Goal: Task Accomplishment & Management: Manage account settings

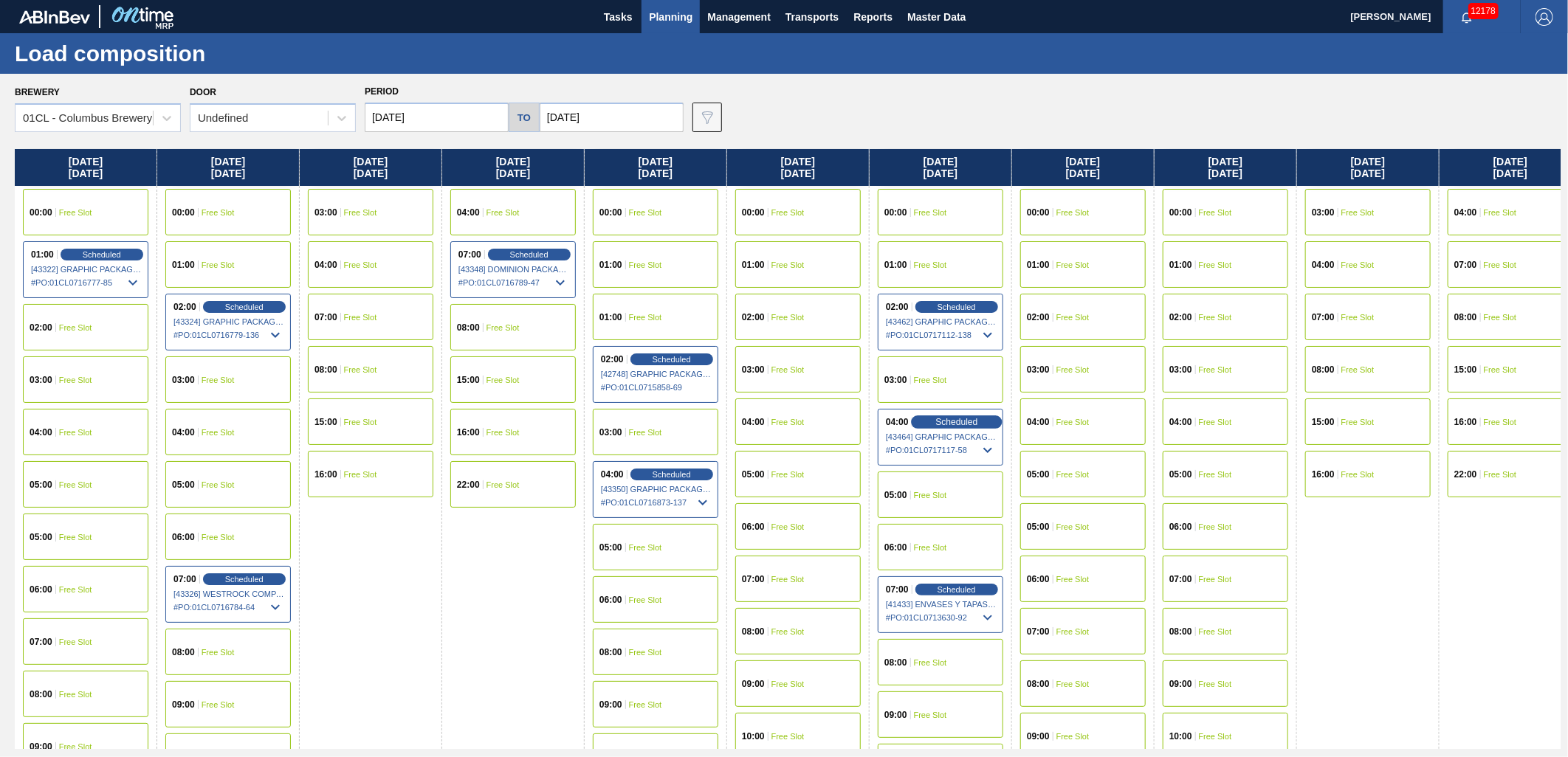
click at [947, 421] on span "Scheduled" at bounding box center [956, 421] width 42 height 10
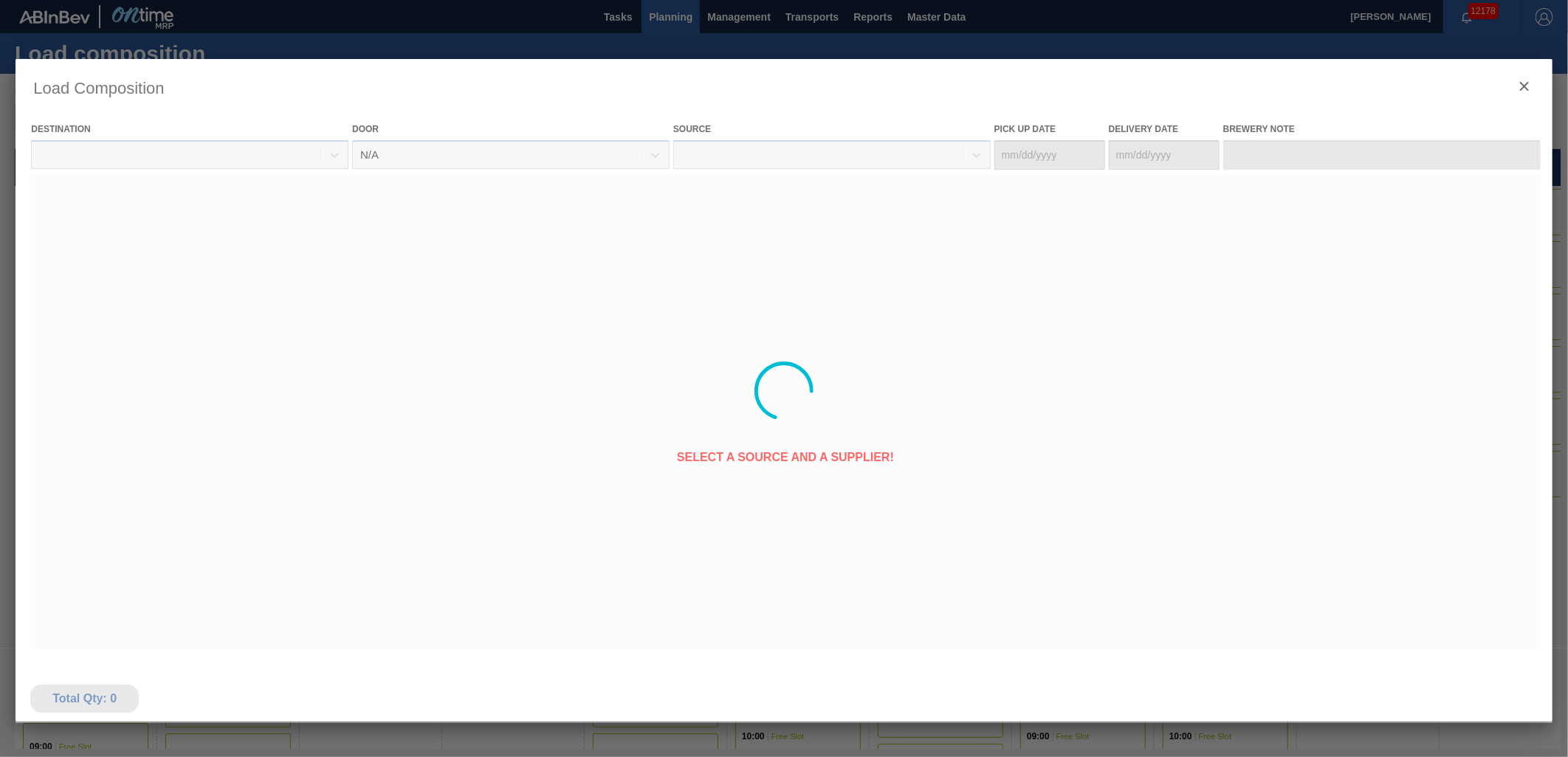
type Date "[DATE]"
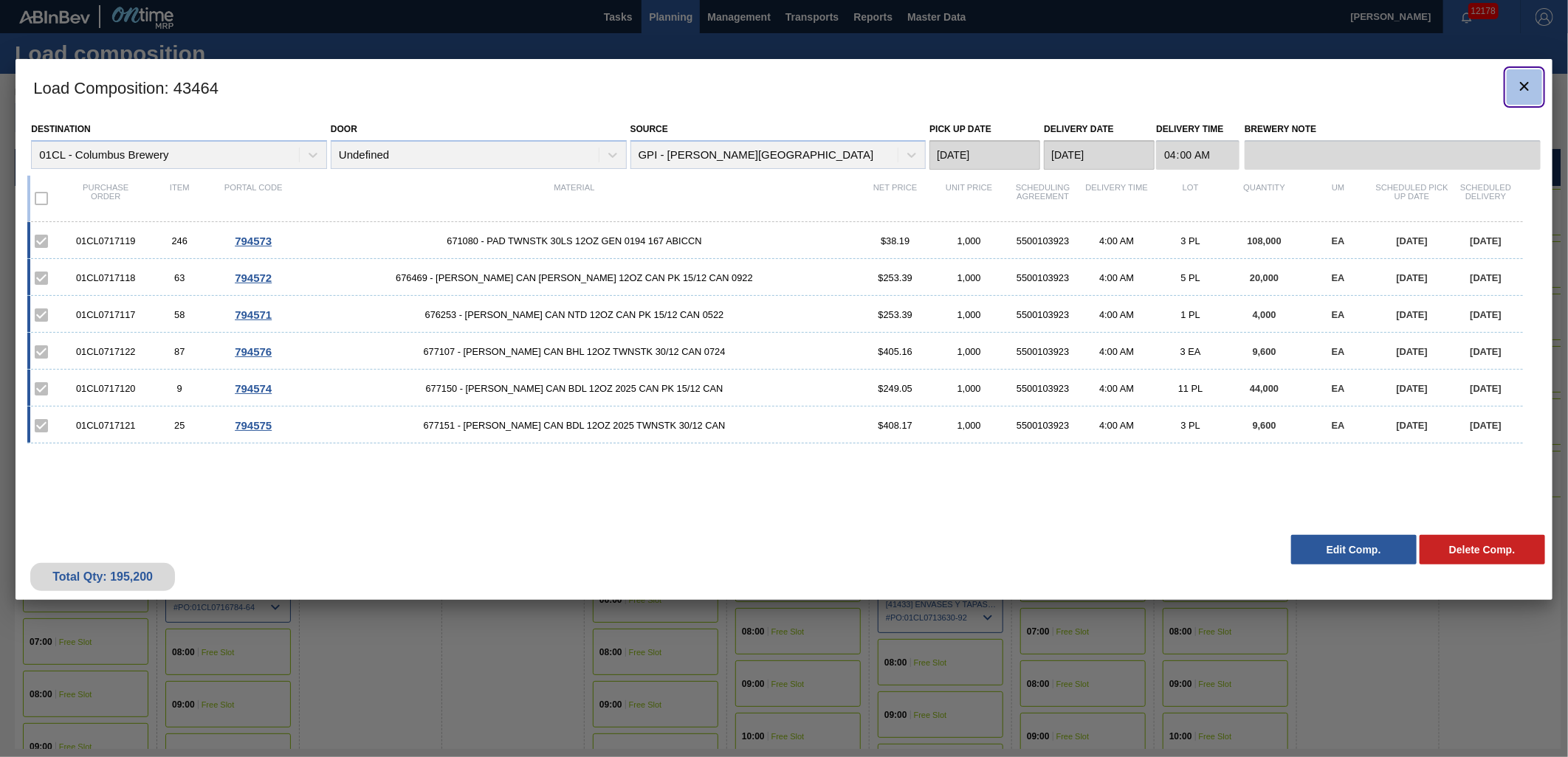
click at [1519, 86] on icon "botão de ícone" at bounding box center [1524, 86] width 18 height 18
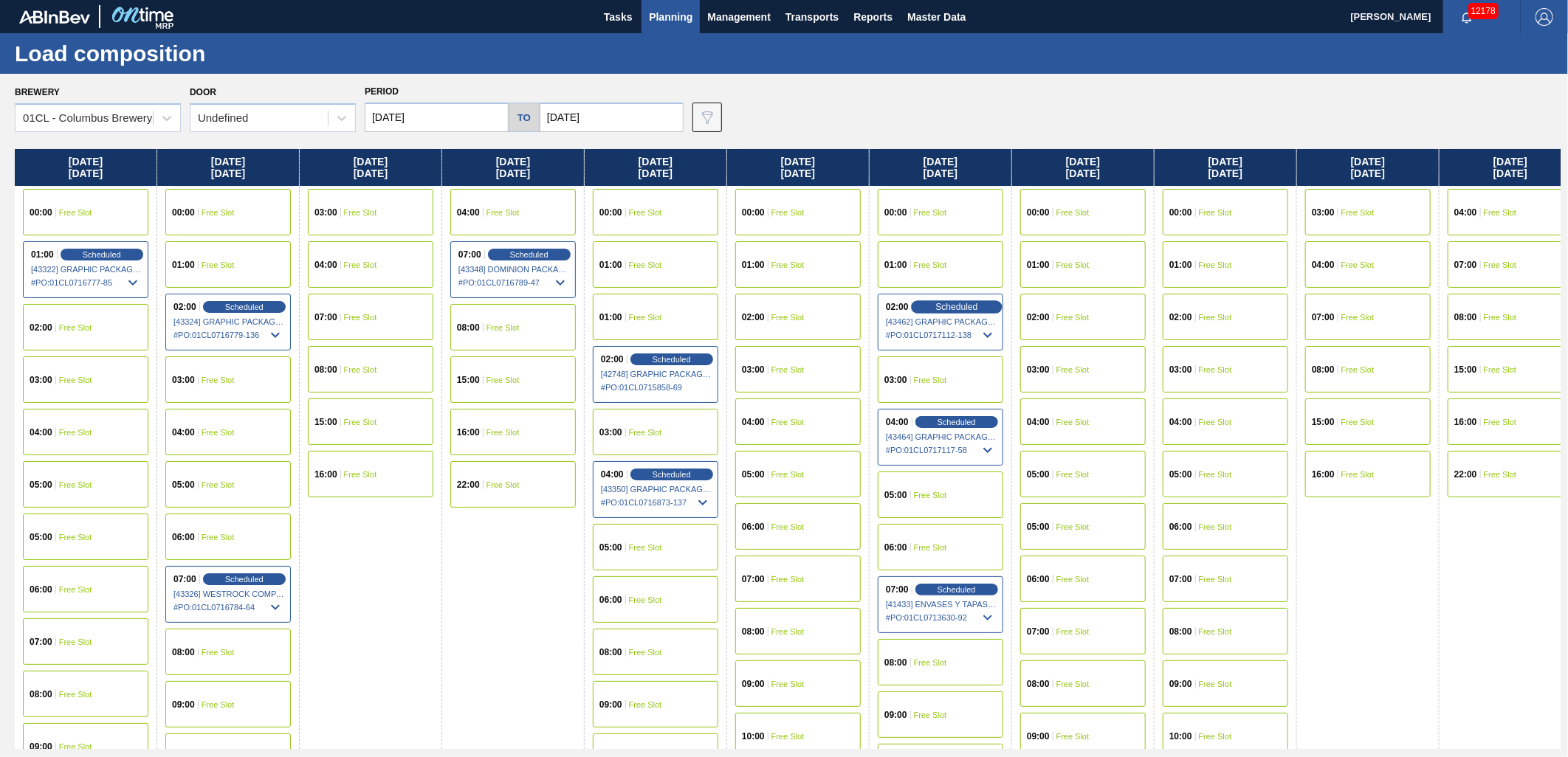
click at [957, 307] on span "Scheduled" at bounding box center [956, 306] width 42 height 10
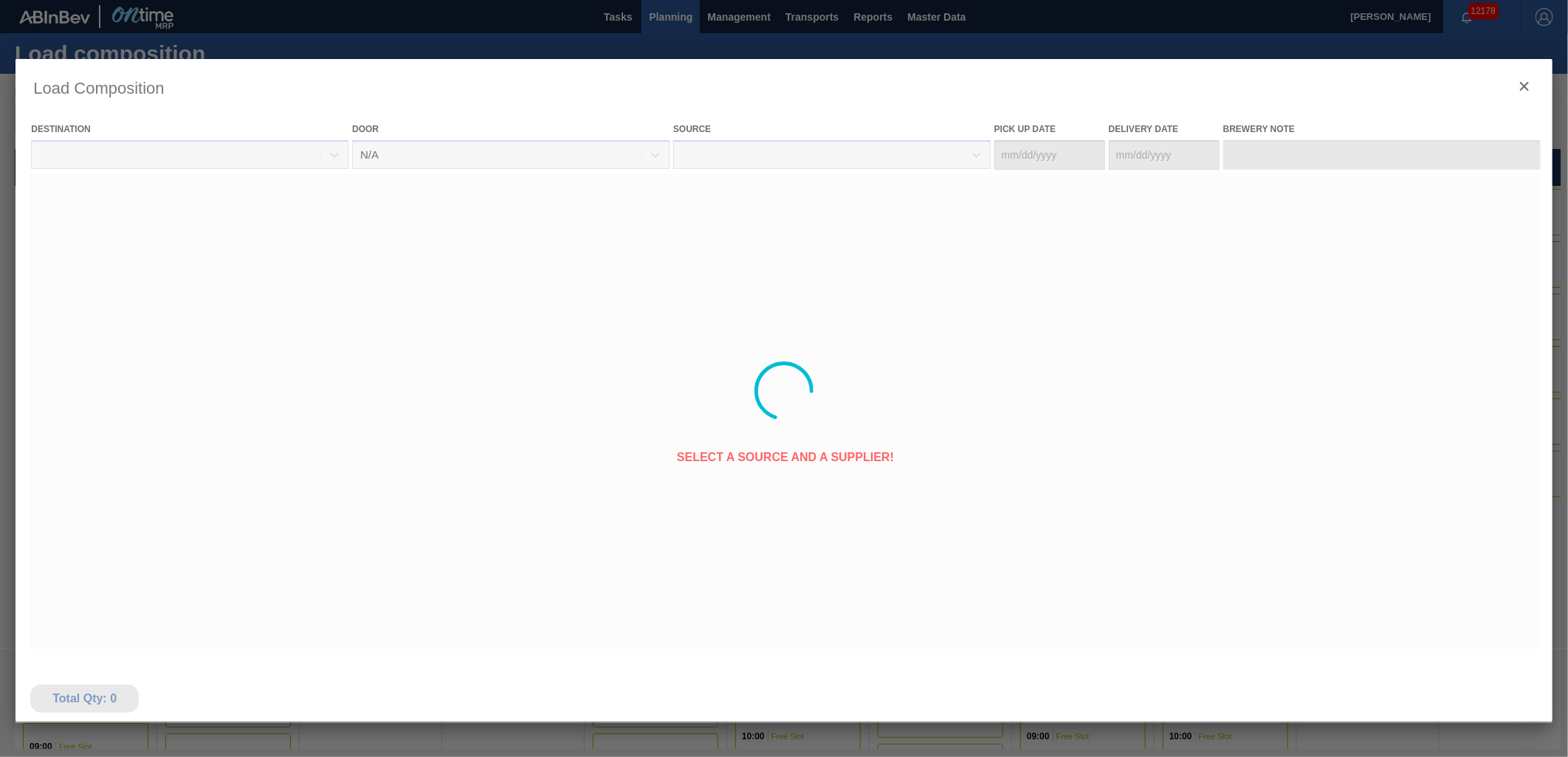
type Date "[DATE]"
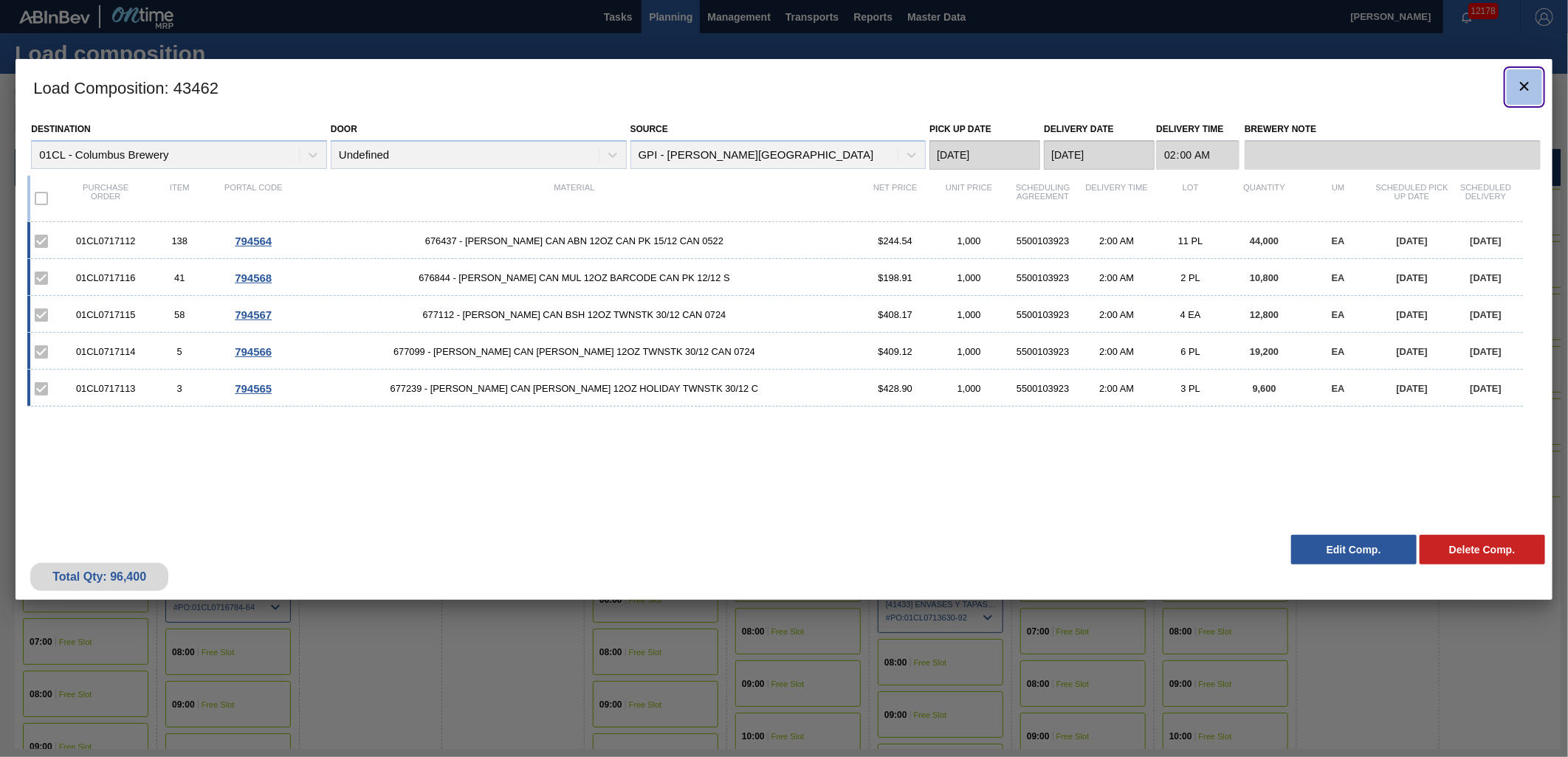
click at [1529, 93] on icon "botão de ícone" at bounding box center [1524, 86] width 18 height 18
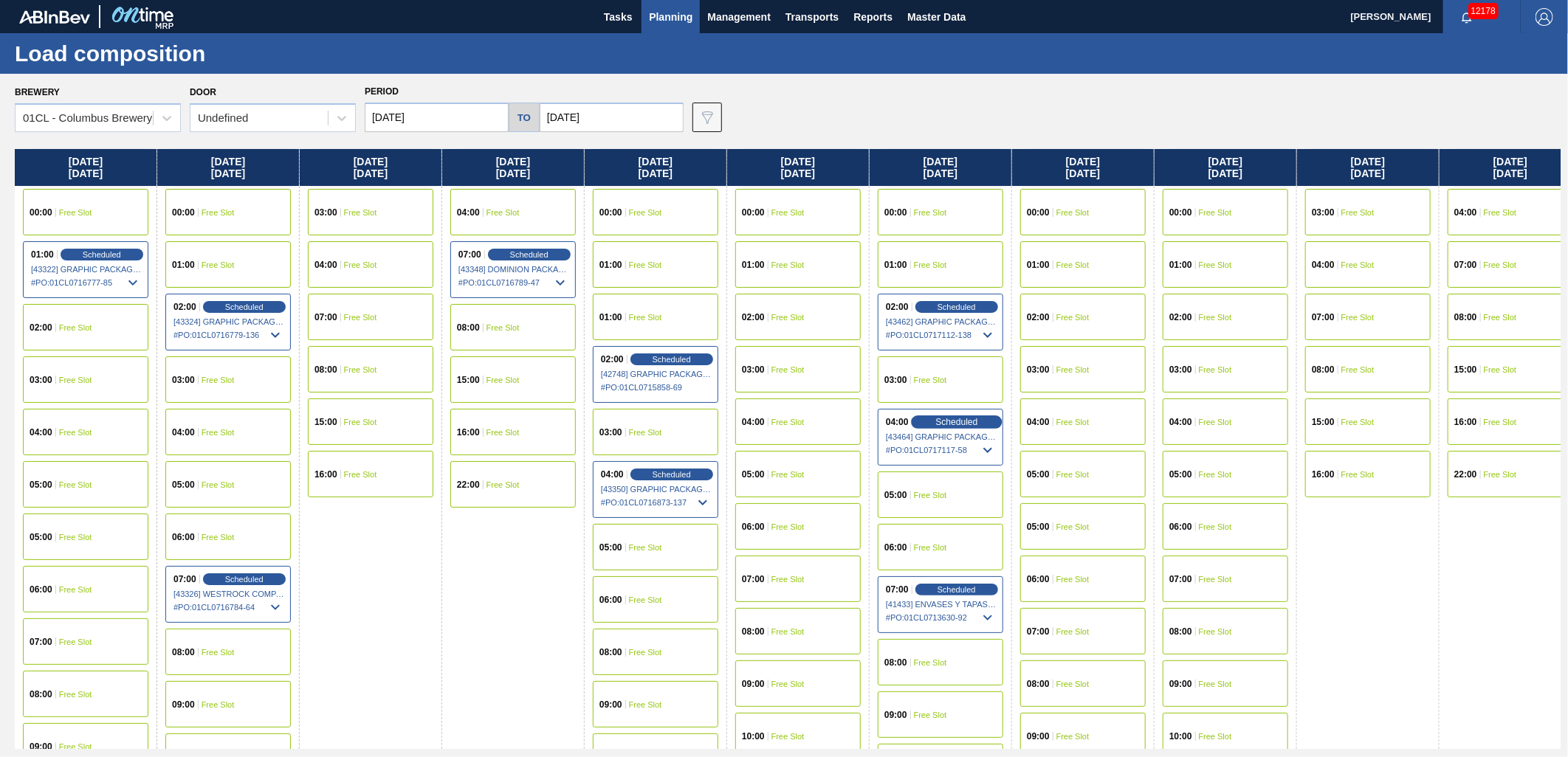
click at [941, 416] on div "Scheduled" at bounding box center [956, 422] width 91 height 14
click at [927, 420] on div "Scheduled" at bounding box center [956, 422] width 91 height 14
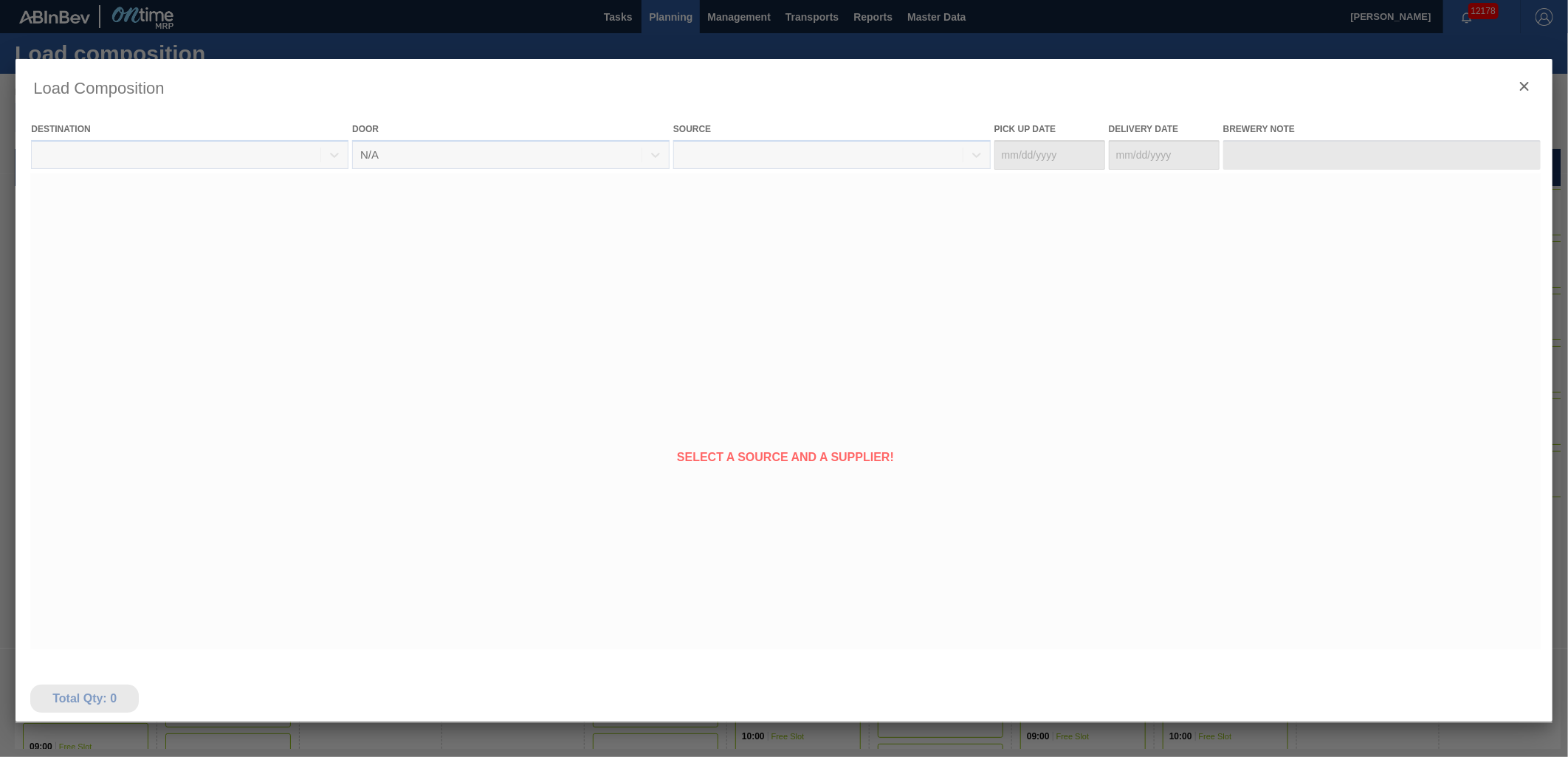
type Date "[DATE]"
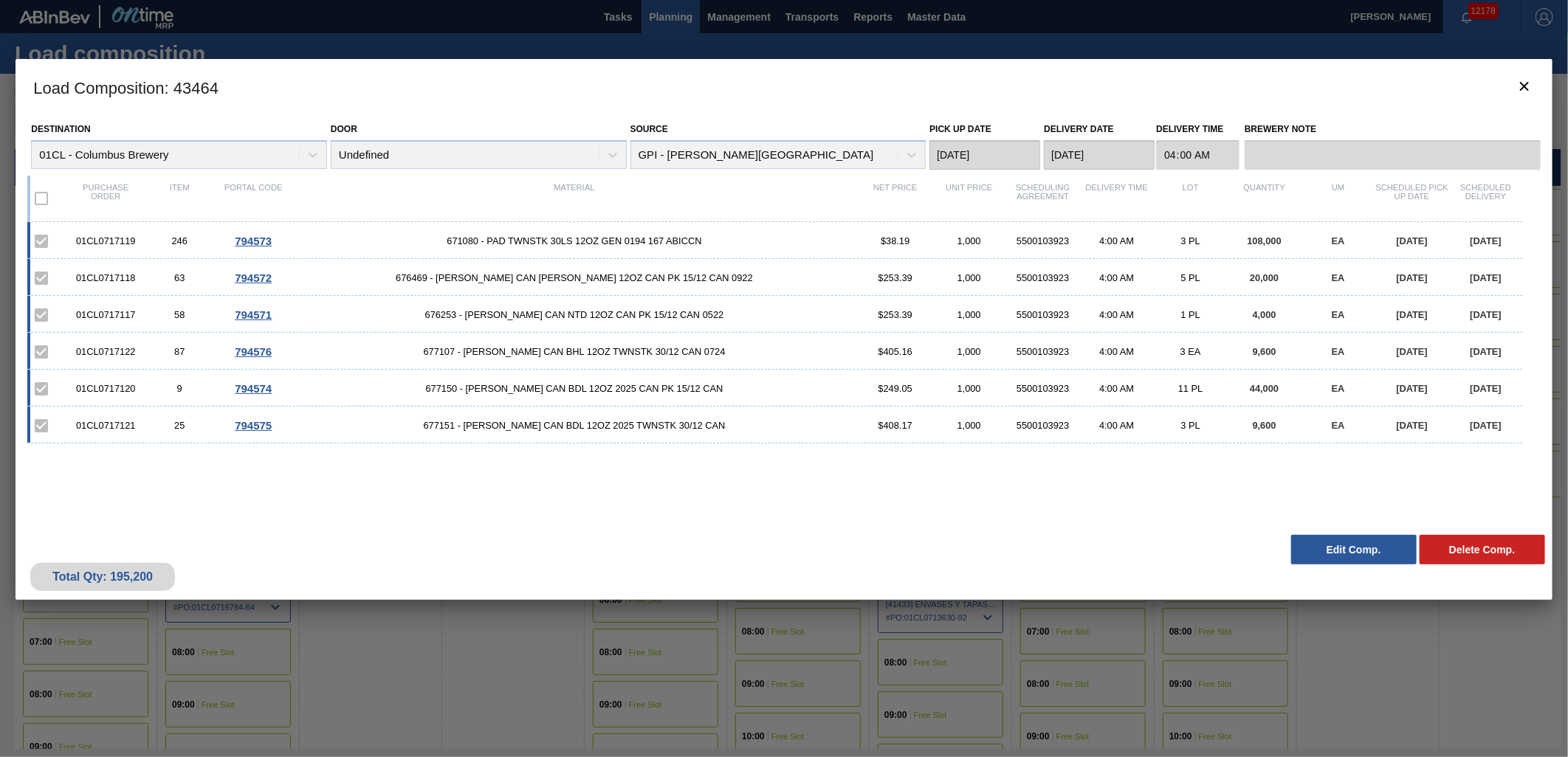
click at [1344, 549] on button "Edit Comp." at bounding box center [1354, 549] width 125 height 30
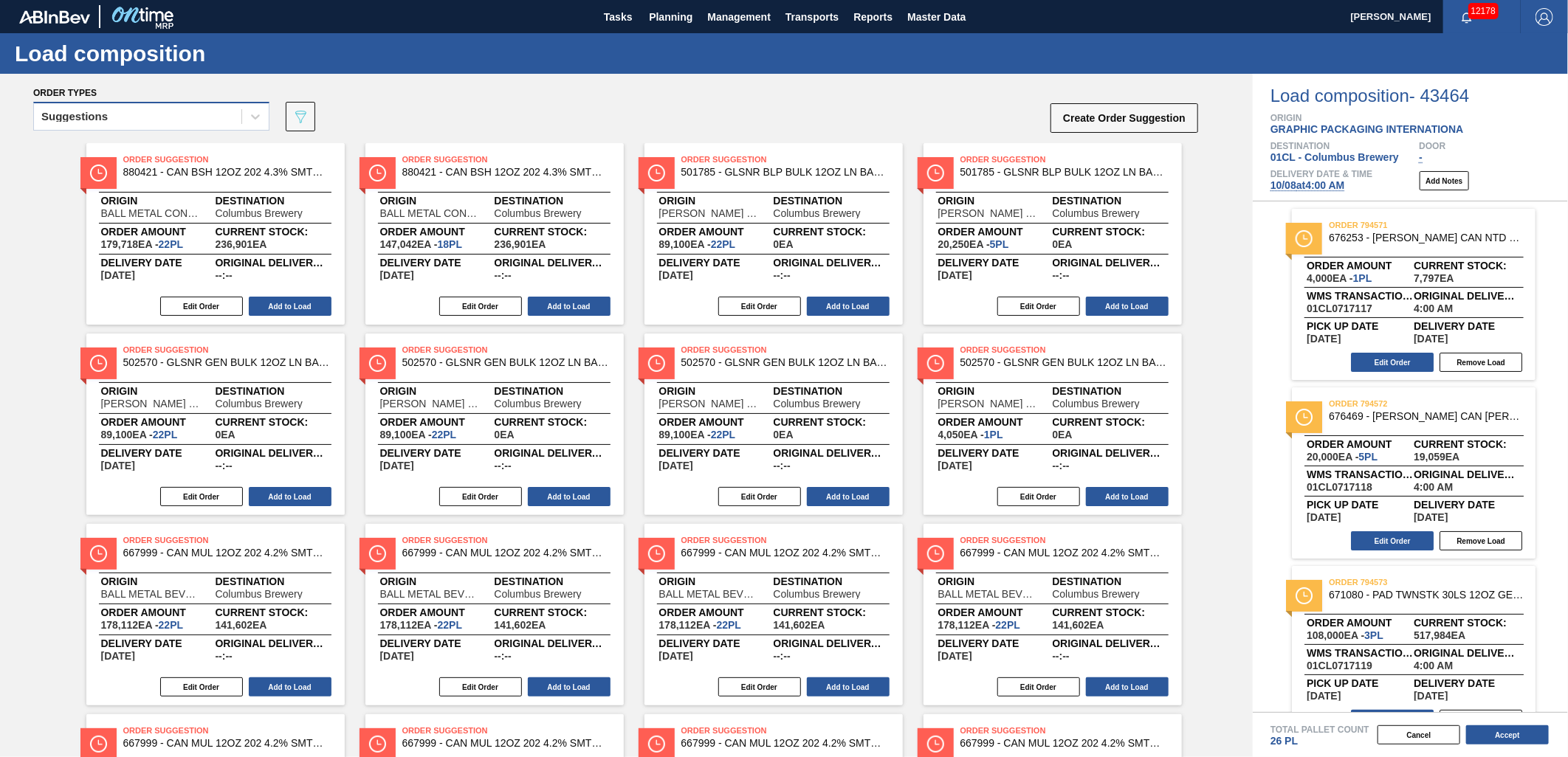
click at [235, 121] on div "Suggestions" at bounding box center [137, 117] width 207 height 22
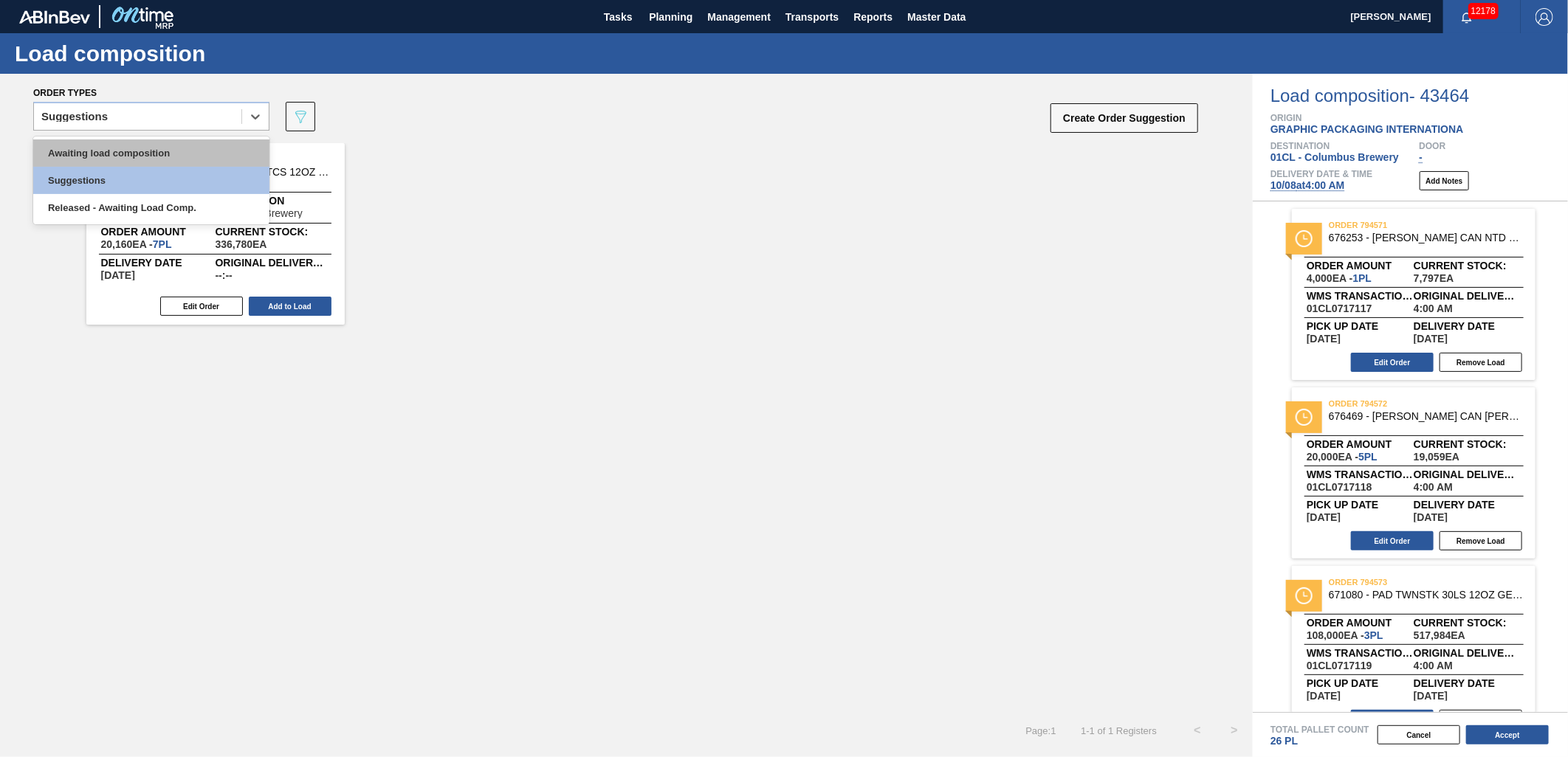
click at [189, 146] on div "Awaiting load composition" at bounding box center [152, 153] width 236 height 27
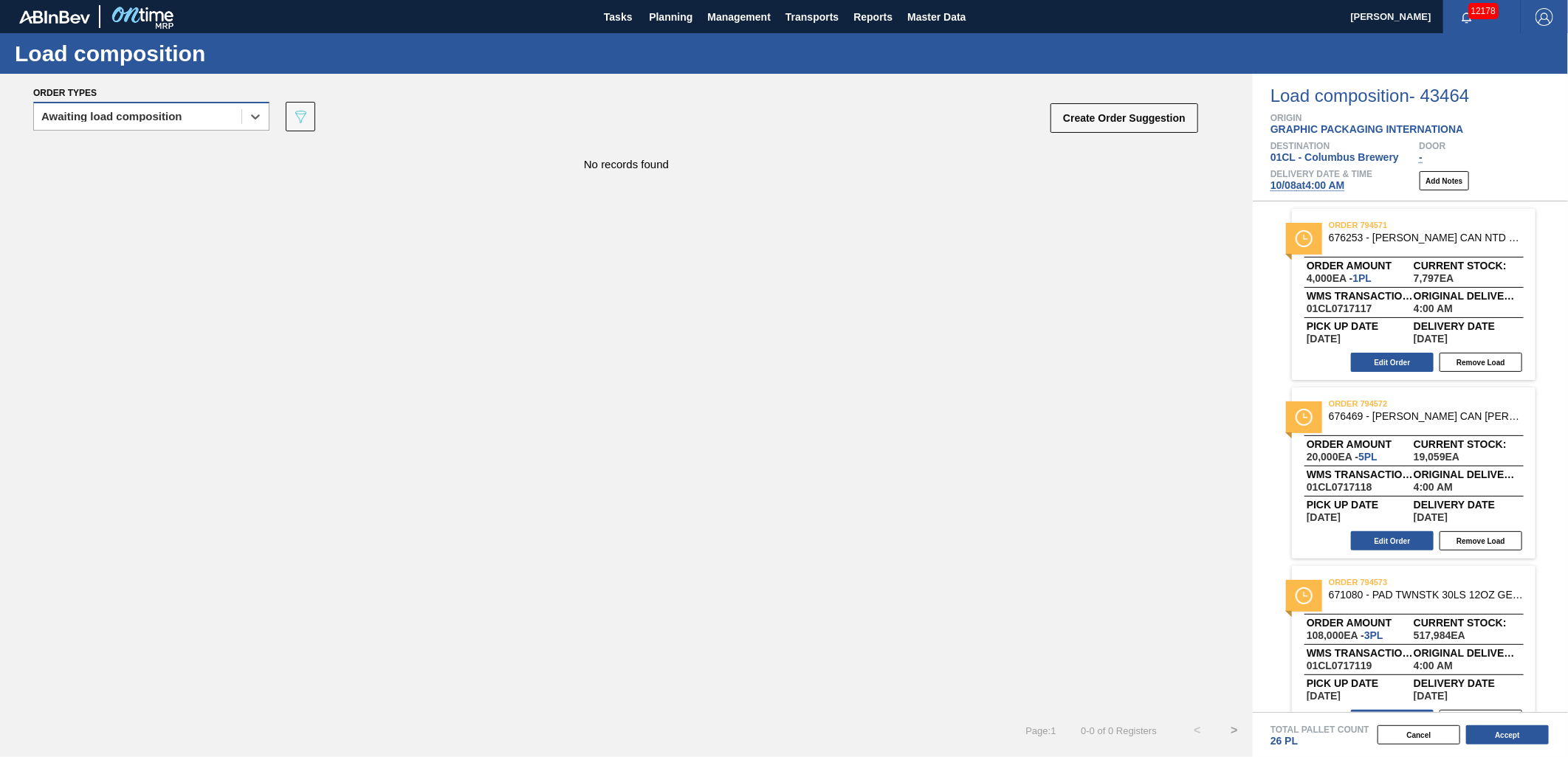
click at [182, 111] on div "Awaiting load composition" at bounding box center [137, 117] width 207 height 22
click at [158, 148] on div "Awaiting load composition" at bounding box center [152, 153] width 236 height 27
click at [233, 109] on div "Awaiting load composition" at bounding box center [137, 117] width 207 height 22
click at [210, 148] on div "Awaiting load composition" at bounding box center [152, 153] width 236 height 27
click at [294, 118] on icon "089F7B8B-B2A5-4AFE-B5C0-19BA573D28AC" at bounding box center [301, 117] width 18 height 18
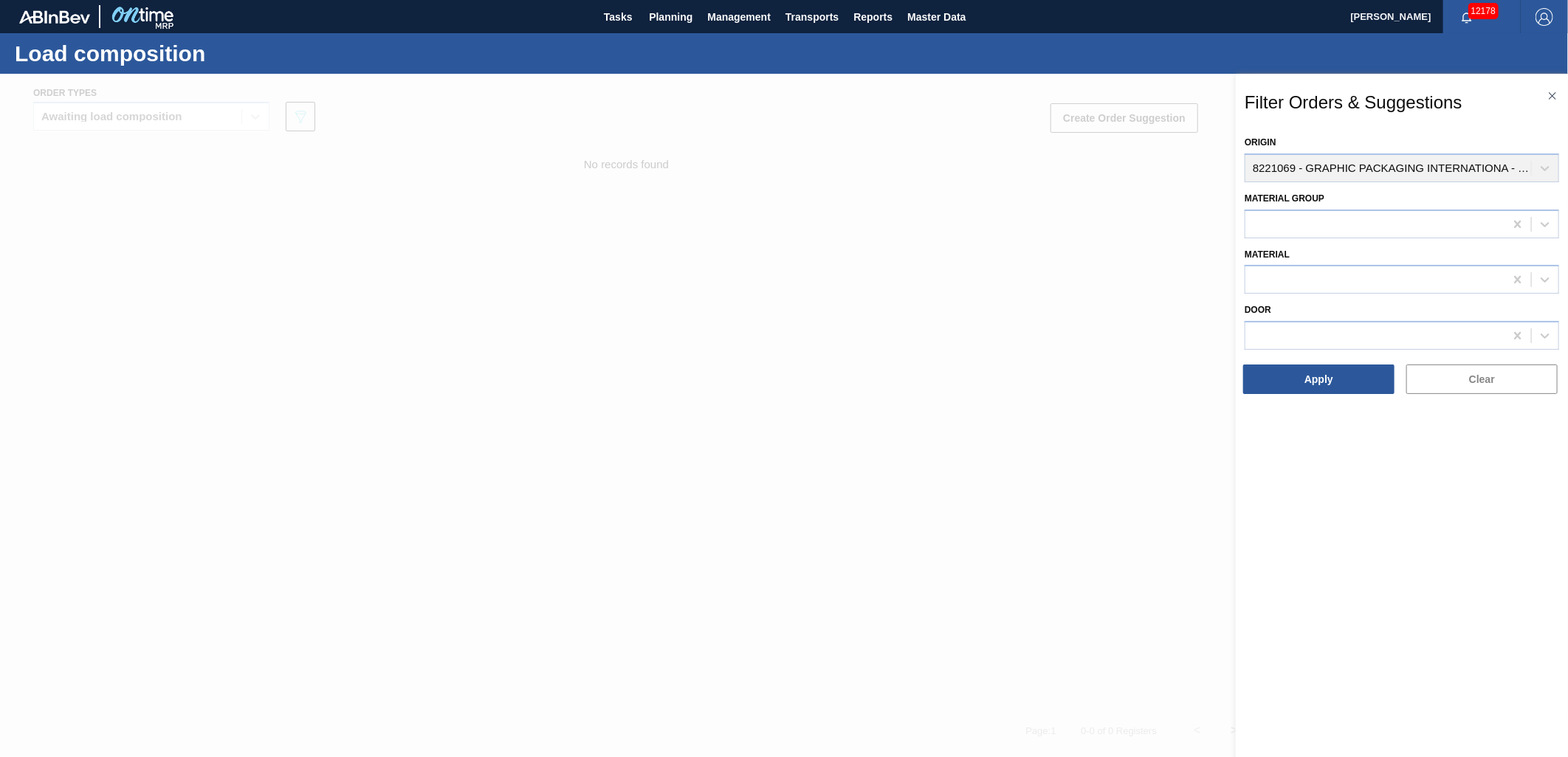
click at [945, 250] on div at bounding box center [784, 452] width 1568 height 757
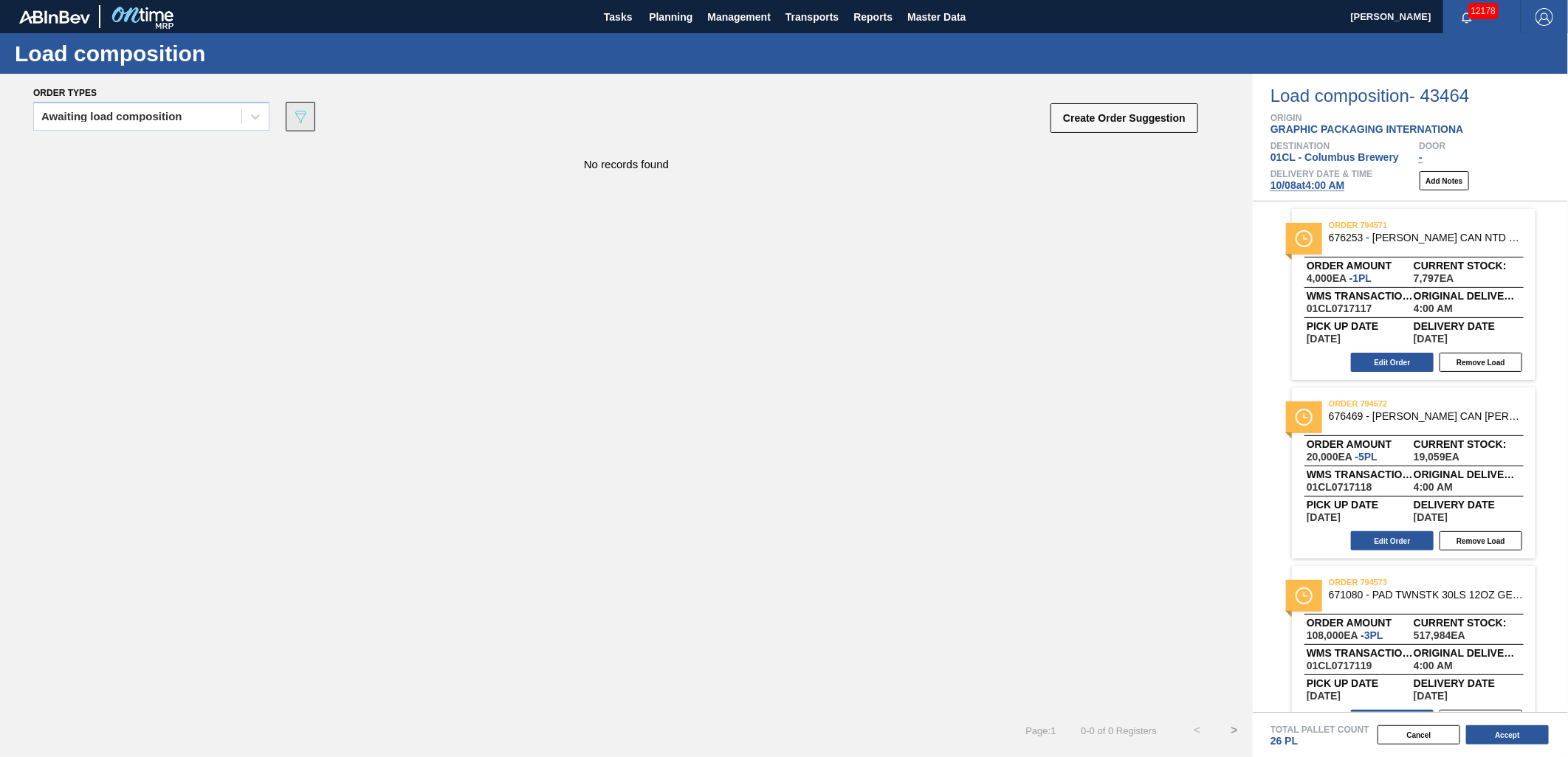
click at [311, 123] on button "089F7B8B-B2A5-4AFE-B5C0-19BA573D28AC" at bounding box center [301, 116] width 30 height 30
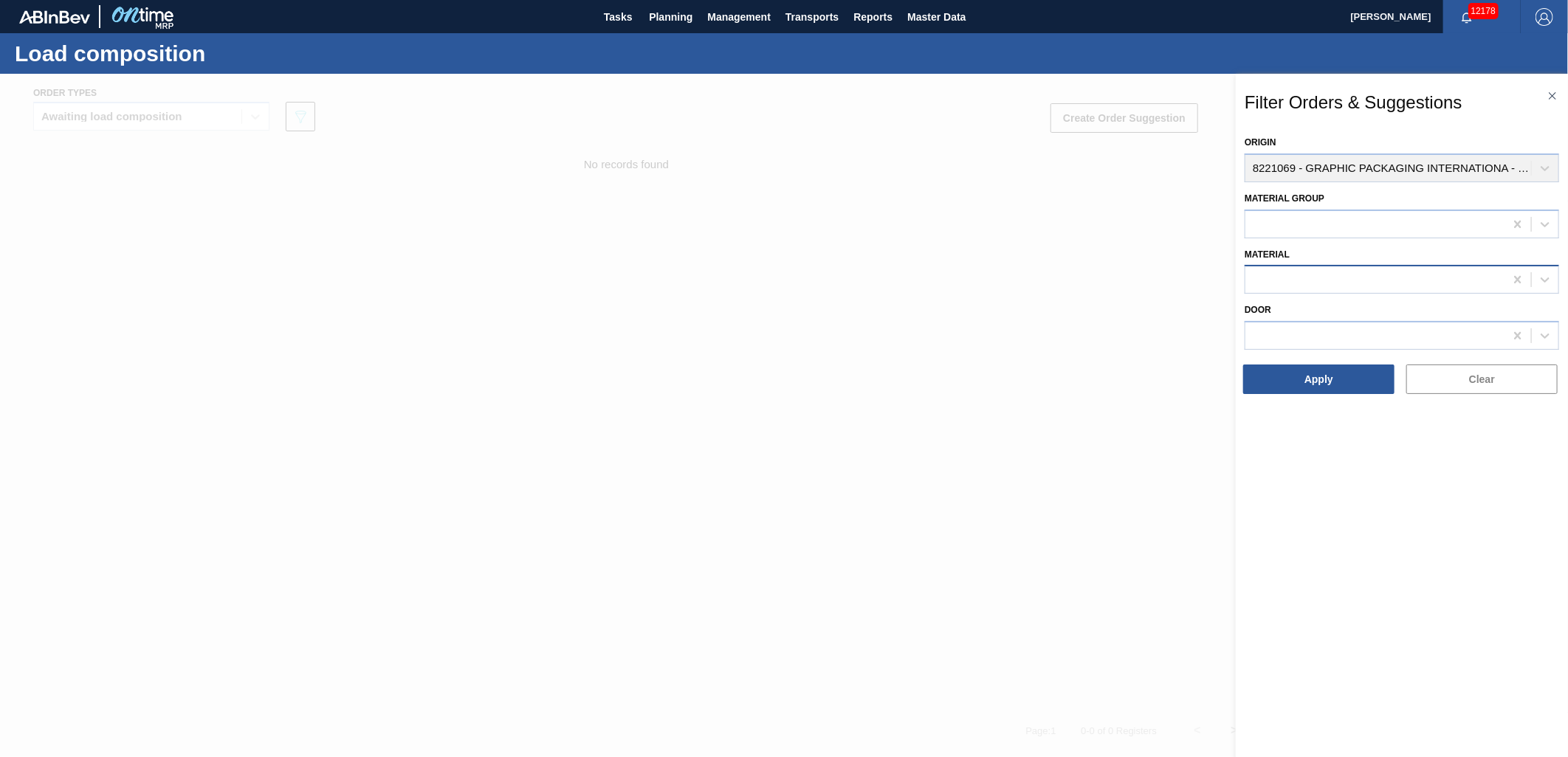
click at [1344, 270] on div at bounding box center [1374, 280] width 259 height 22
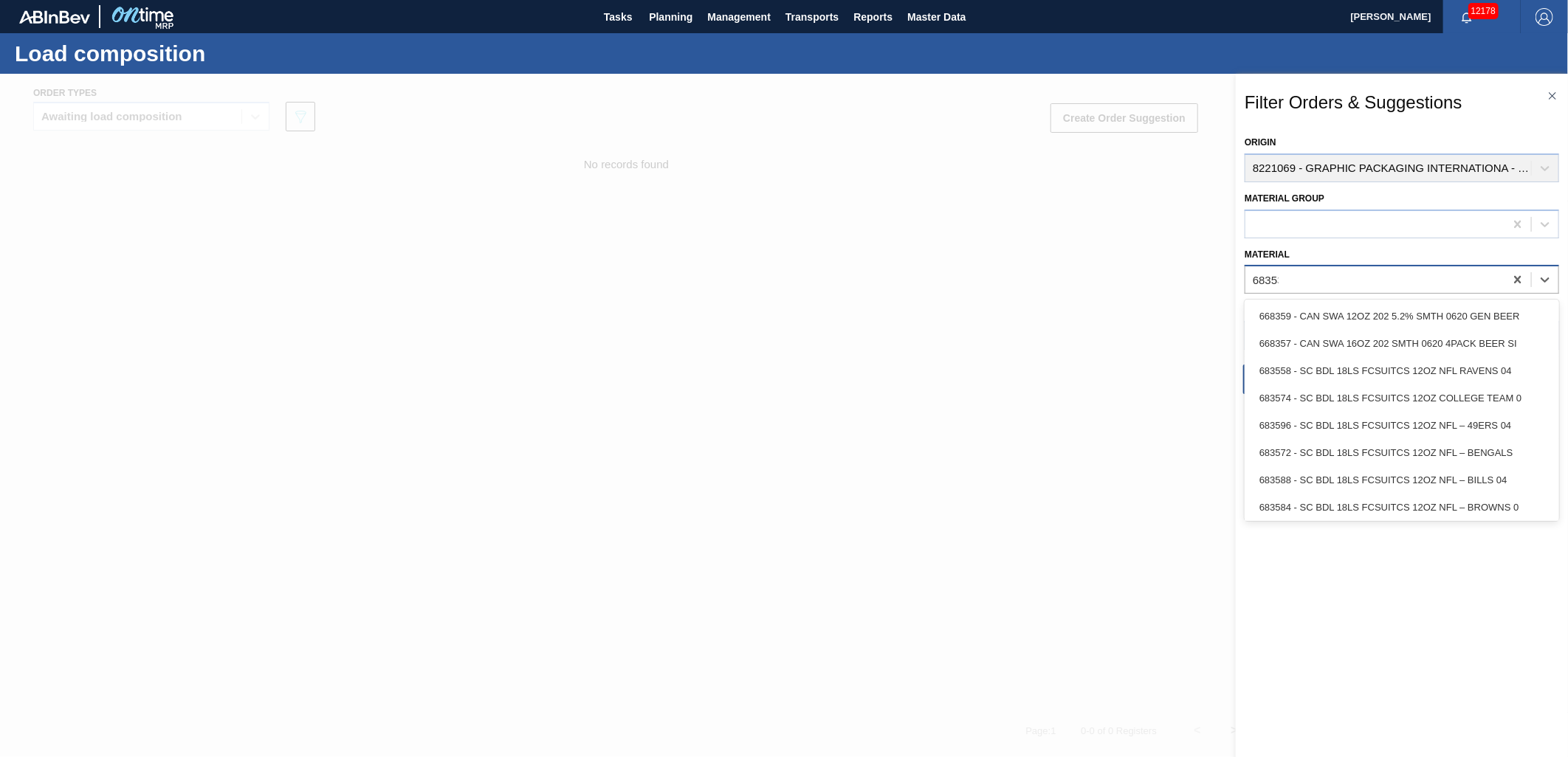
type input "683532"
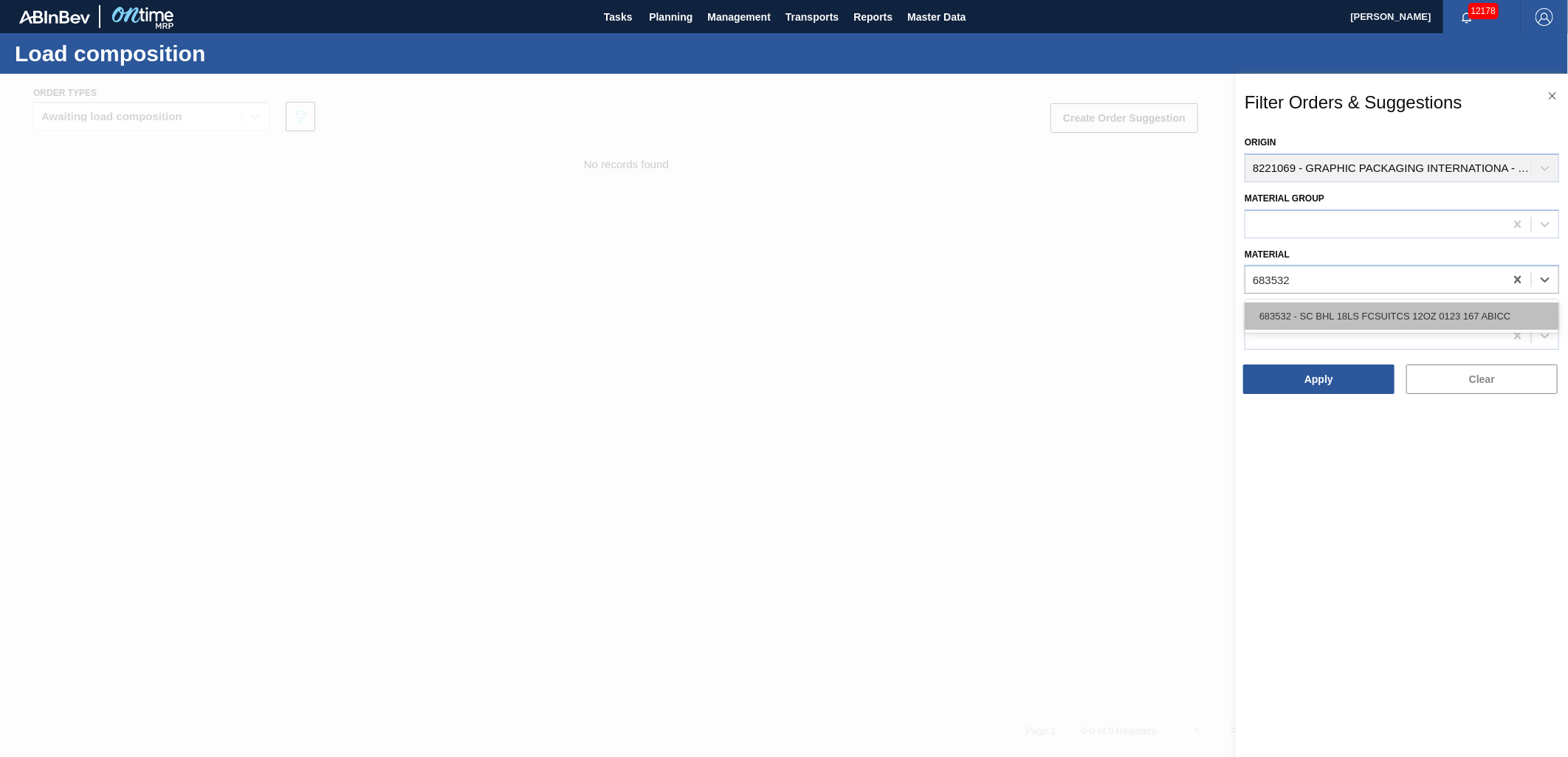
click at [1405, 316] on div "683532 - SC BHL 18LS FCSUITCS 12OZ 0123 167 ABICC" at bounding box center [1402, 316] width 314 height 27
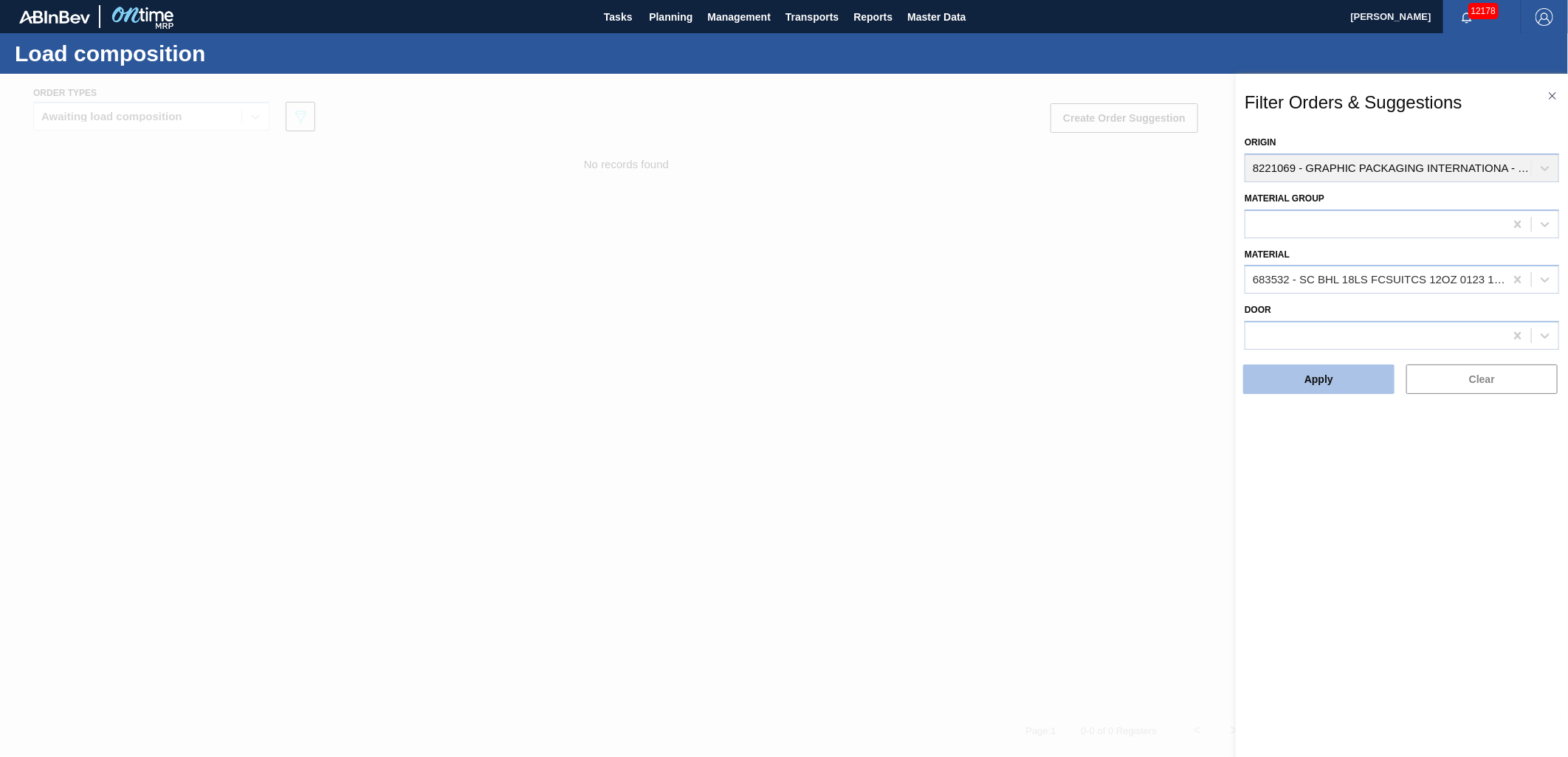
click at [1325, 377] on button "Apply" at bounding box center [1318, 379] width 152 height 30
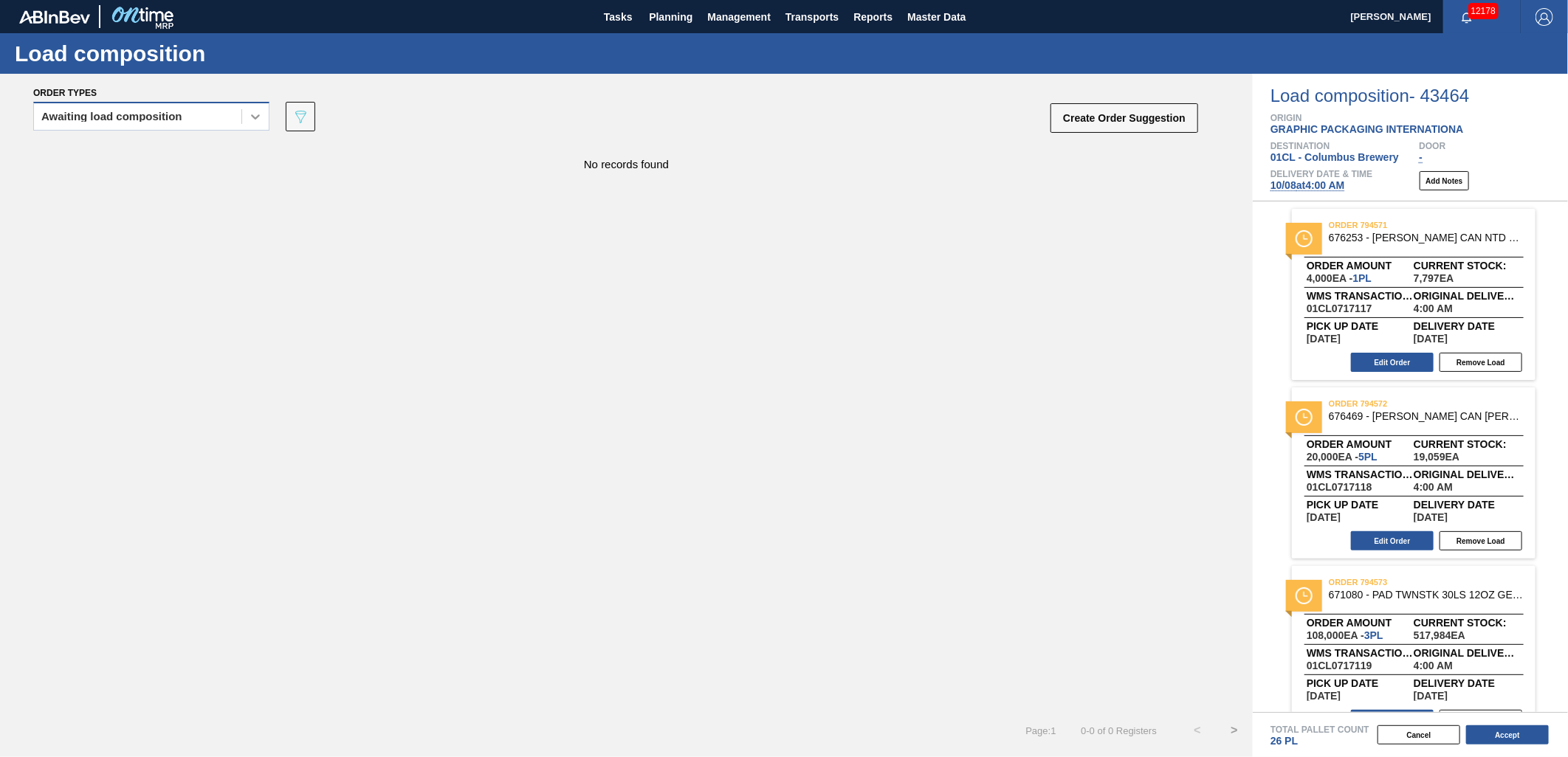
click at [250, 109] on icon at bounding box center [255, 116] width 15 height 15
click at [193, 152] on div "Awaiting load composition" at bounding box center [152, 153] width 236 height 27
click at [295, 122] on icon "089F7B8B-B2A5-4AFE-B5C0-19BA573D28AC" at bounding box center [301, 117] width 18 height 18
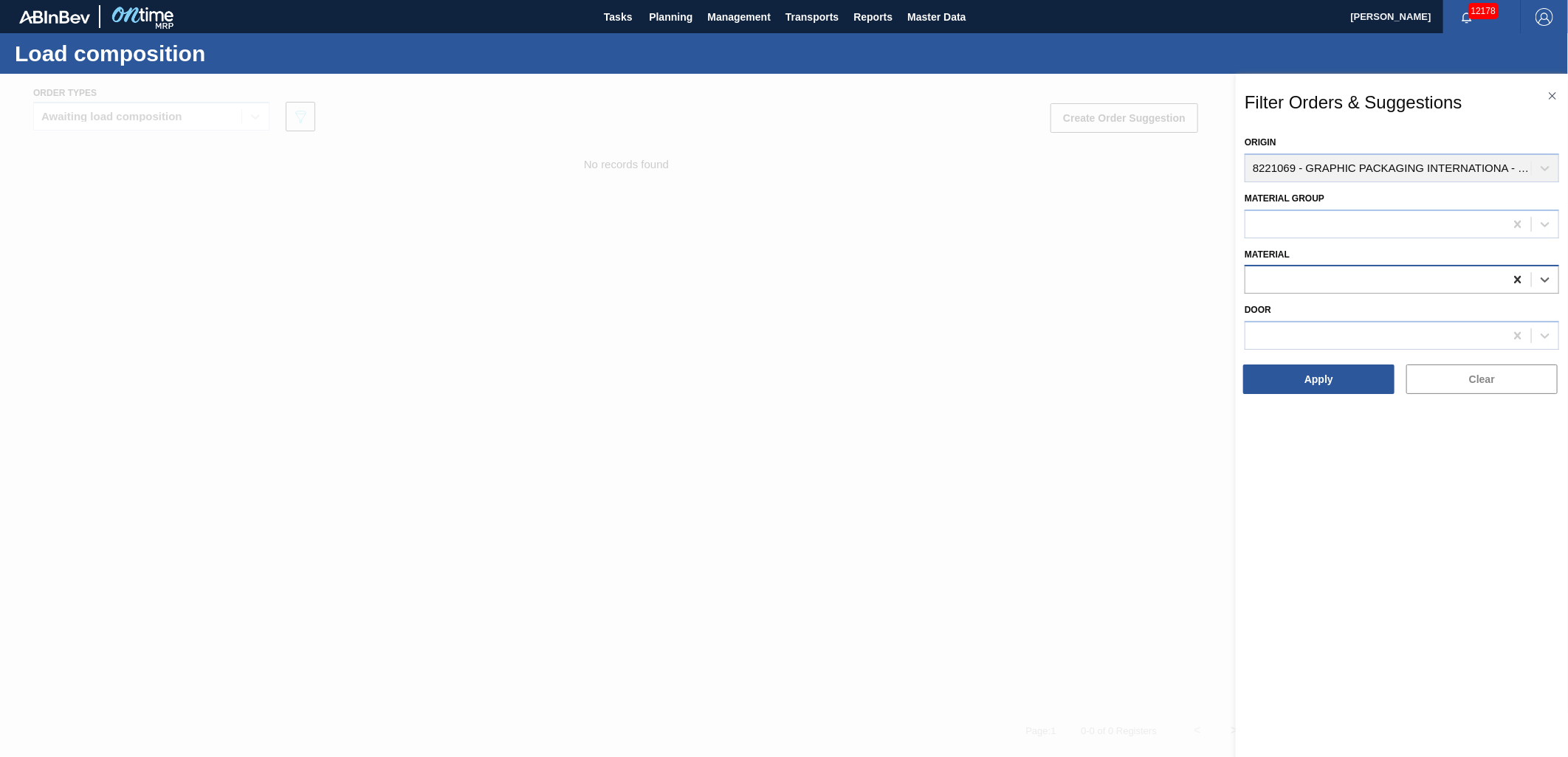
click at [1517, 278] on icon at bounding box center [1516, 280] width 6 height 7
click at [1334, 373] on button "Apply" at bounding box center [1318, 379] width 152 height 30
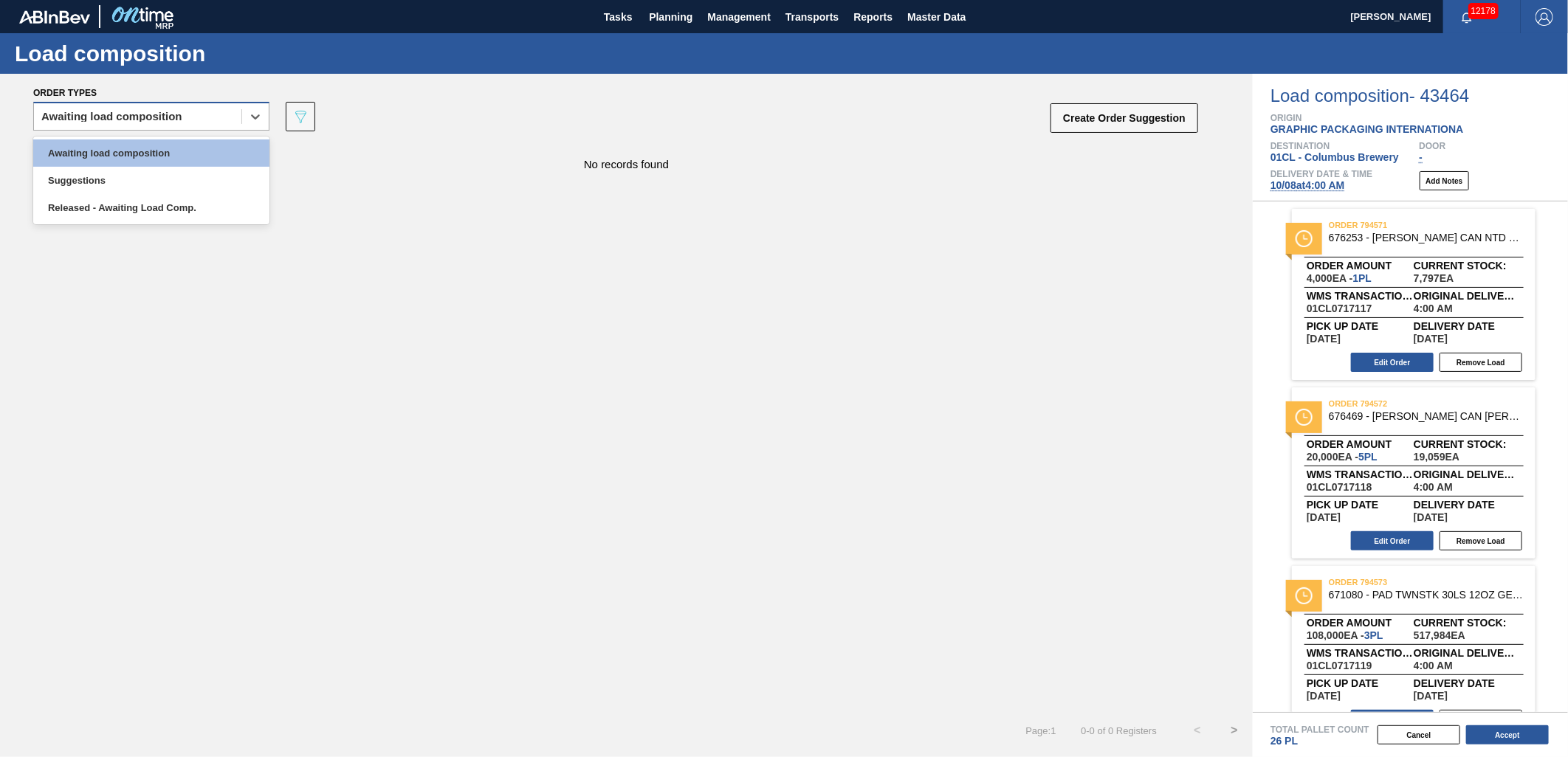
click at [177, 114] on div "Awaiting load composition" at bounding box center [112, 116] width 141 height 10
click at [175, 146] on div "Awaiting load composition" at bounding box center [152, 153] width 236 height 27
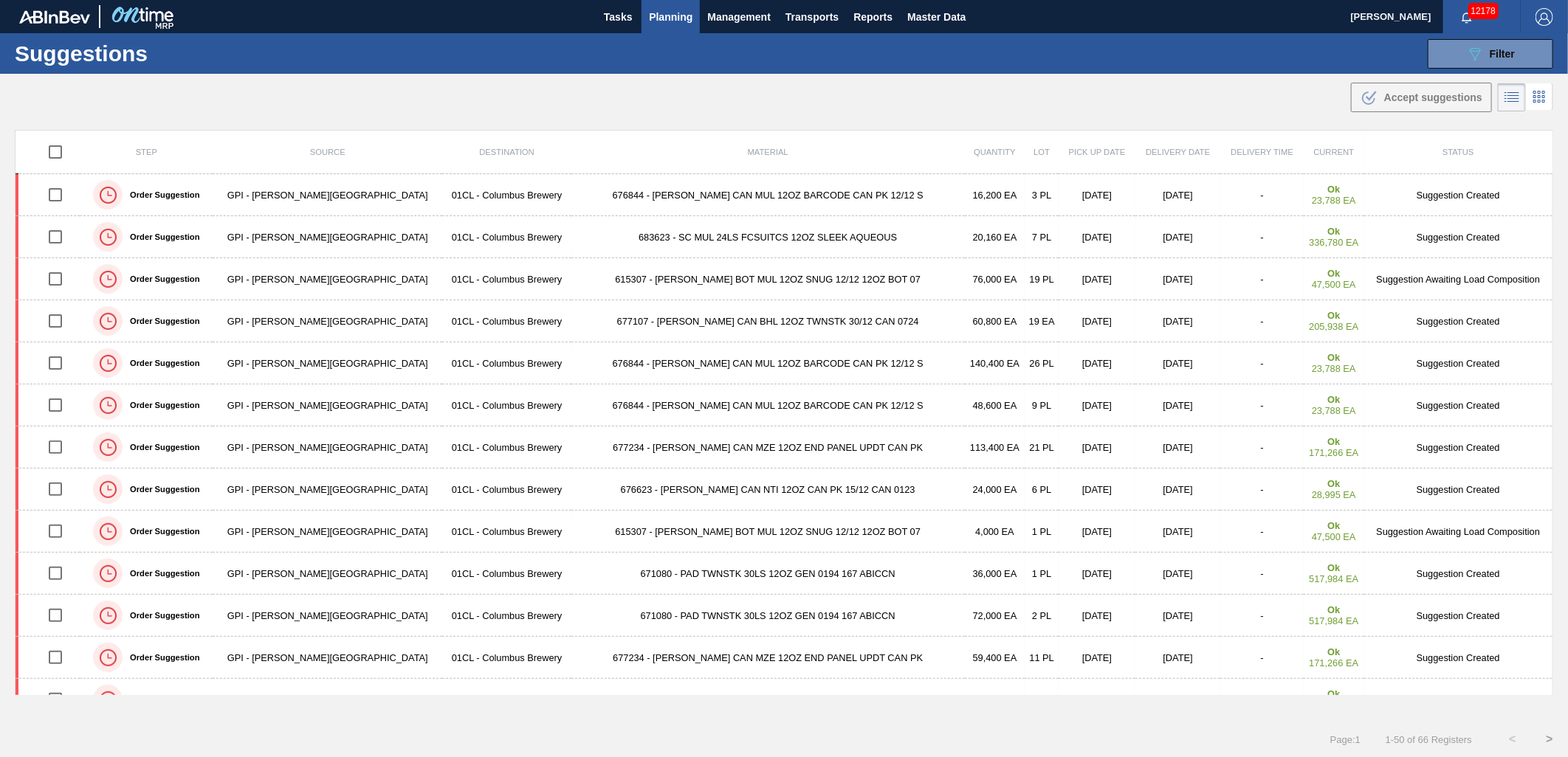
scroll to position [984, 0]
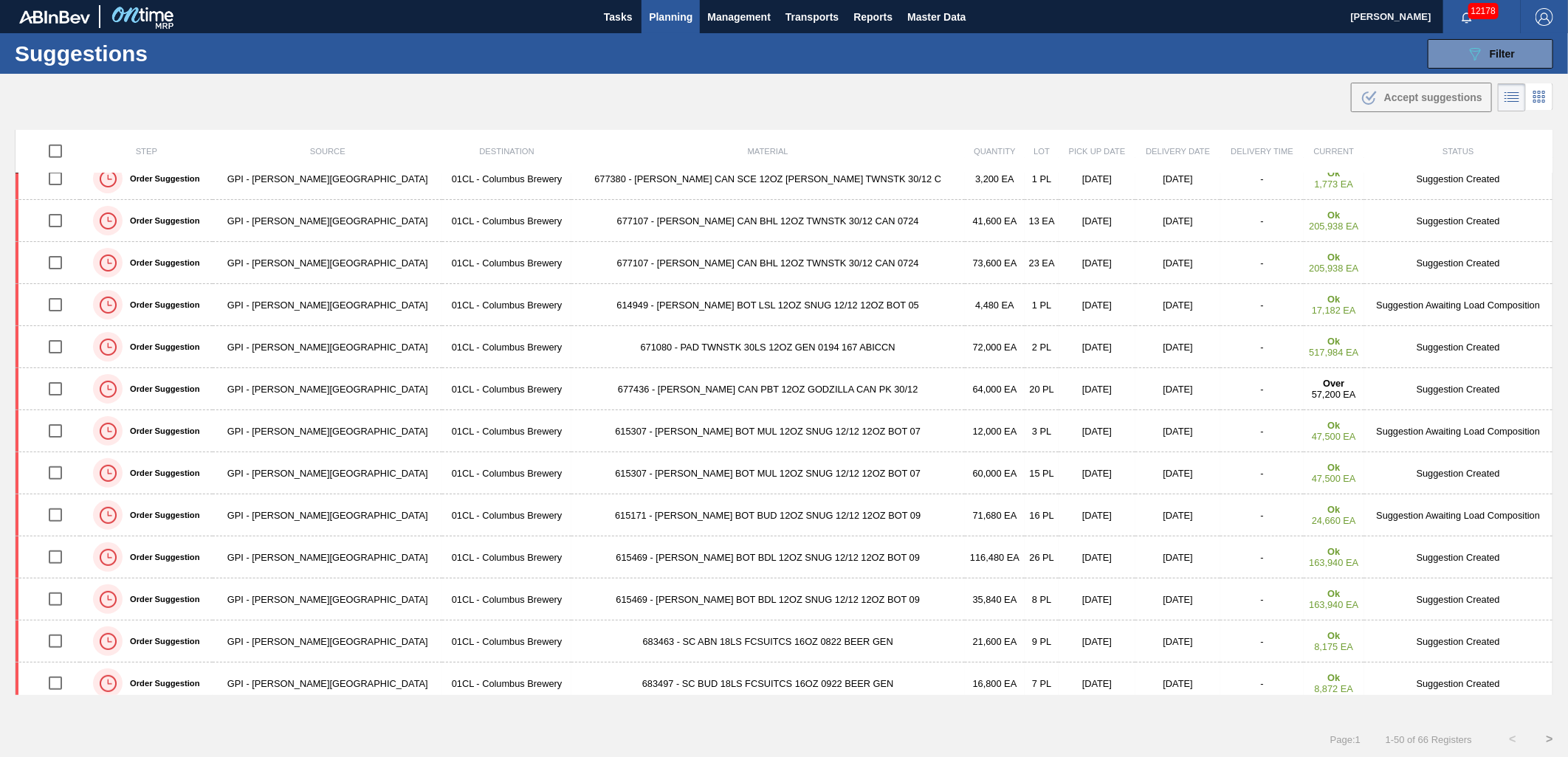
click at [687, 28] on button "Planning" at bounding box center [670, 16] width 58 height 34
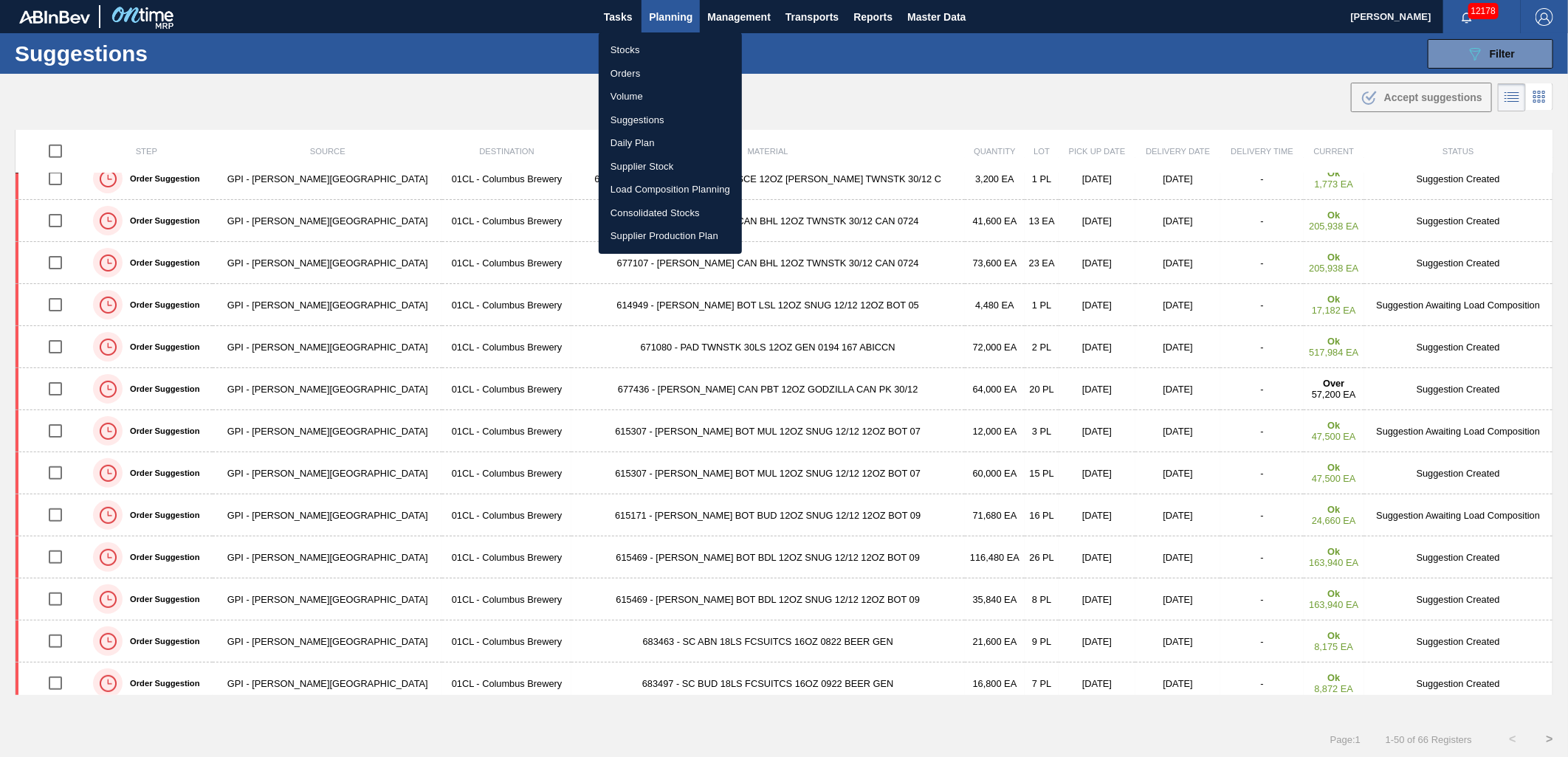
click at [661, 49] on li "Stocks" at bounding box center [670, 50] width 143 height 24
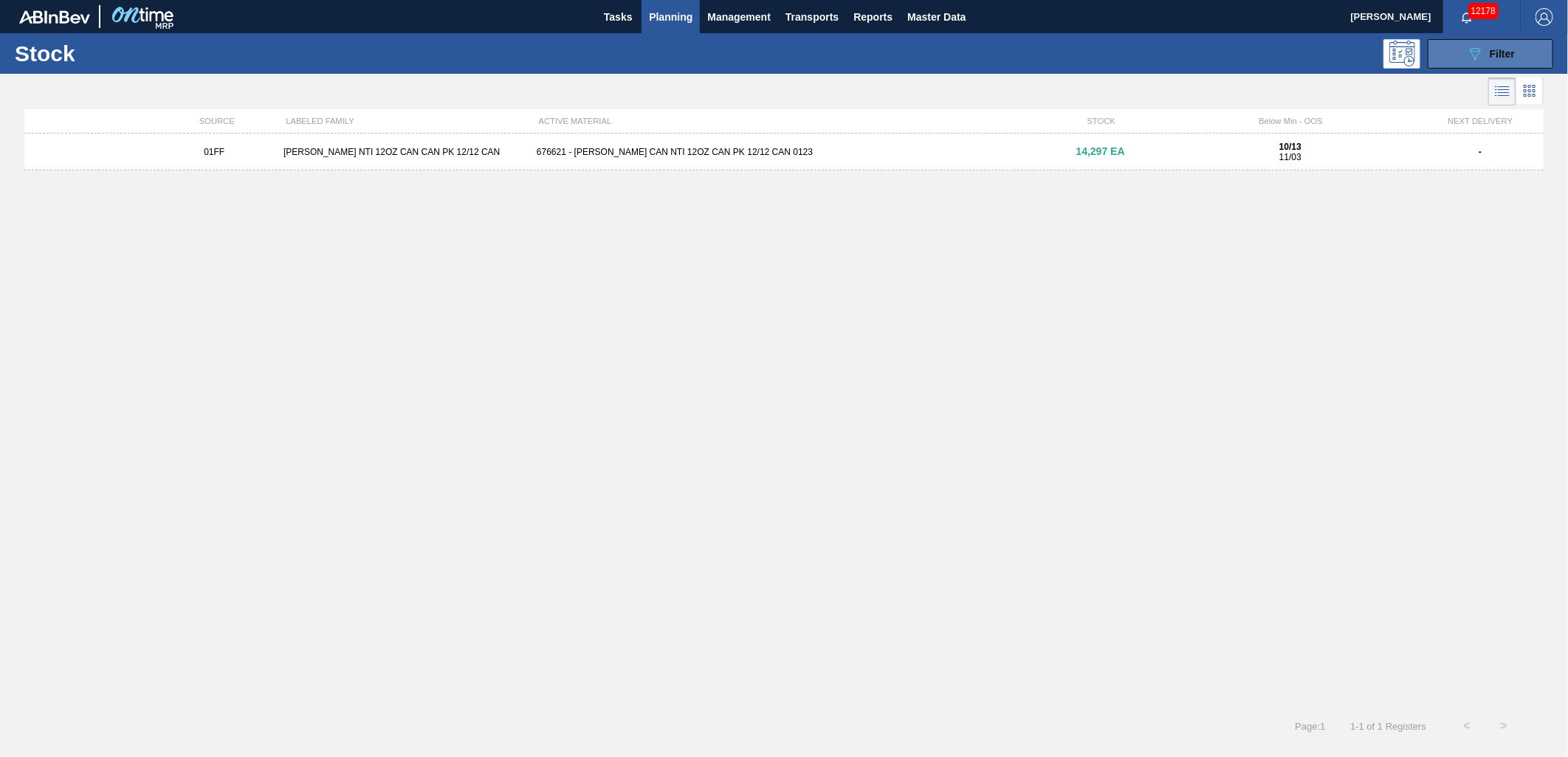
click at [1466, 54] on icon "089F7B8B-B2A5-4AFE-B5C0-19BA573D28AC" at bounding box center [1474, 54] width 18 height 18
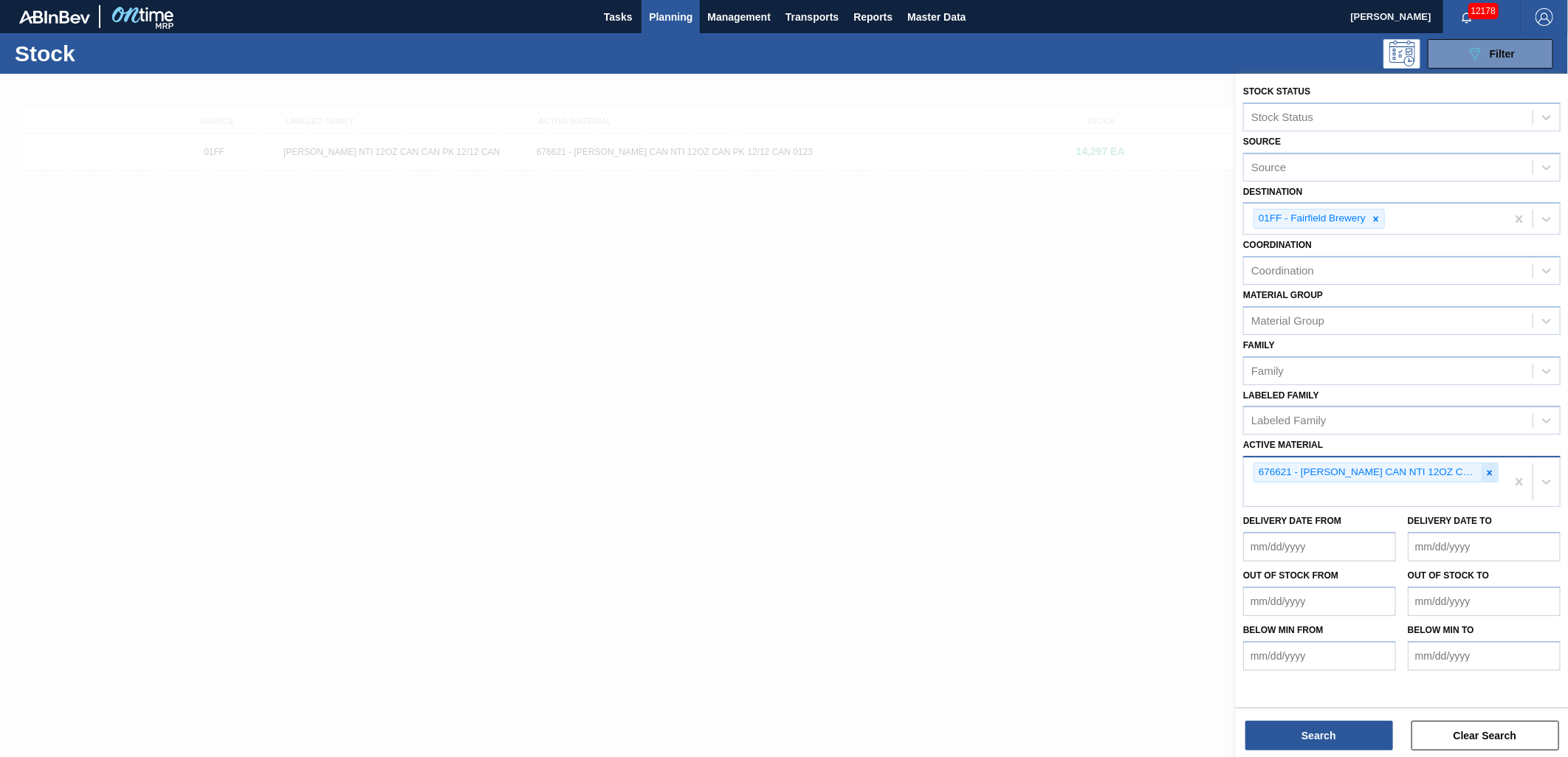
click at [1487, 472] on icon at bounding box center [1489, 472] width 10 height 10
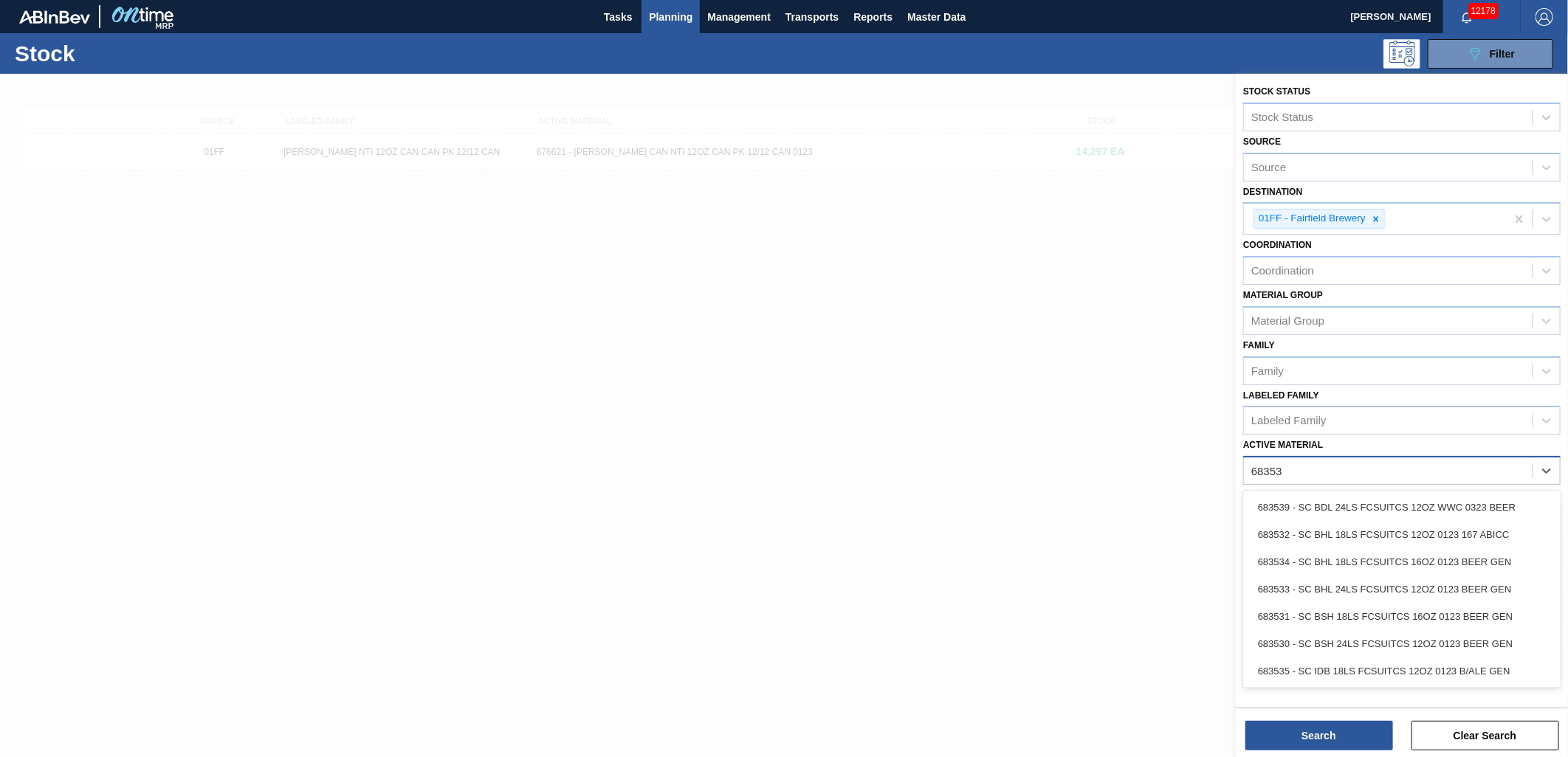
type Material "683532"
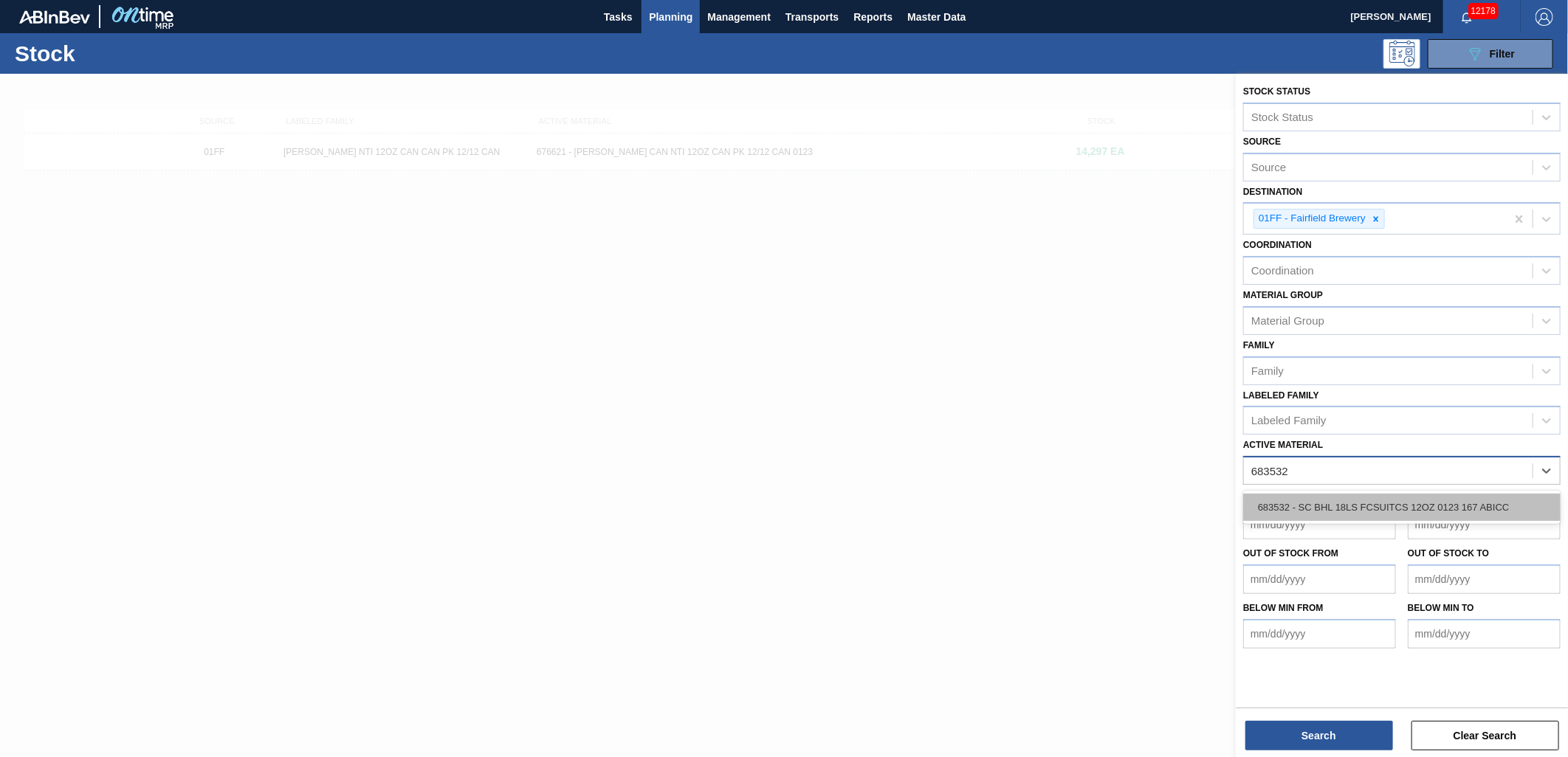
click at [1458, 503] on div "683532 - SC BHL 18LS FCSUITCS 12OZ 0123 167 ABICC" at bounding box center [1402, 507] width 318 height 27
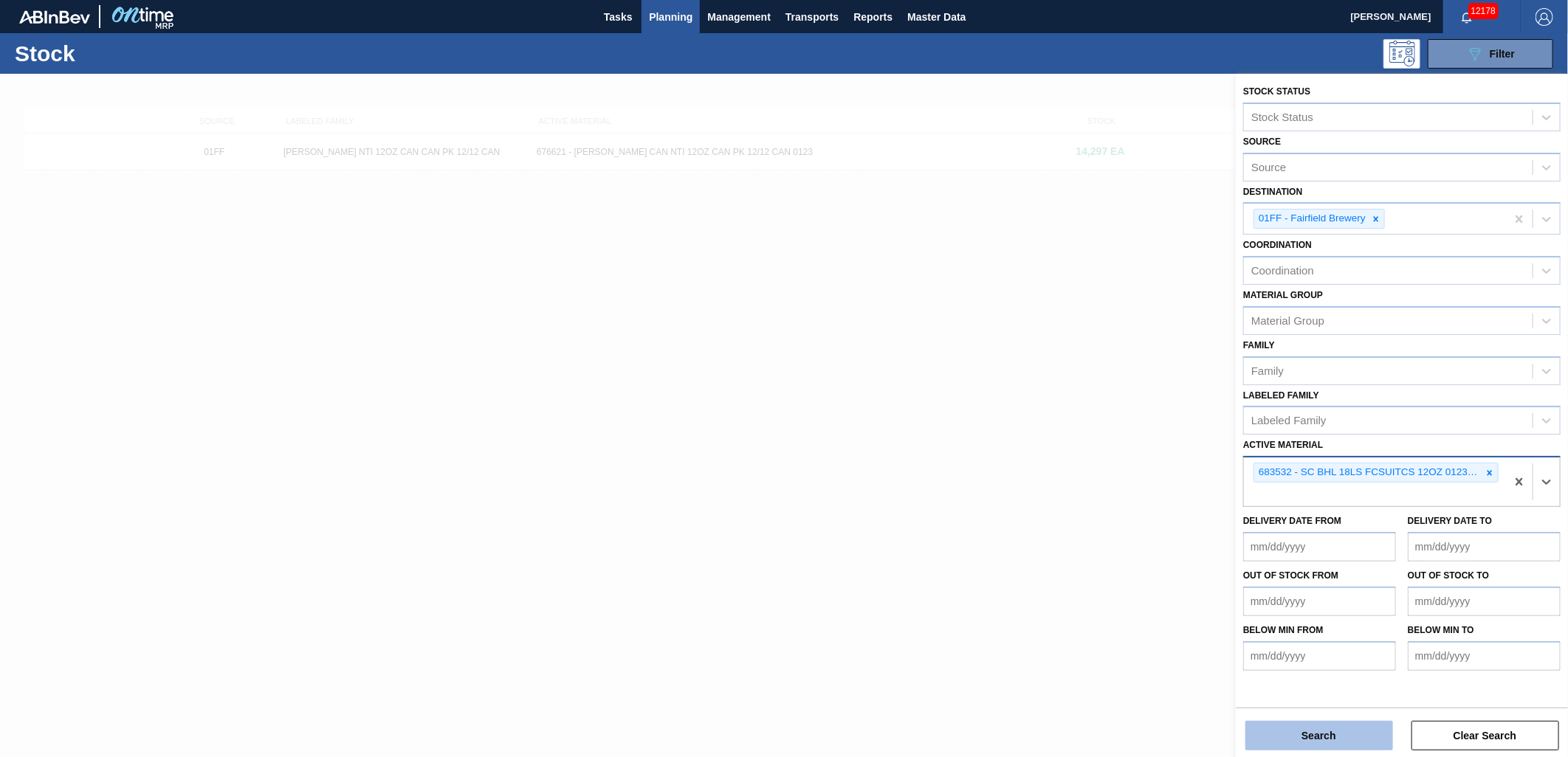
click at [1308, 724] on button "Search" at bounding box center [1318, 735] width 148 height 30
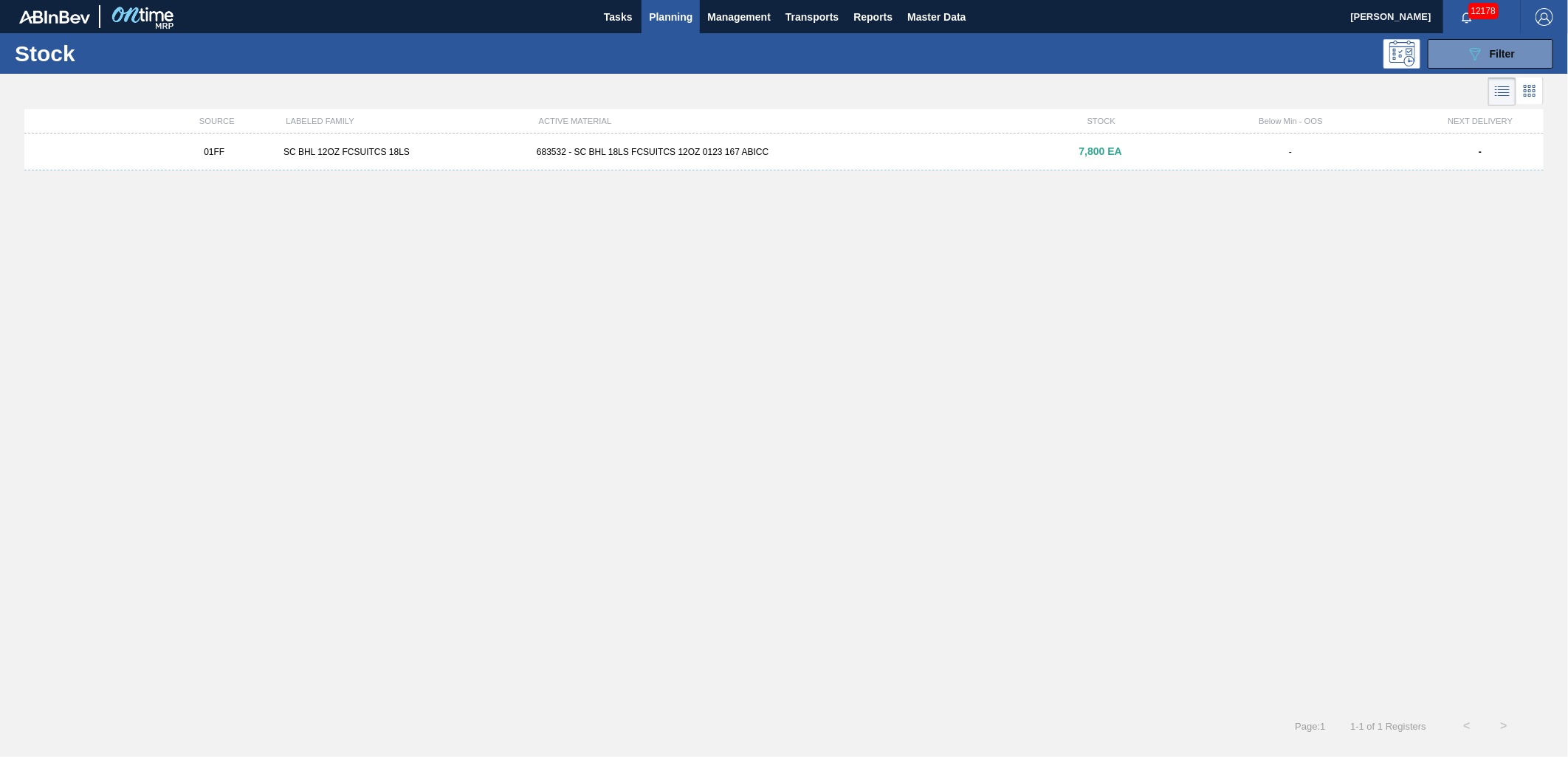
click at [608, 156] on div "683532 - SC BHL 18LS FCSUITCS 12OZ 0123 167 ABICC" at bounding box center [784, 152] width 507 height 10
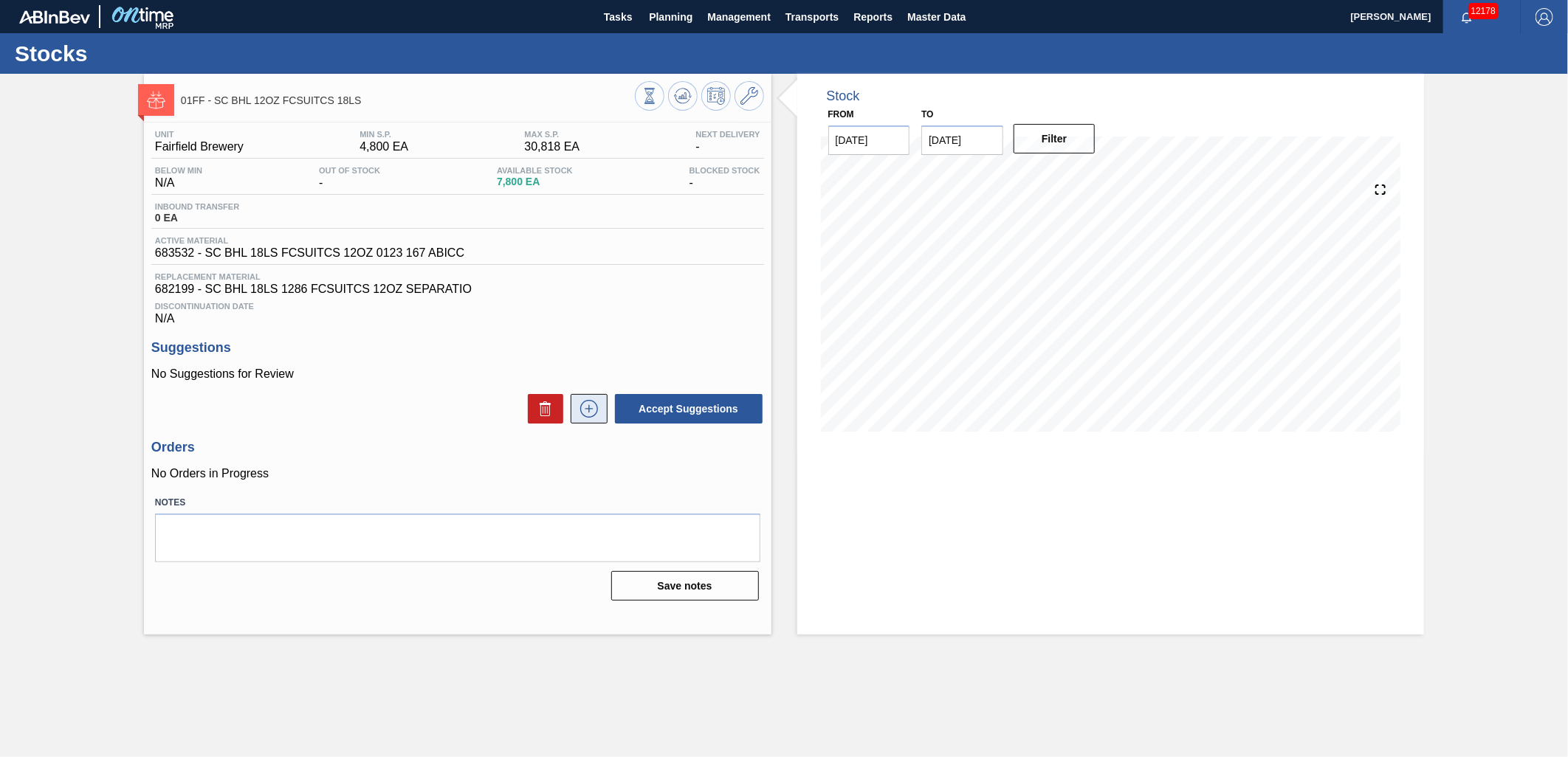
click at [585, 402] on icon at bounding box center [589, 409] width 24 height 18
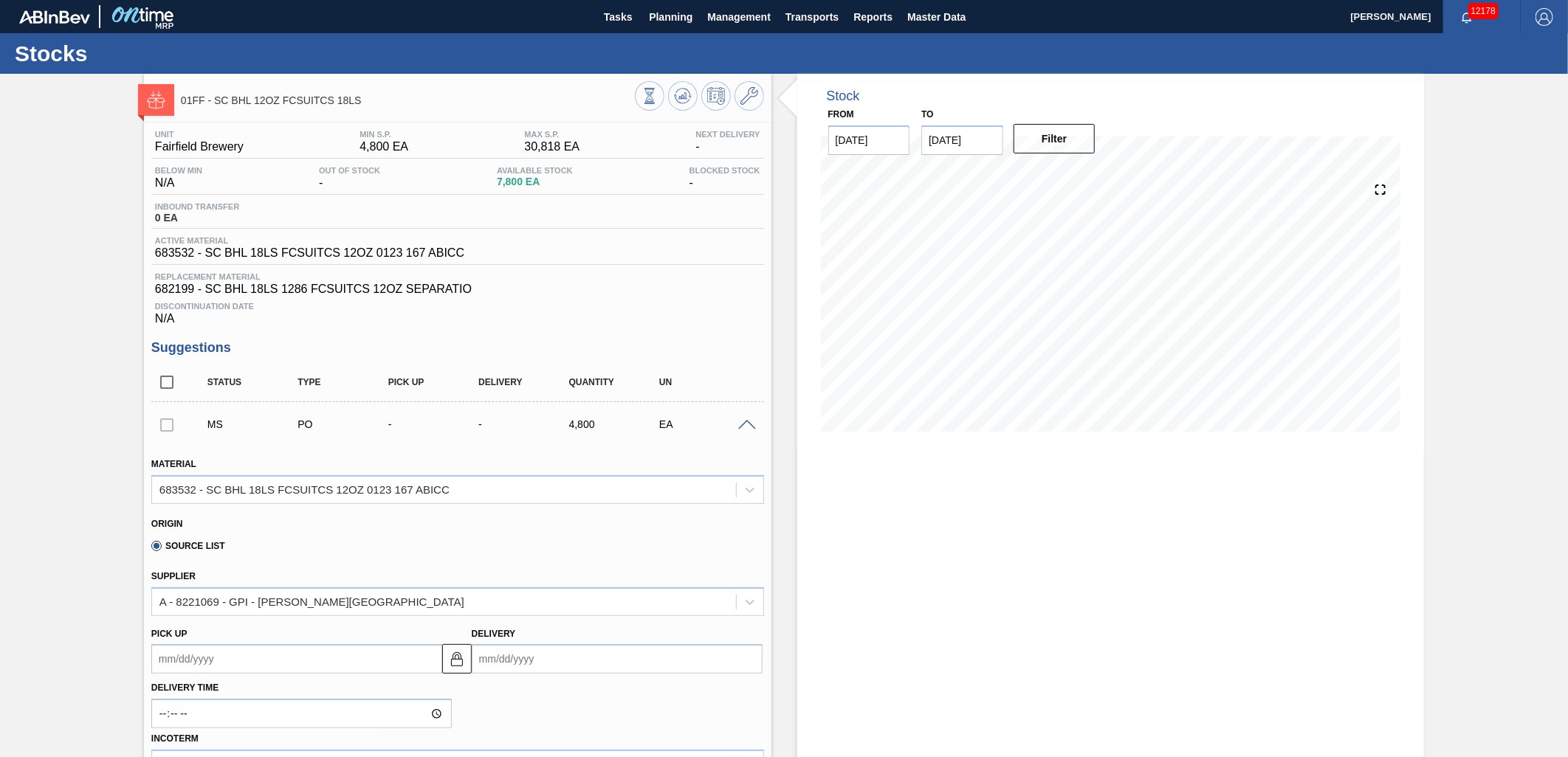
click at [170, 426] on div at bounding box center [167, 424] width 31 height 30
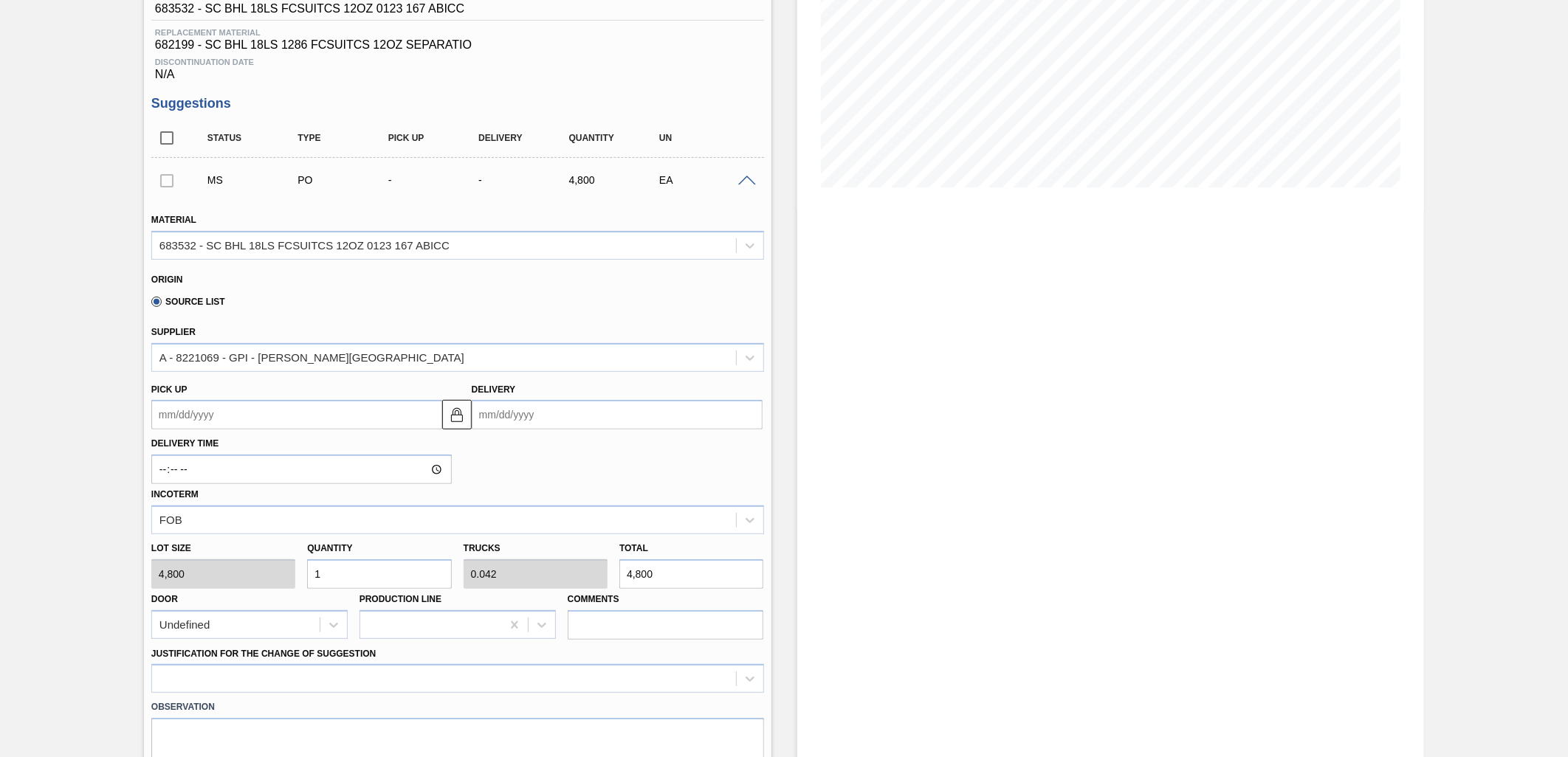
scroll to position [246, 0]
click at [598, 398] on input "Delivery" at bounding box center [616, 413] width 291 height 30
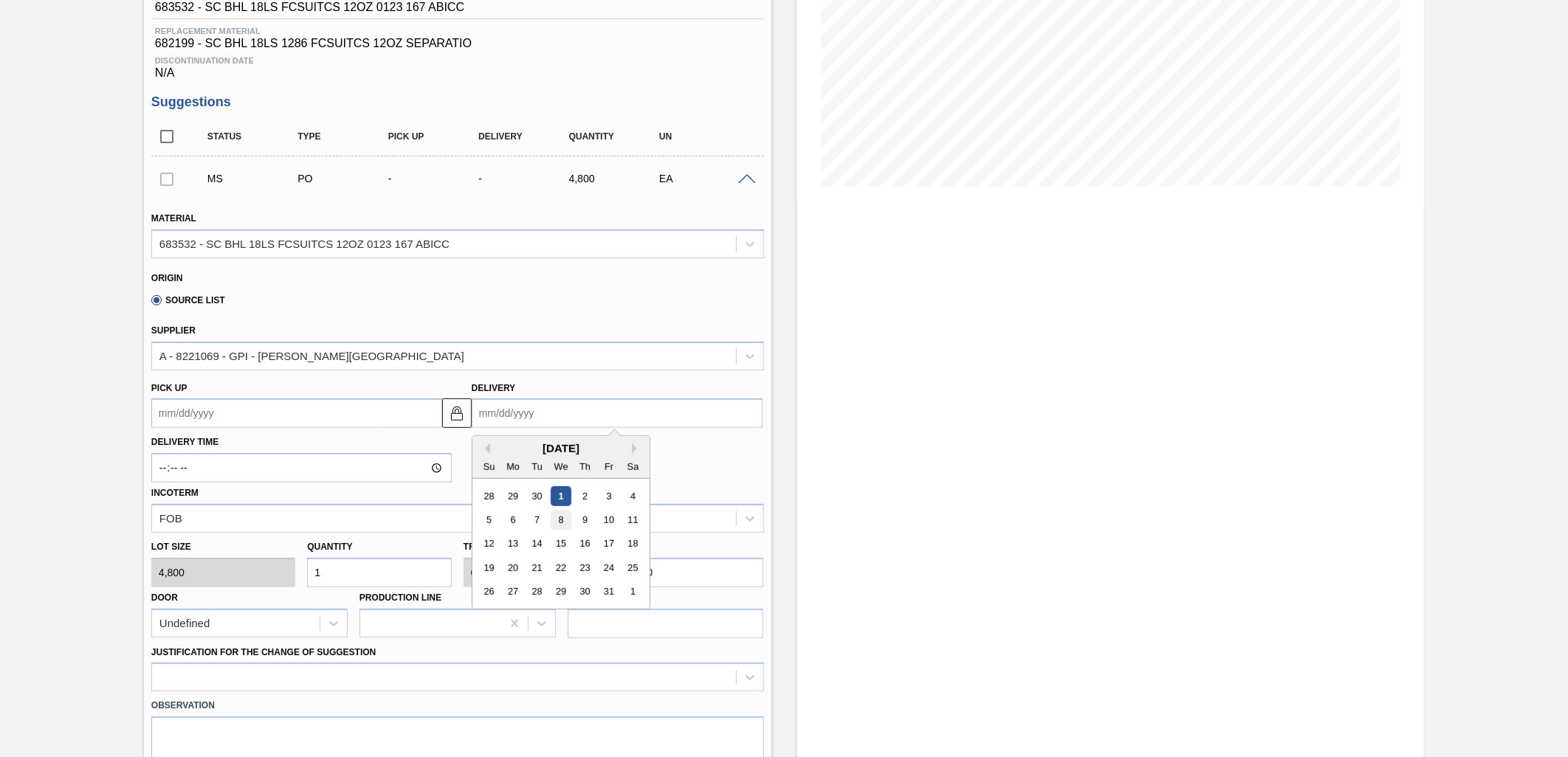
click at [561, 521] on div "8" at bounding box center [560, 520] width 20 height 20
type up105144542 "[DATE]"
type input "[DATE]"
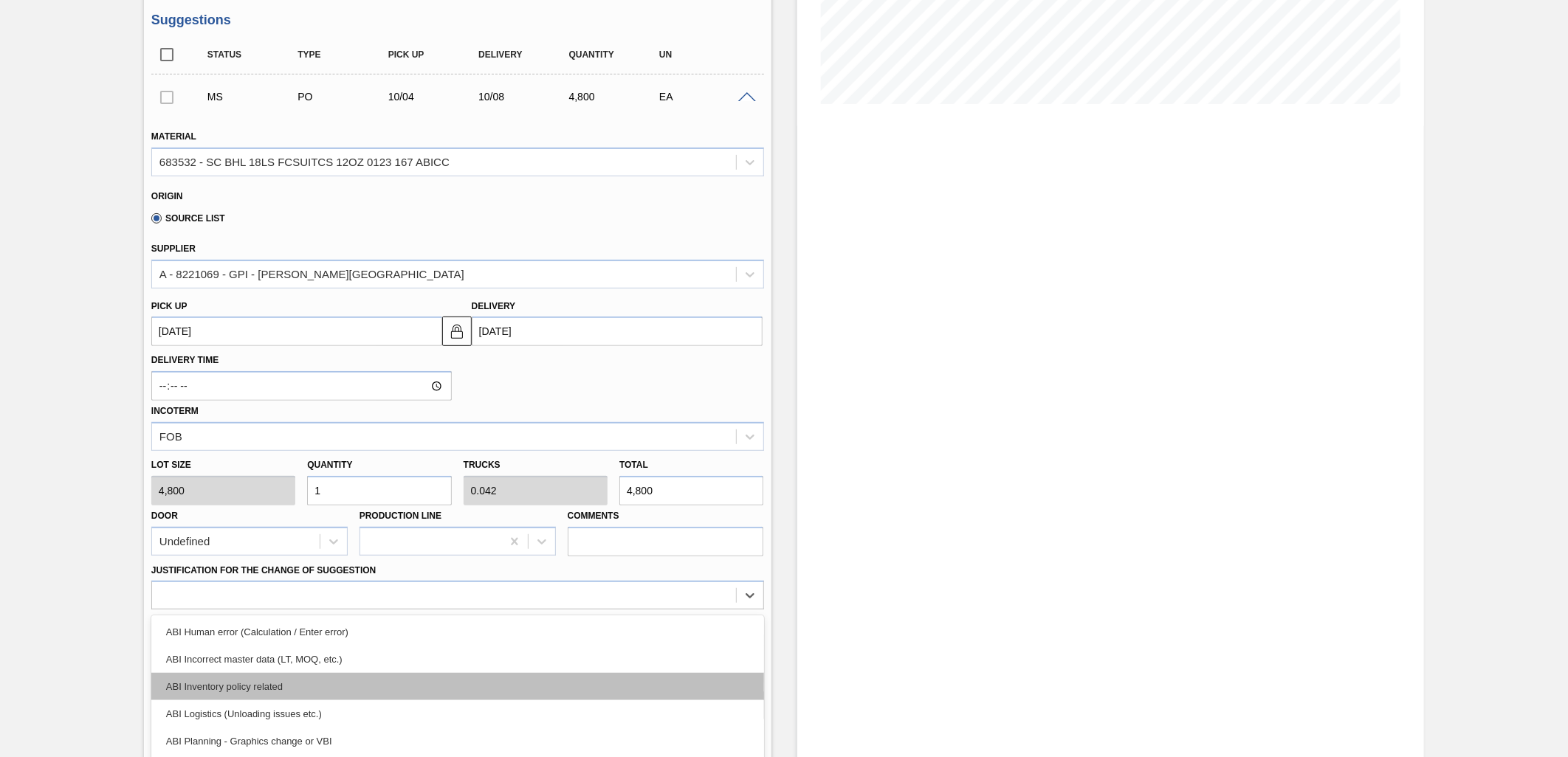
drag, startPoint x: 675, startPoint y: 597, endPoint x: 665, endPoint y: 595, distance: 10.2
click at [674, 596] on div "option ABI Inventory policy related focused, 3 of 18. 18 results available. Use…" at bounding box center [458, 595] width 613 height 29
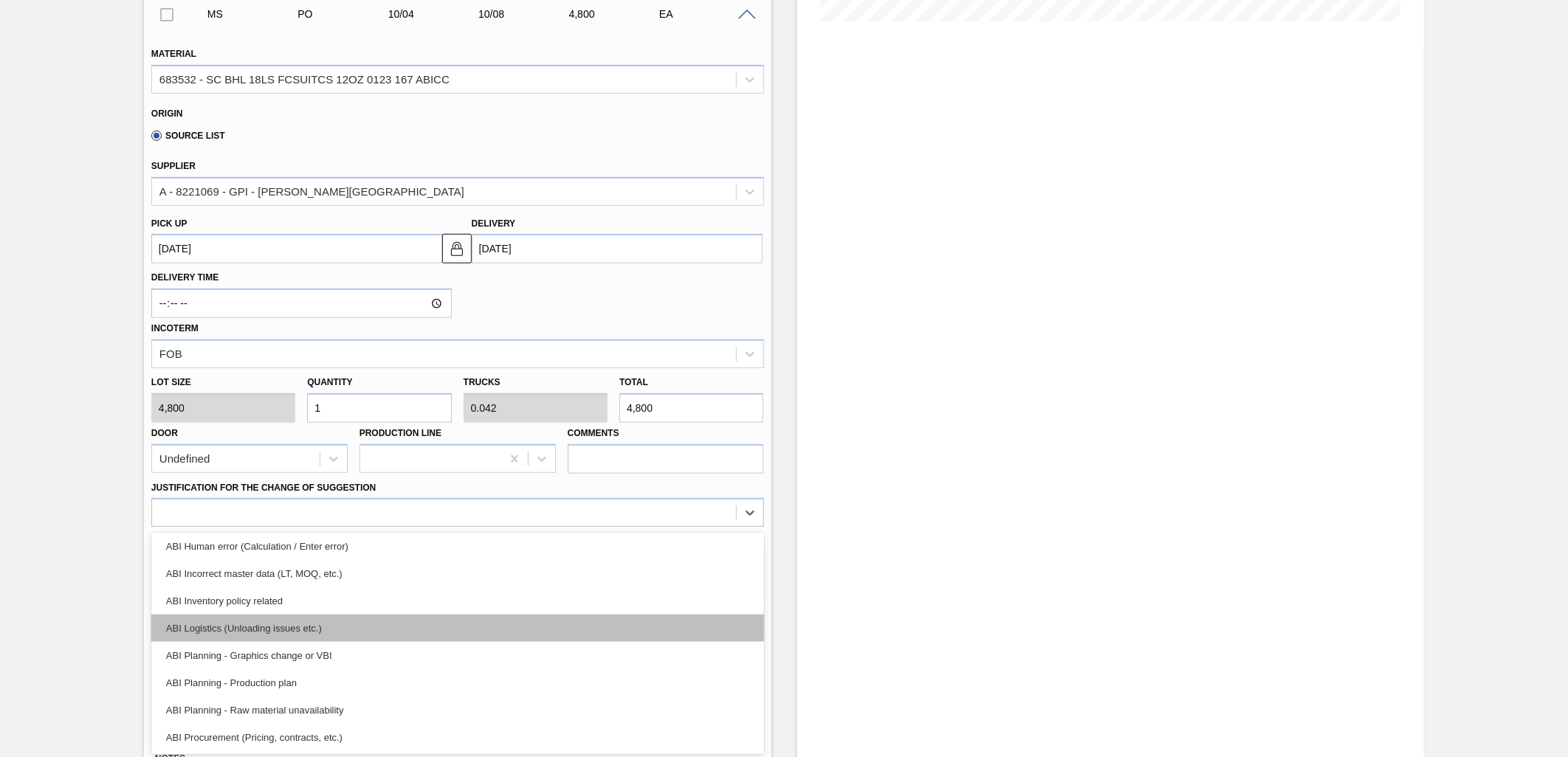
scroll to position [0, 0]
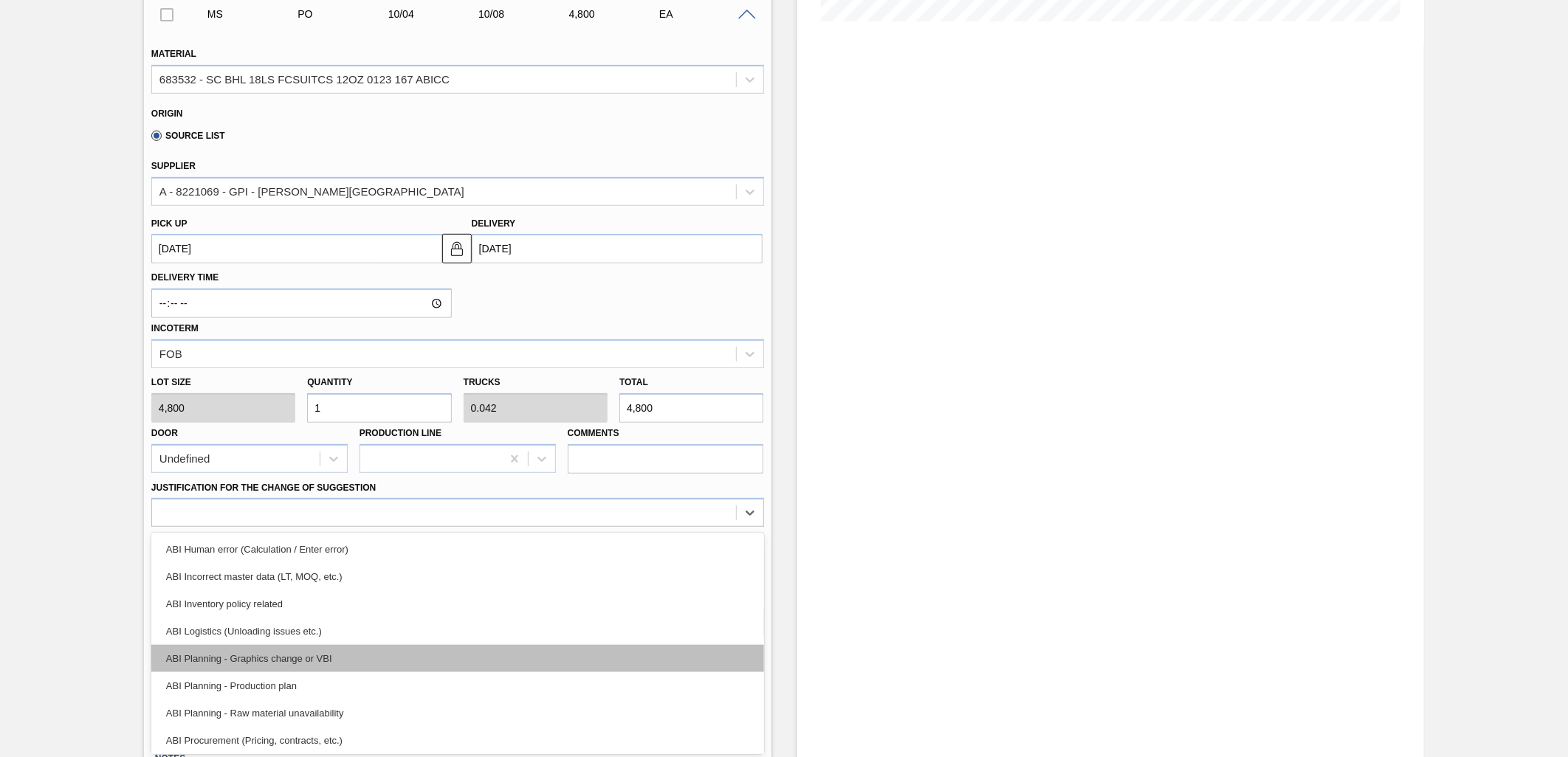
click at [434, 647] on div "ABI Planning - Graphics change or VBI" at bounding box center [458, 659] width 613 height 27
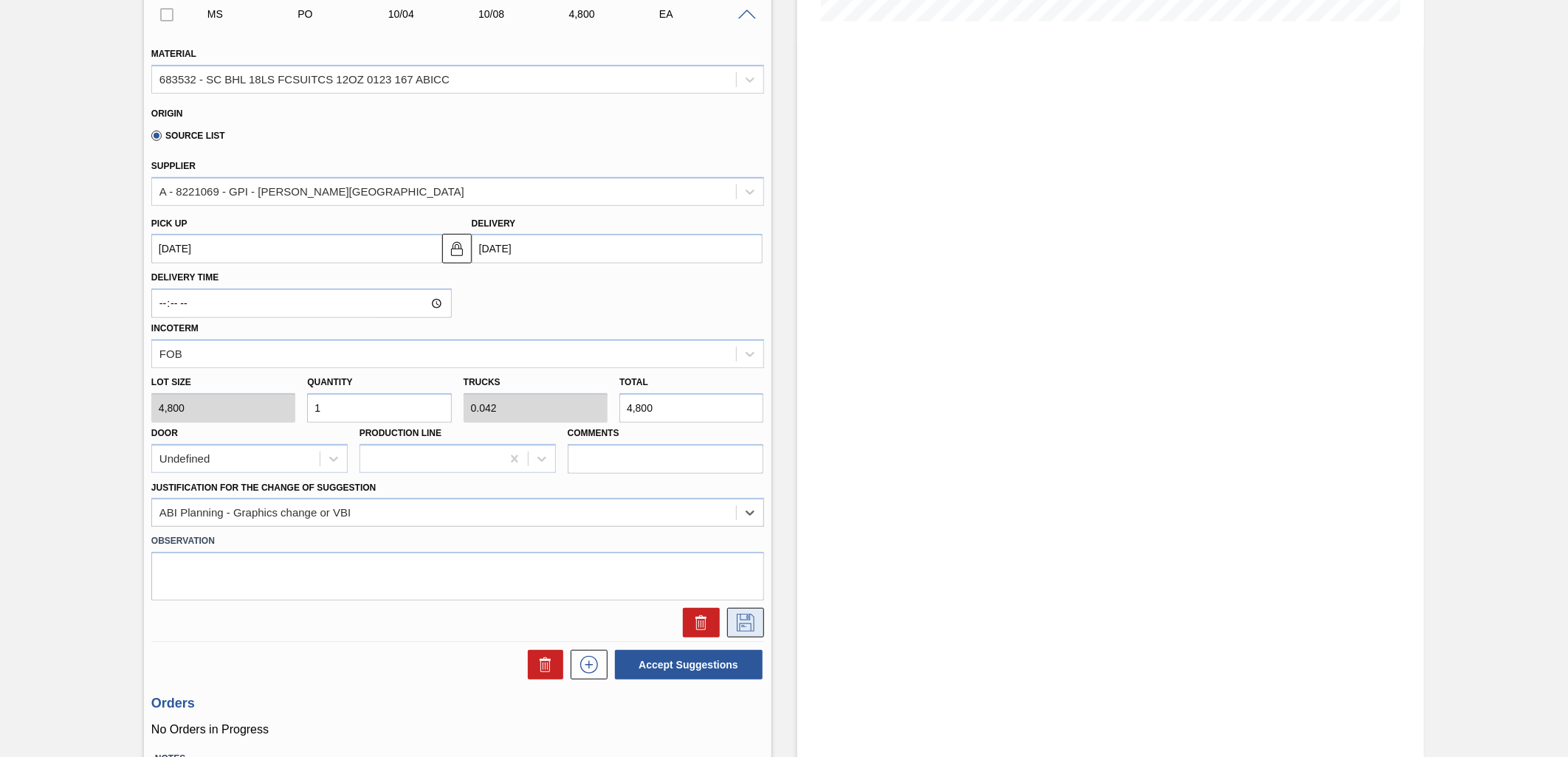
click at [745, 623] on icon at bounding box center [745, 623] width 24 height 18
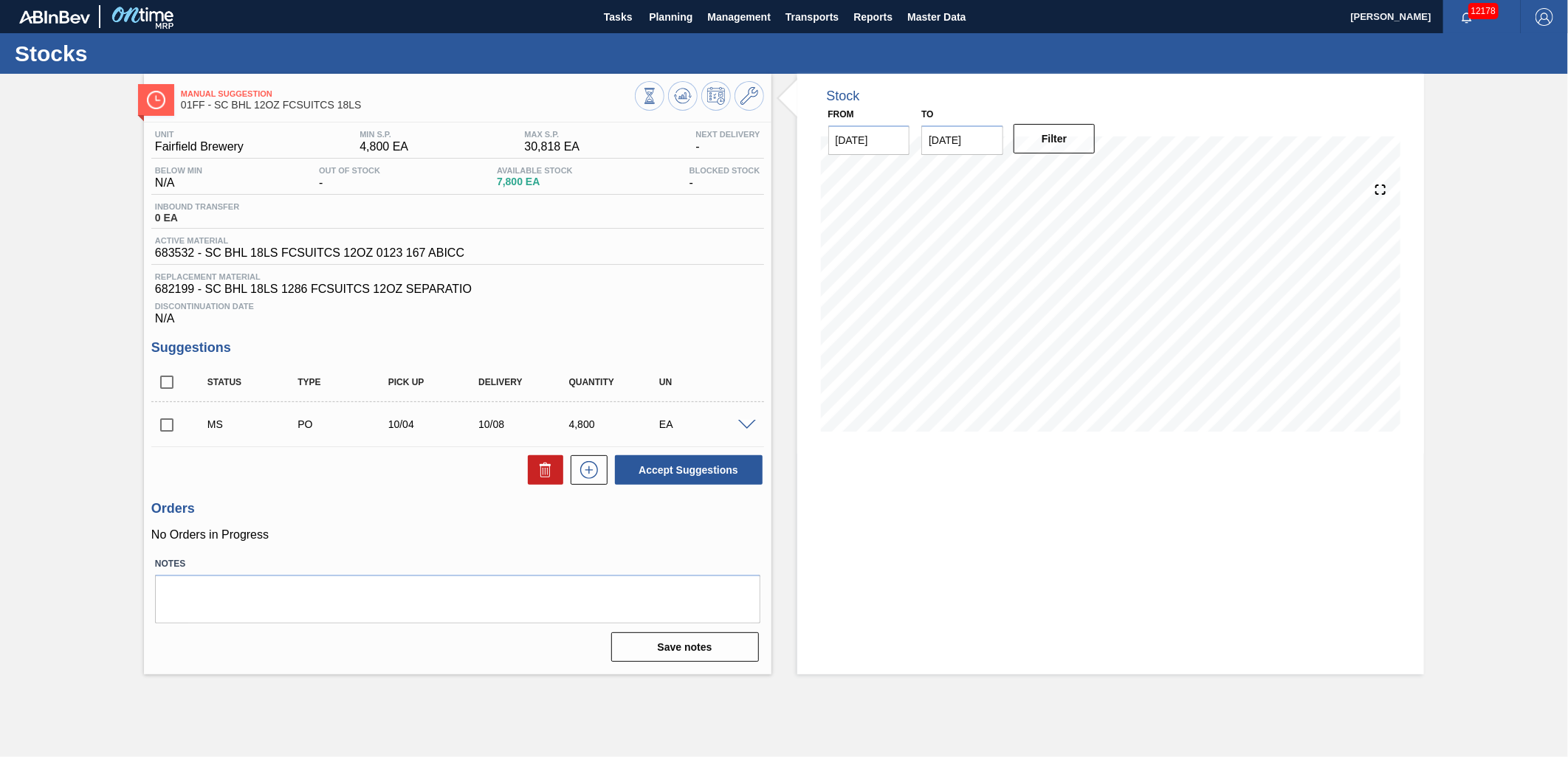
click at [172, 427] on input "checkbox" at bounding box center [167, 425] width 31 height 31
click at [628, 475] on button "Accept Suggestions" at bounding box center [688, 470] width 148 height 30
checkbox input "false"
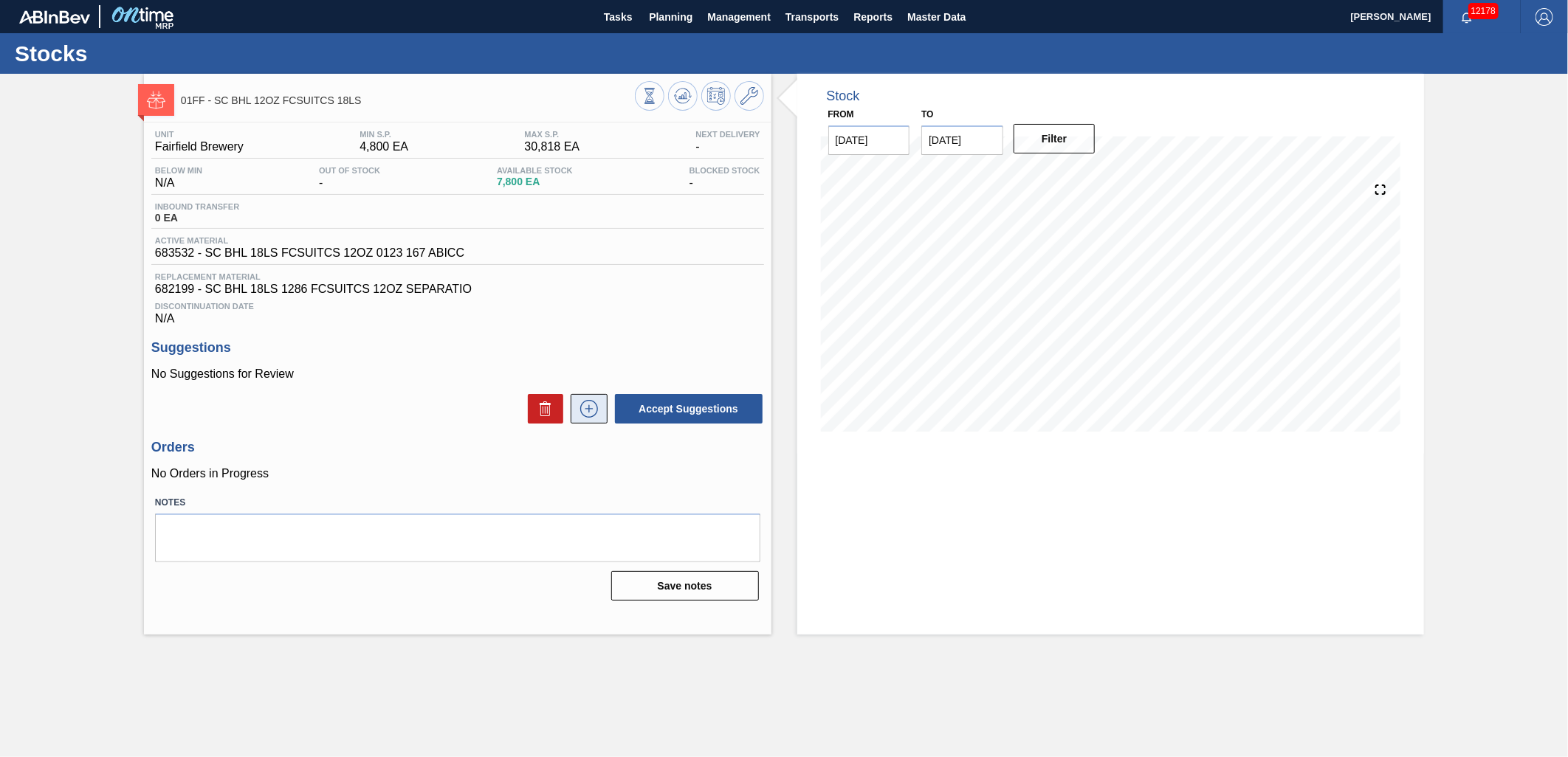
click at [589, 409] on icon at bounding box center [589, 409] width 24 height 18
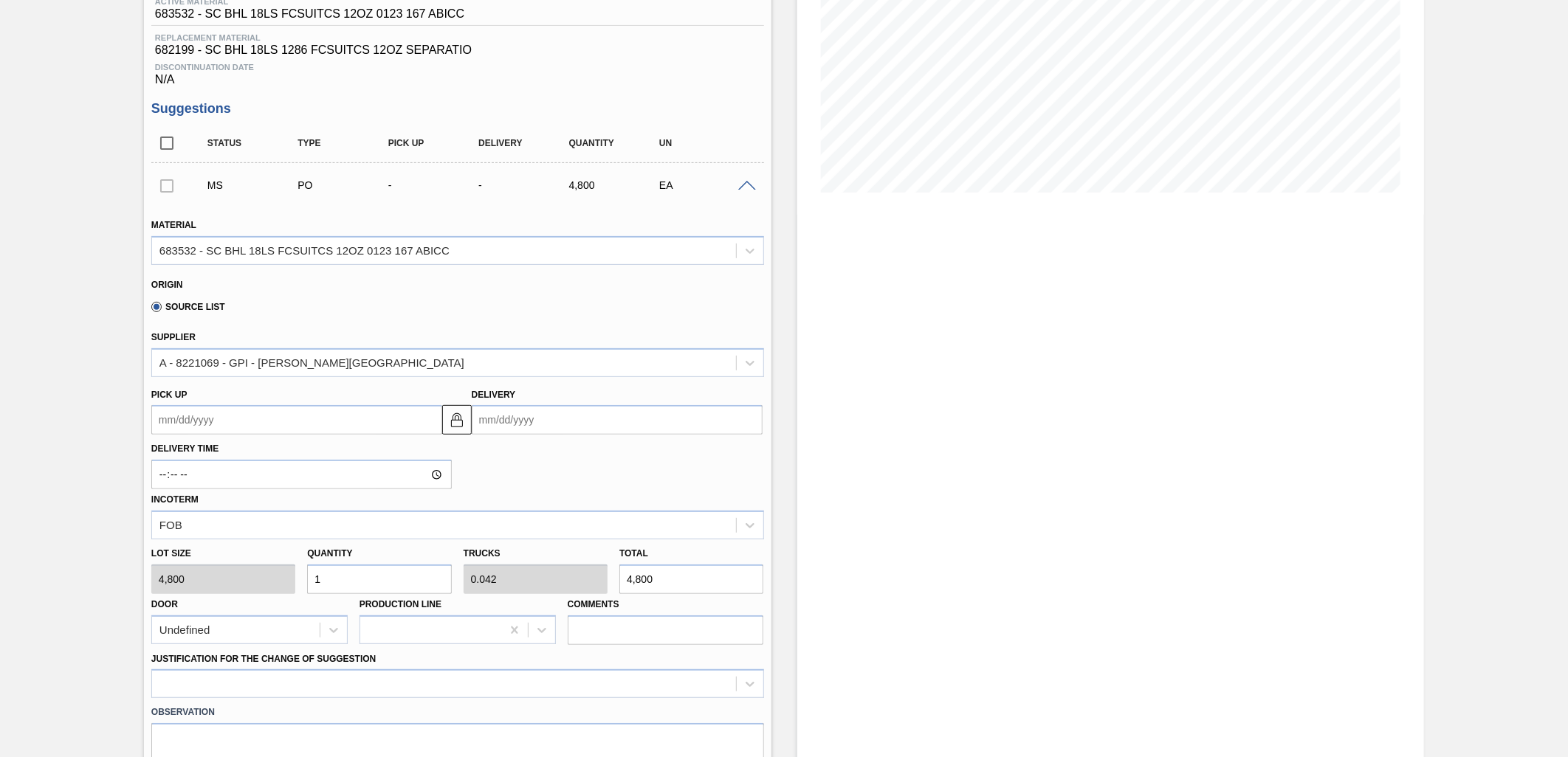
scroll to position [246, 0]
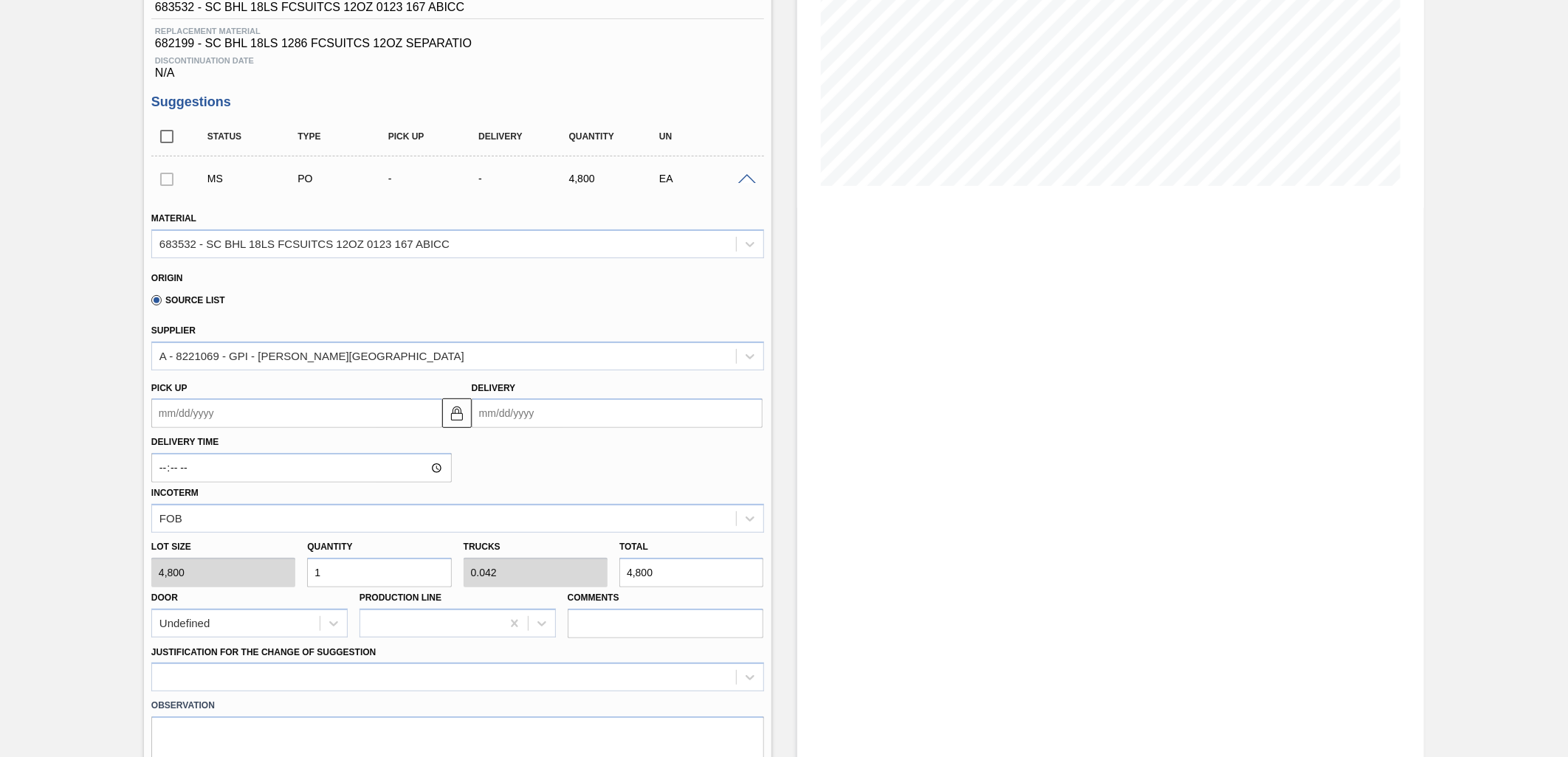
click at [550, 426] on input "Delivery" at bounding box center [616, 413] width 291 height 30
click at [578, 517] on div "9" at bounding box center [585, 520] width 20 height 20
type up105144605 "[DATE]"
type input "[DATE]"
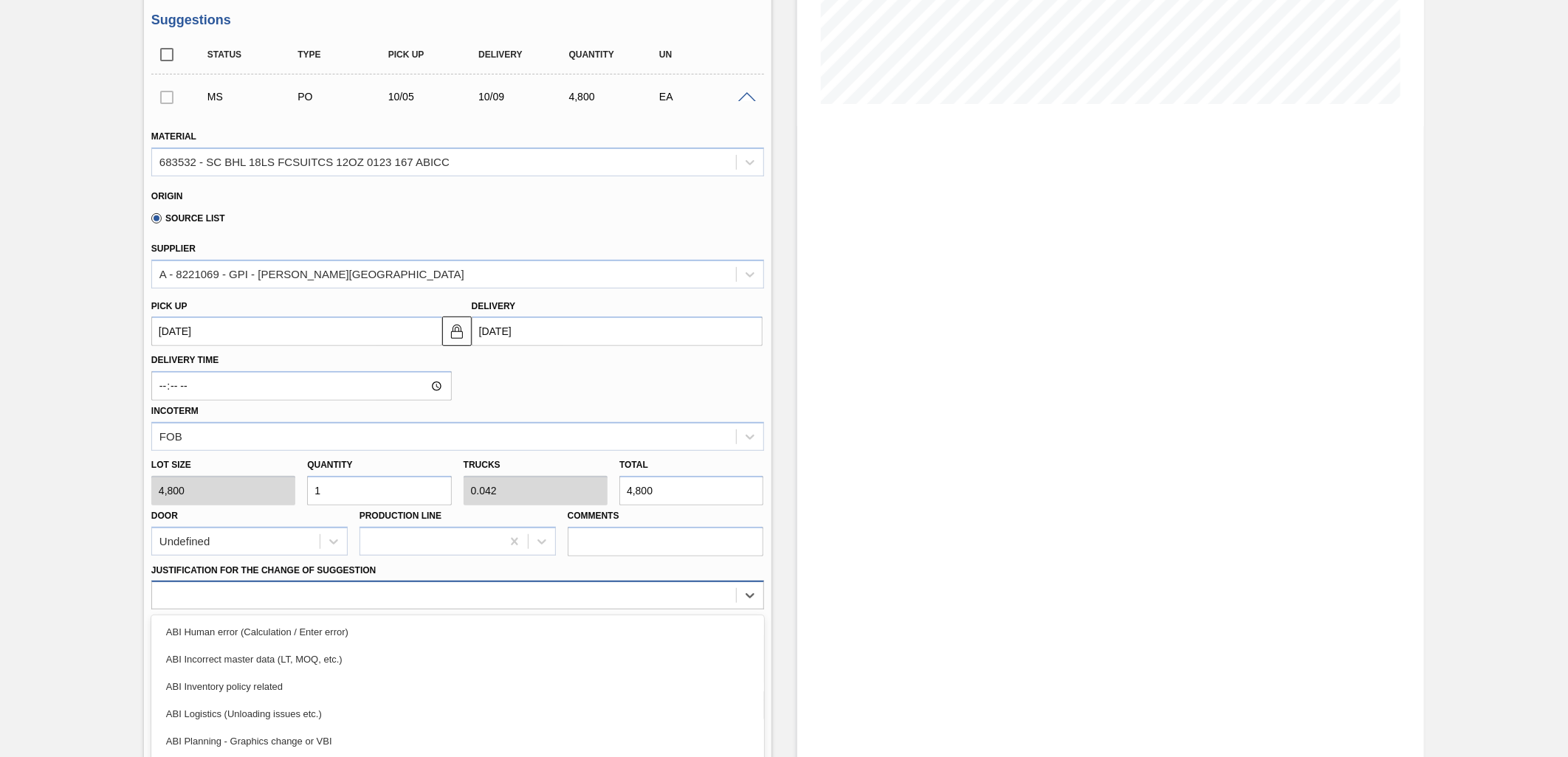
click at [629, 594] on div "option ABI Inventory policy related focused, 3 of 18. 18 results available. Use…" at bounding box center [458, 595] width 613 height 29
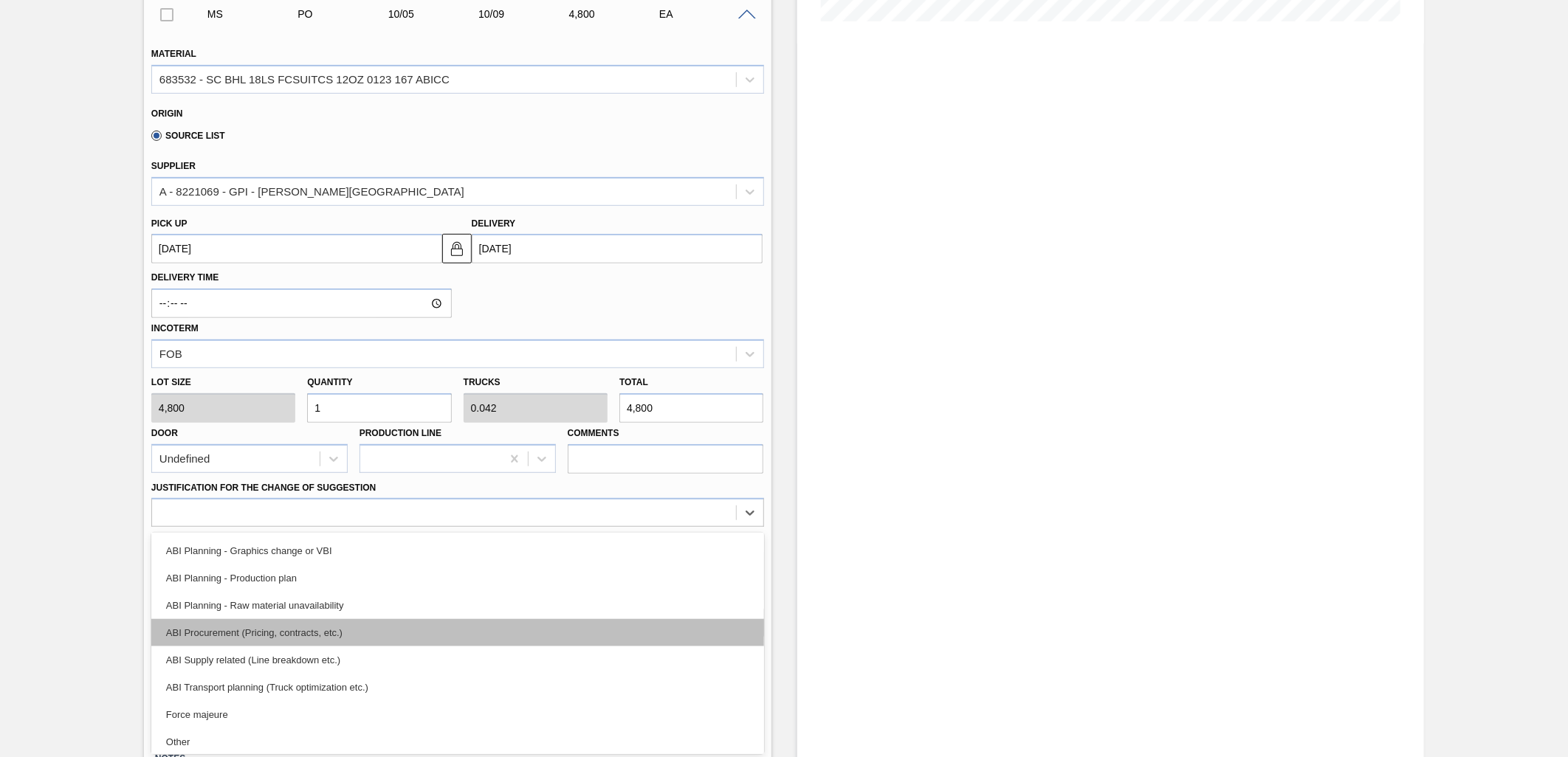
scroll to position [82, 0]
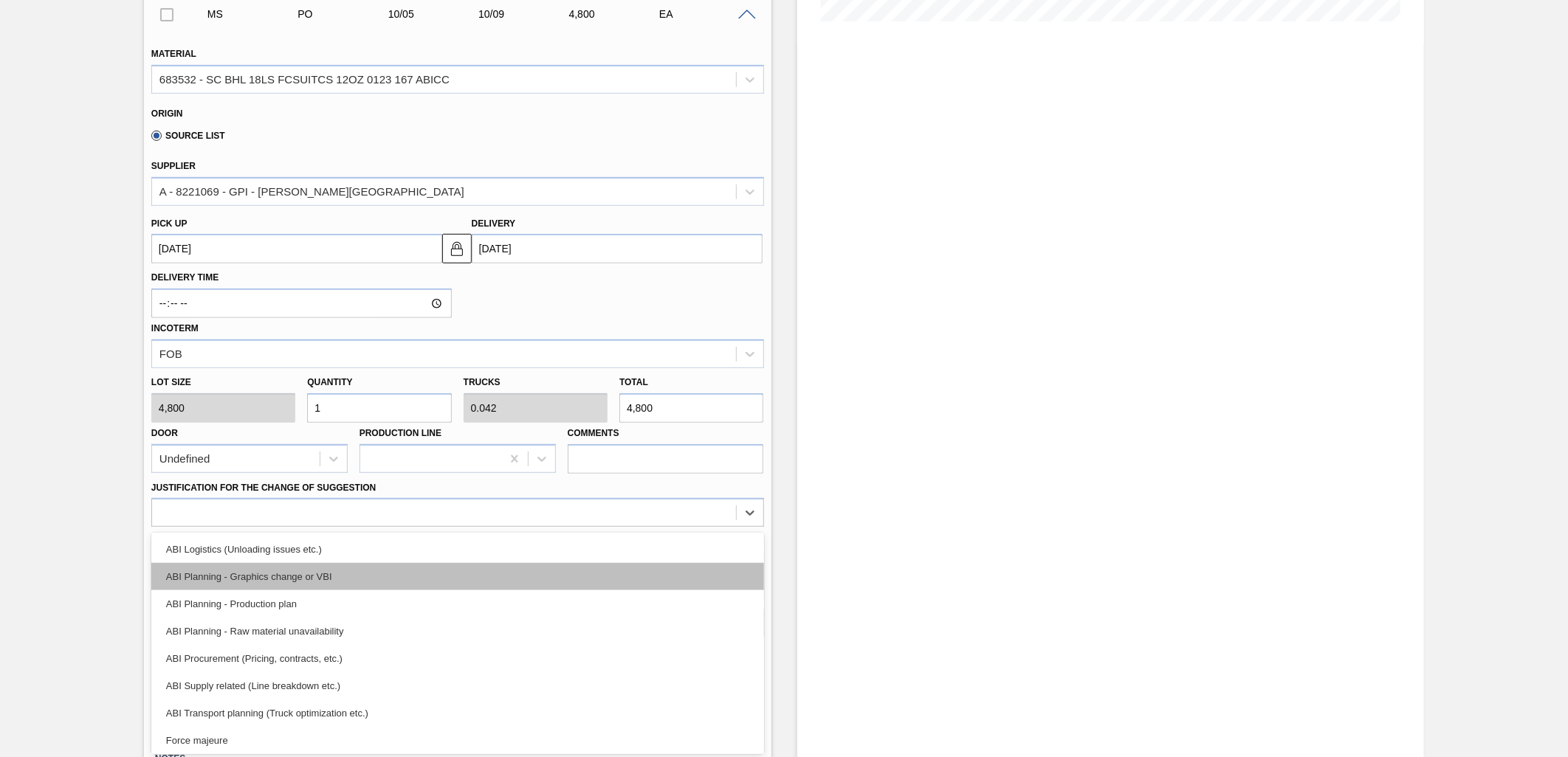
click at [617, 577] on div "ABI Planning - Graphics change or VBI" at bounding box center [458, 576] width 613 height 27
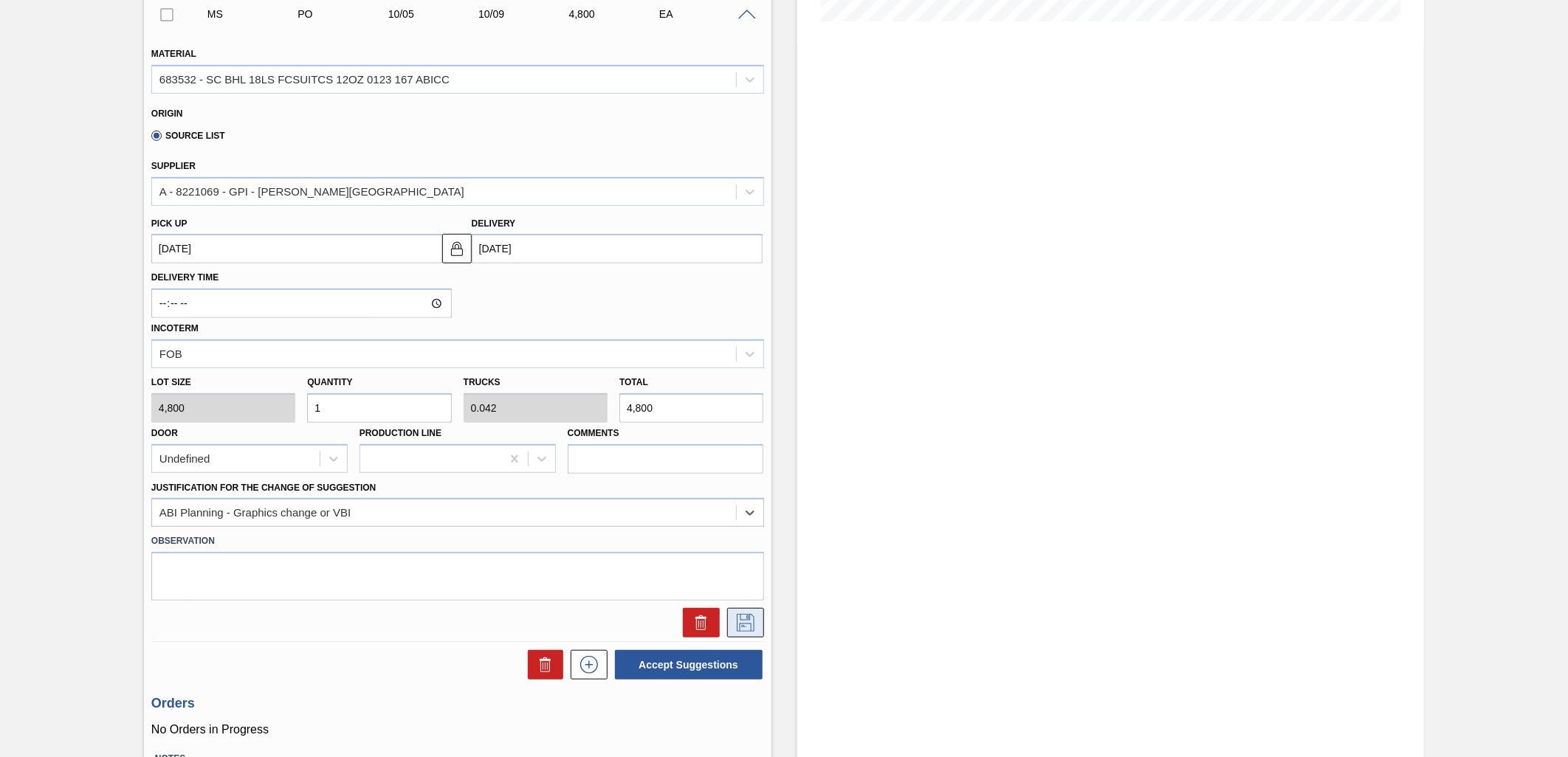
click at [748, 622] on icon at bounding box center [745, 623] width 24 height 18
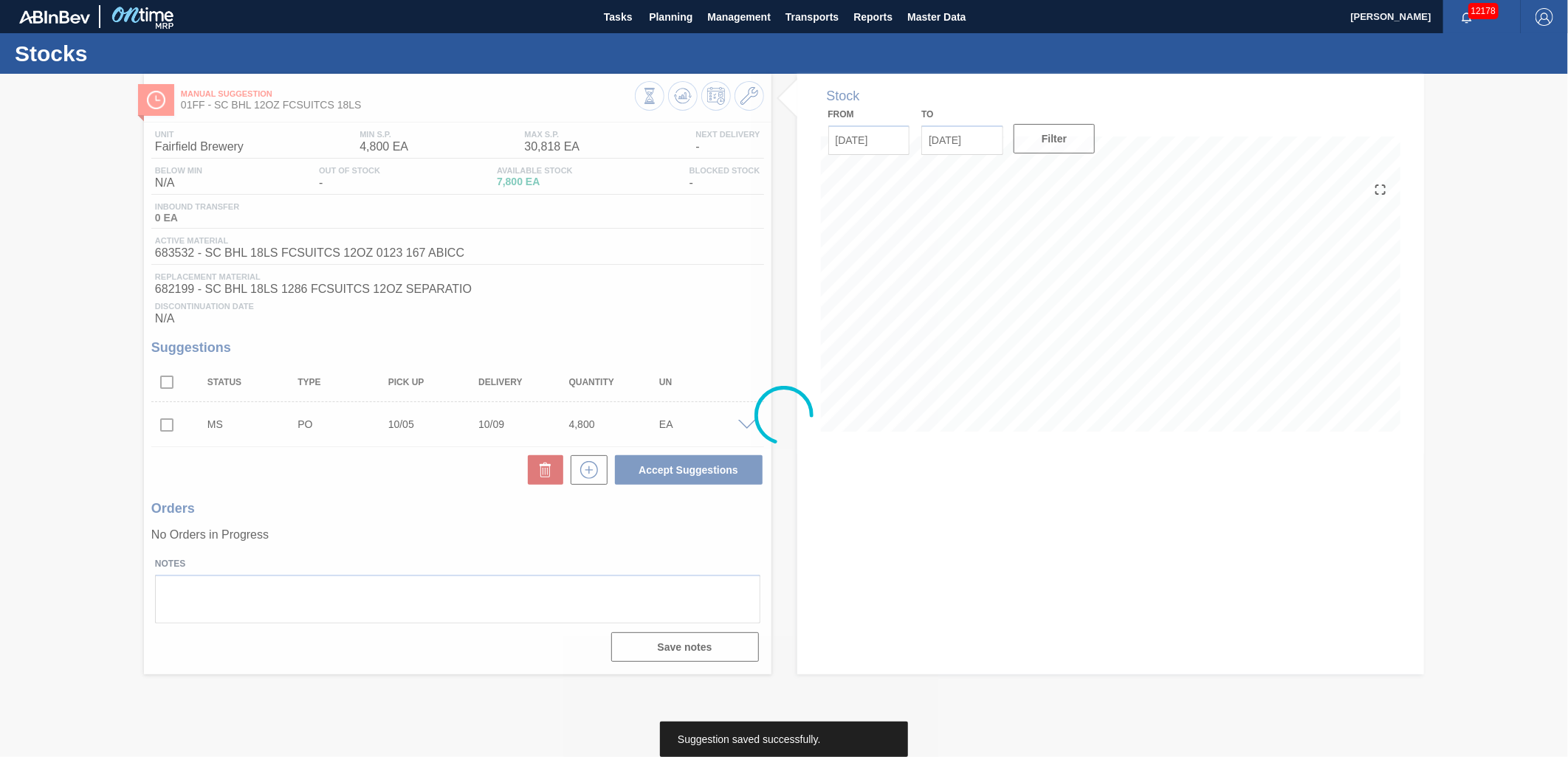
scroll to position [0, 0]
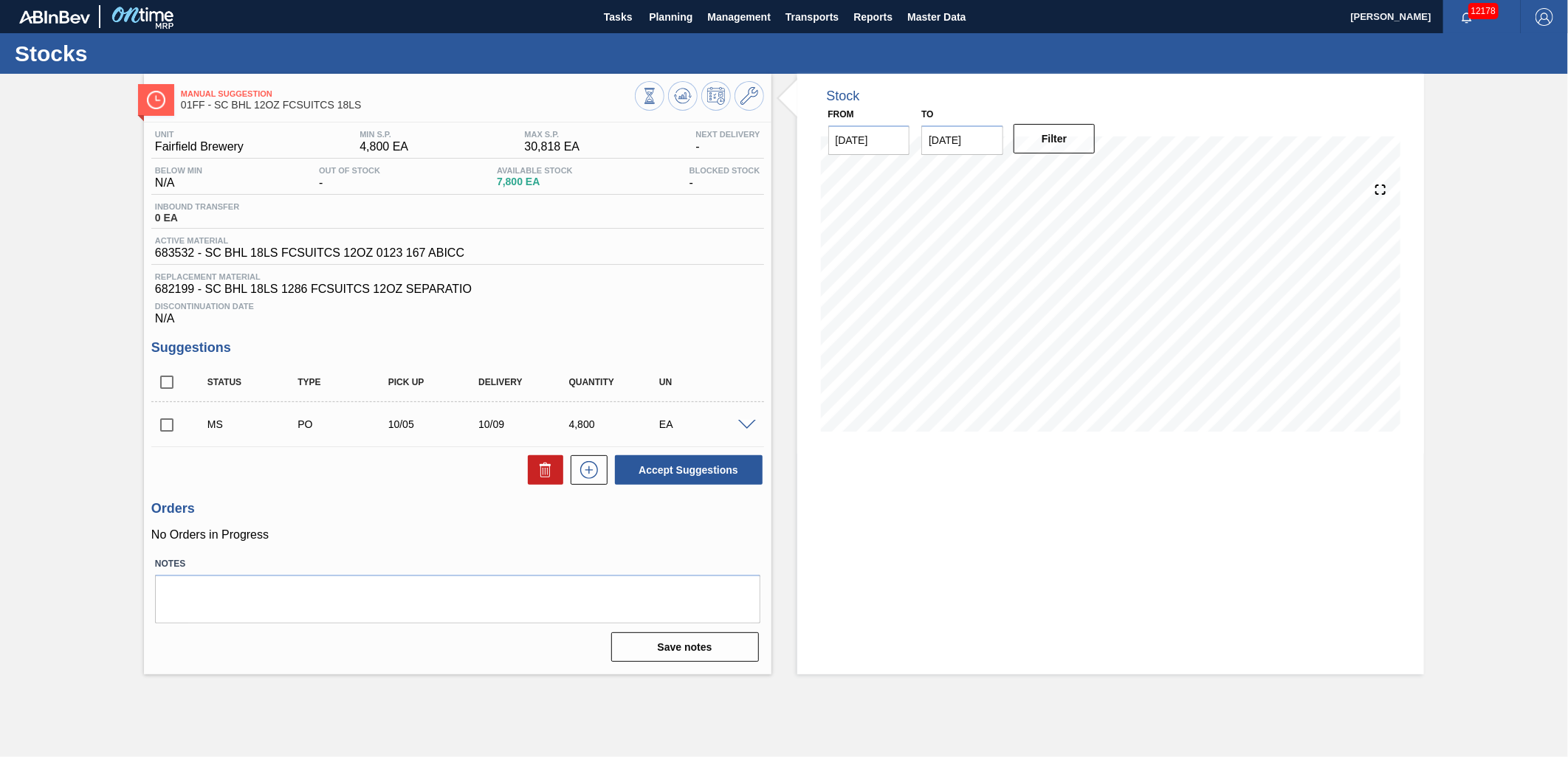
click at [170, 427] on input "checkbox" at bounding box center [167, 425] width 31 height 31
click at [647, 471] on button "Accept Suggestions" at bounding box center [688, 470] width 148 height 30
checkbox input "false"
click at [732, 424] on div "EA" at bounding box center [706, 424] width 102 height 12
click at [740, 425] on span at bounding box center [747, 426] width 18 height 11
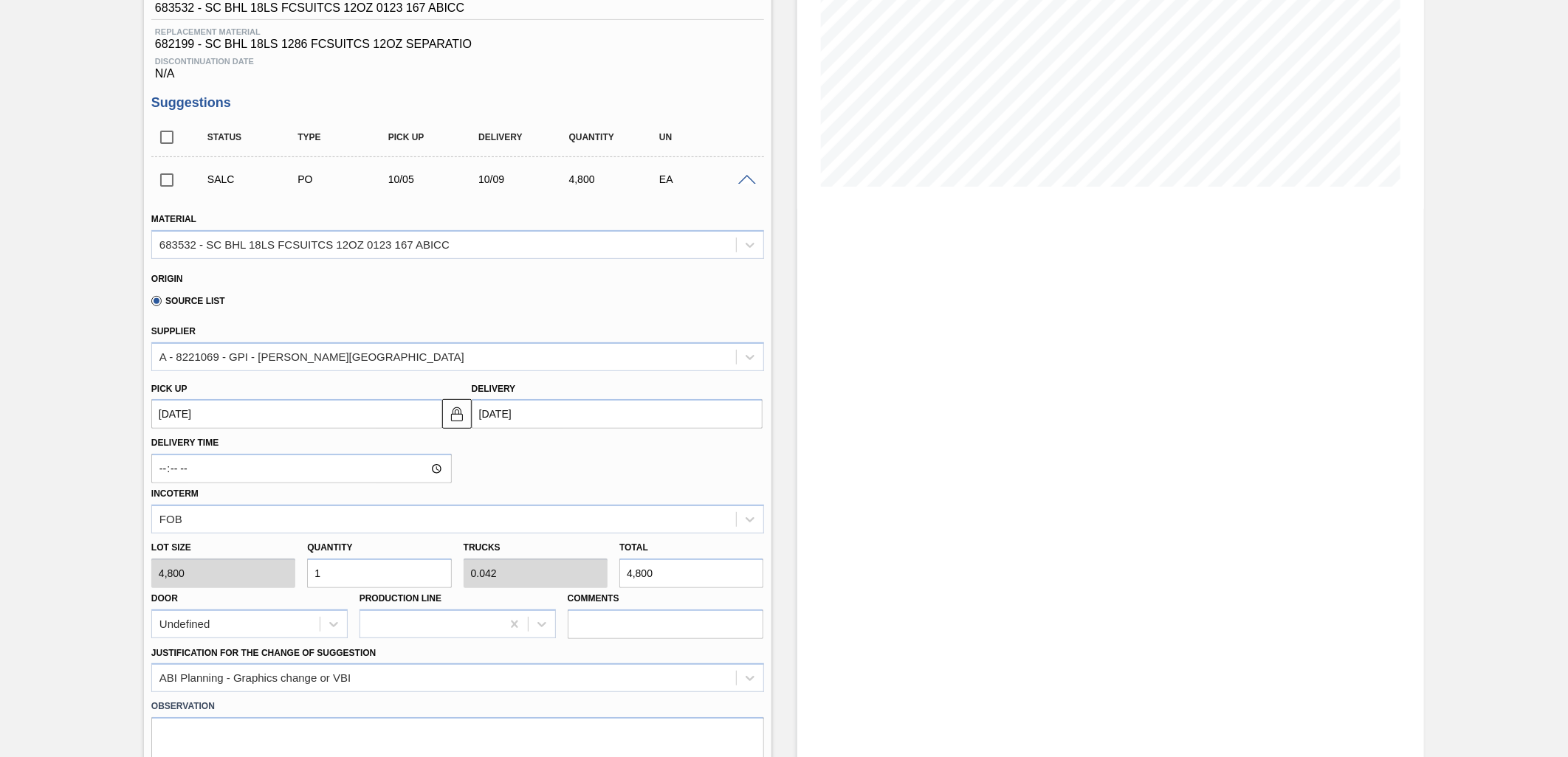
scroll to position [246, 0]
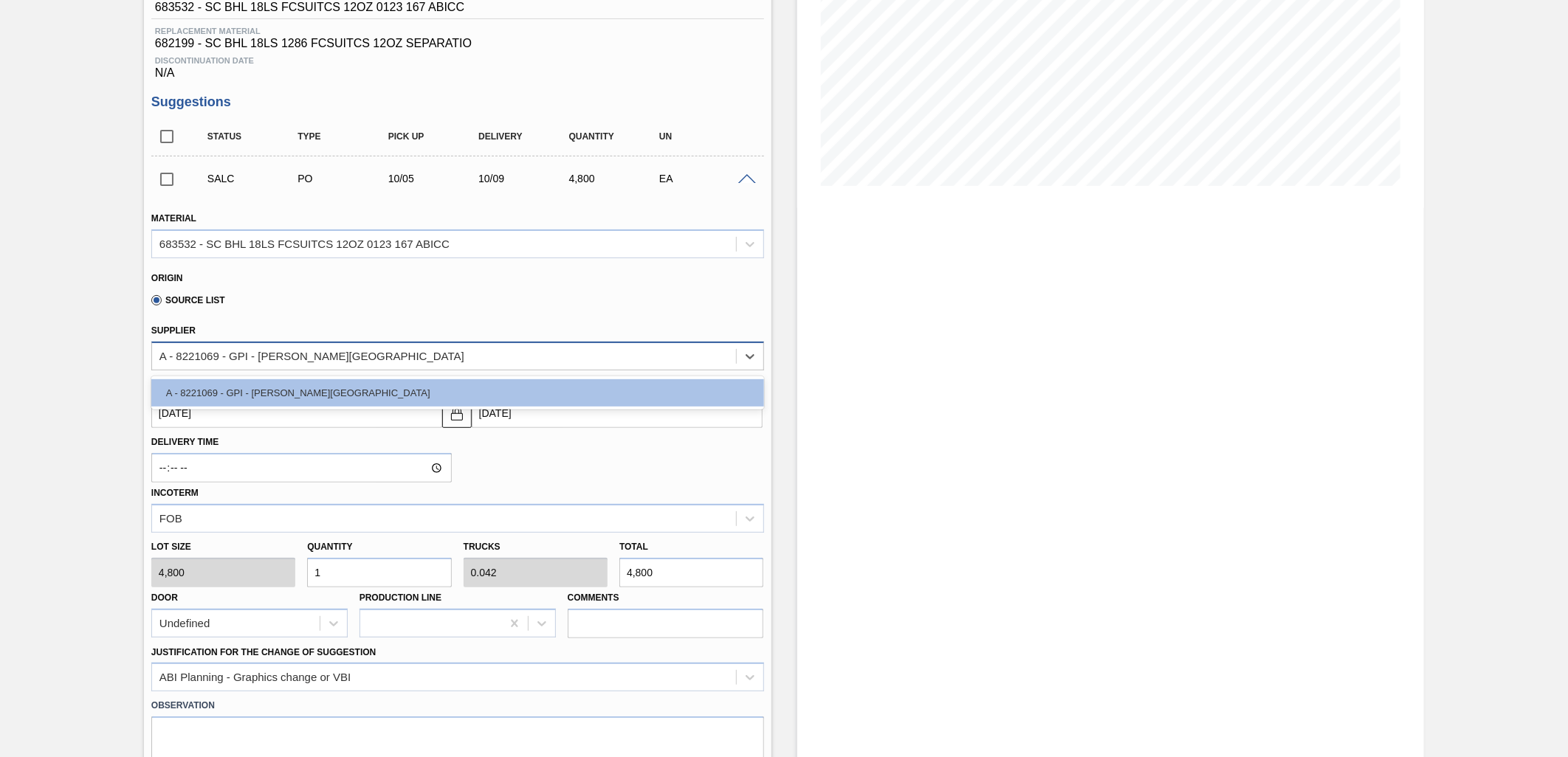
click at [606, 357] on div "A - 8221069 - GPI - [PERSON_NAME][GEOGRAPHIC_DATA]" at bounding box center [443, 356] width 584 height 22
click at [632, 304] on div "Source List" at bounding box center [451, 298] width 600 height 29
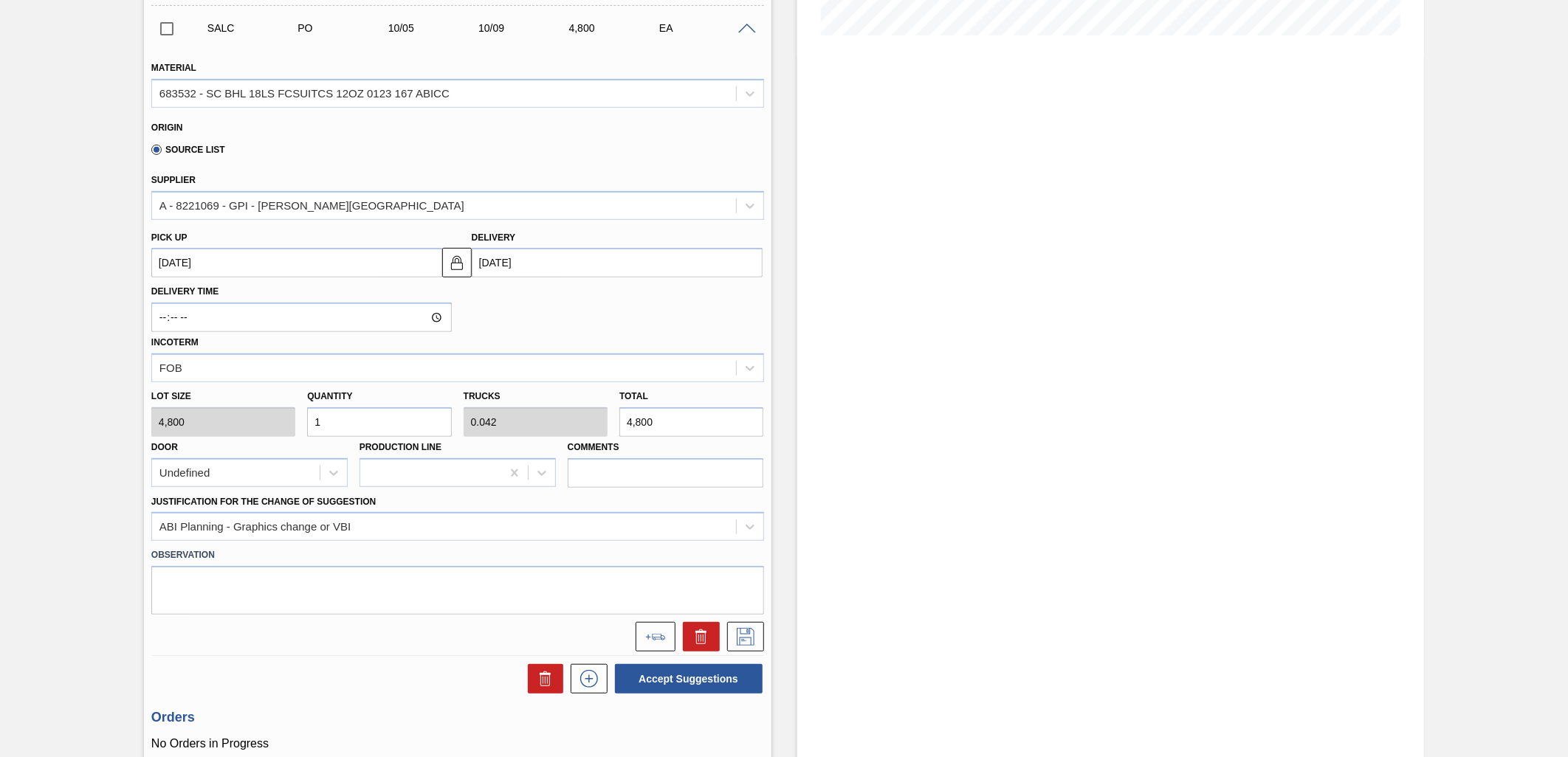
scroll to position [409, 0]
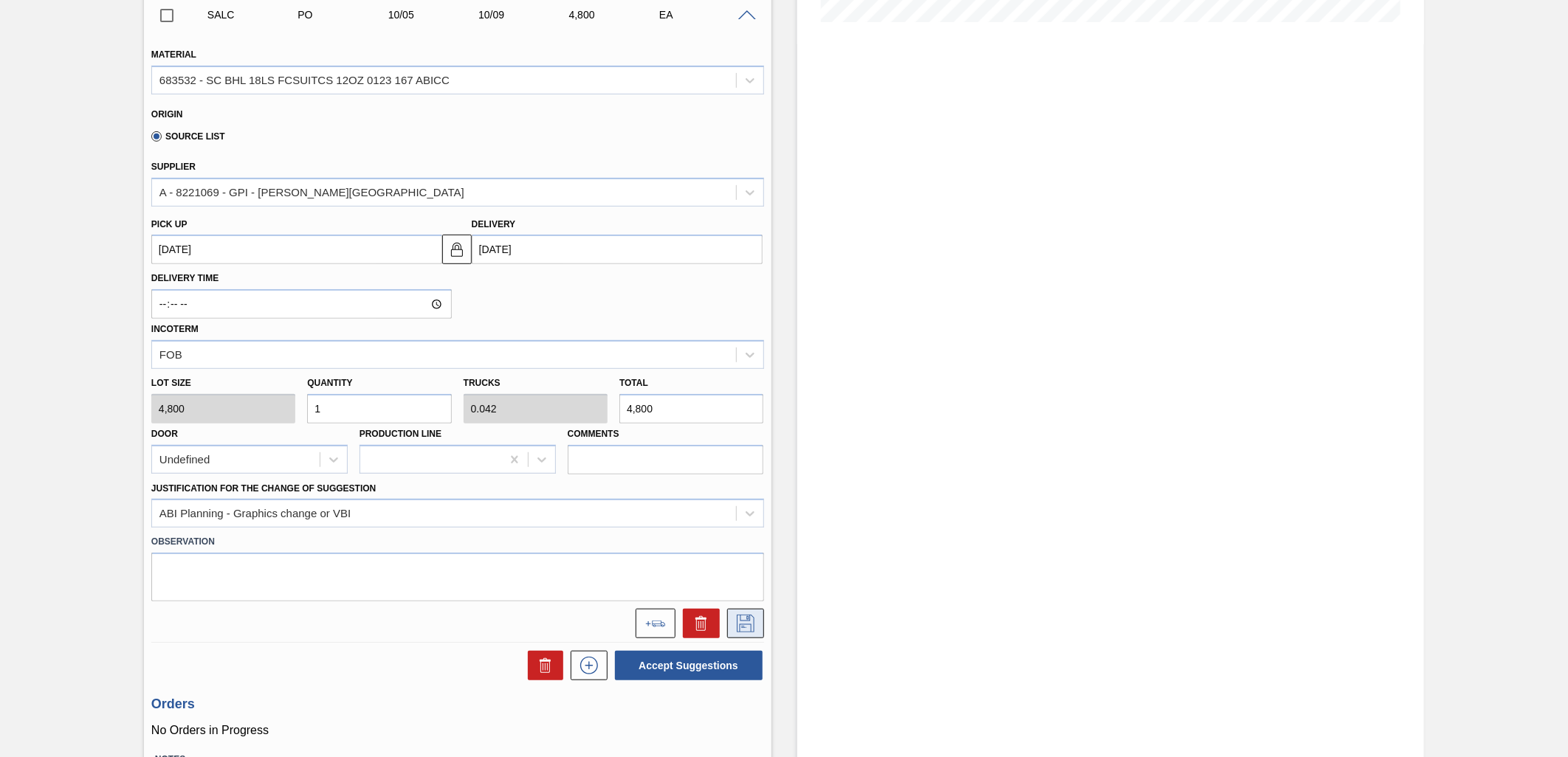
click at [752, 621] on icon at bounding box center [745, 624] width 24 height 18
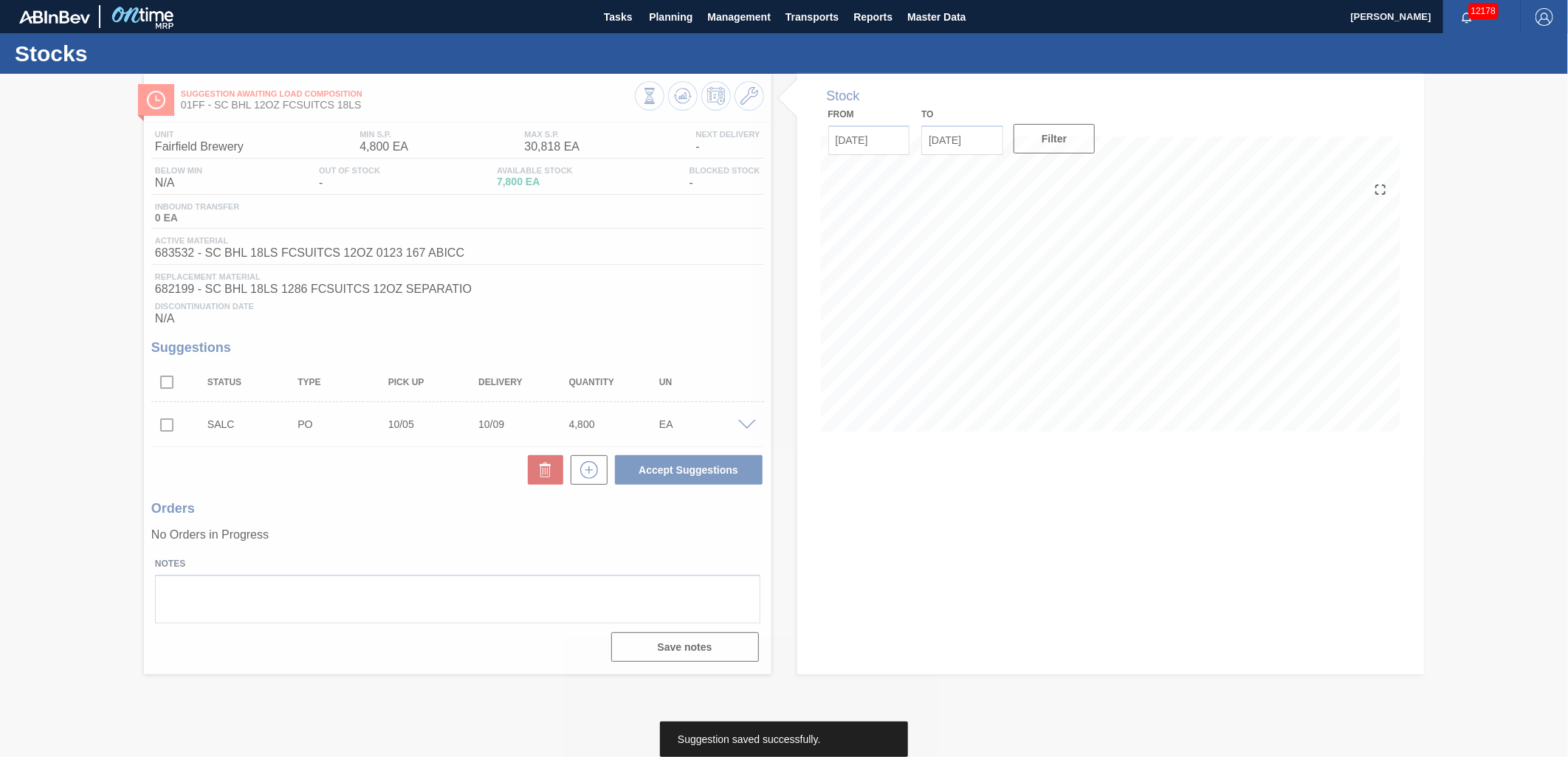
scroll to position [0, 0]
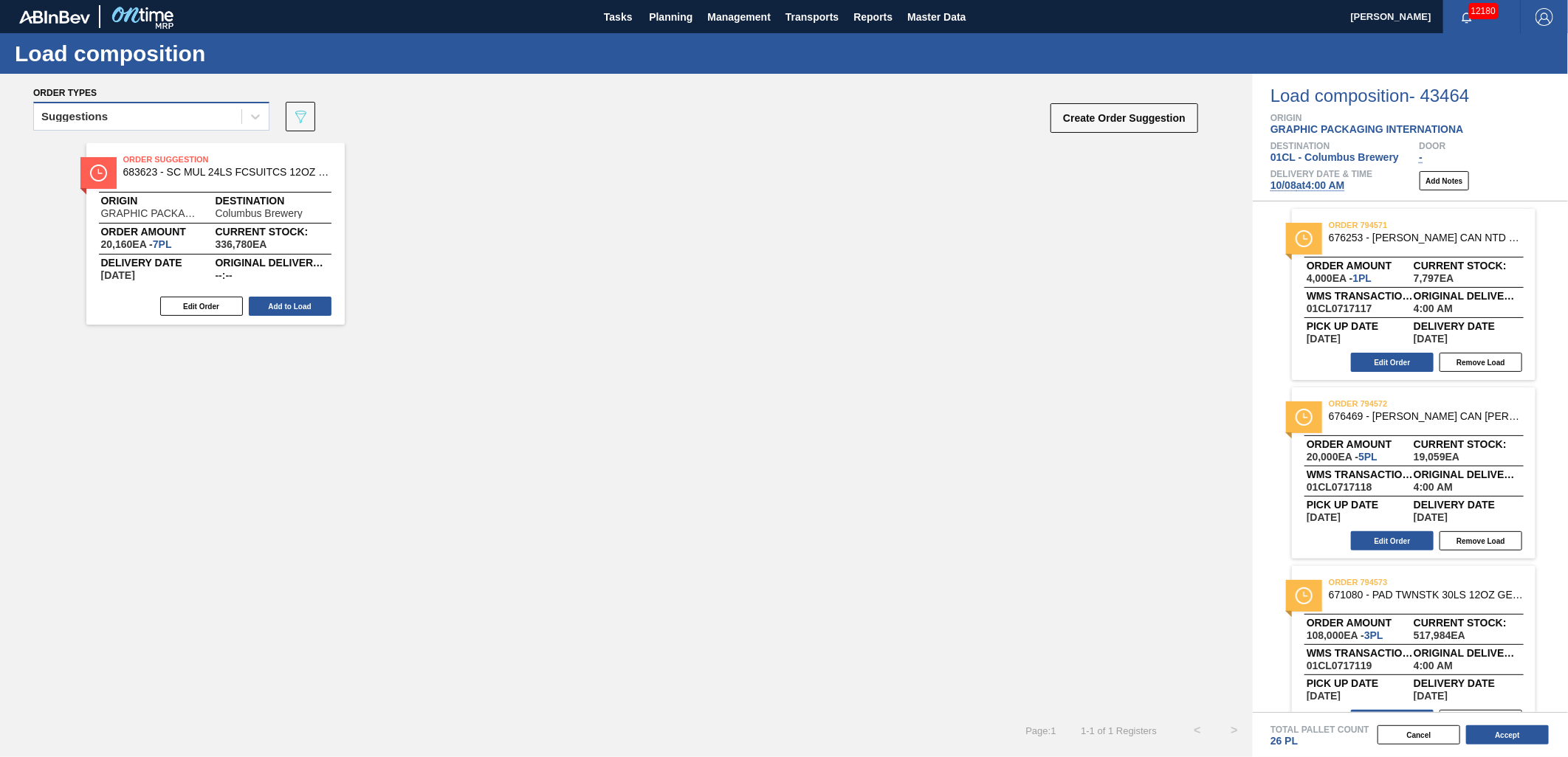
click at [214, 116] on div "Suggestions" at bounding box center [137, 117] width 207 height 22
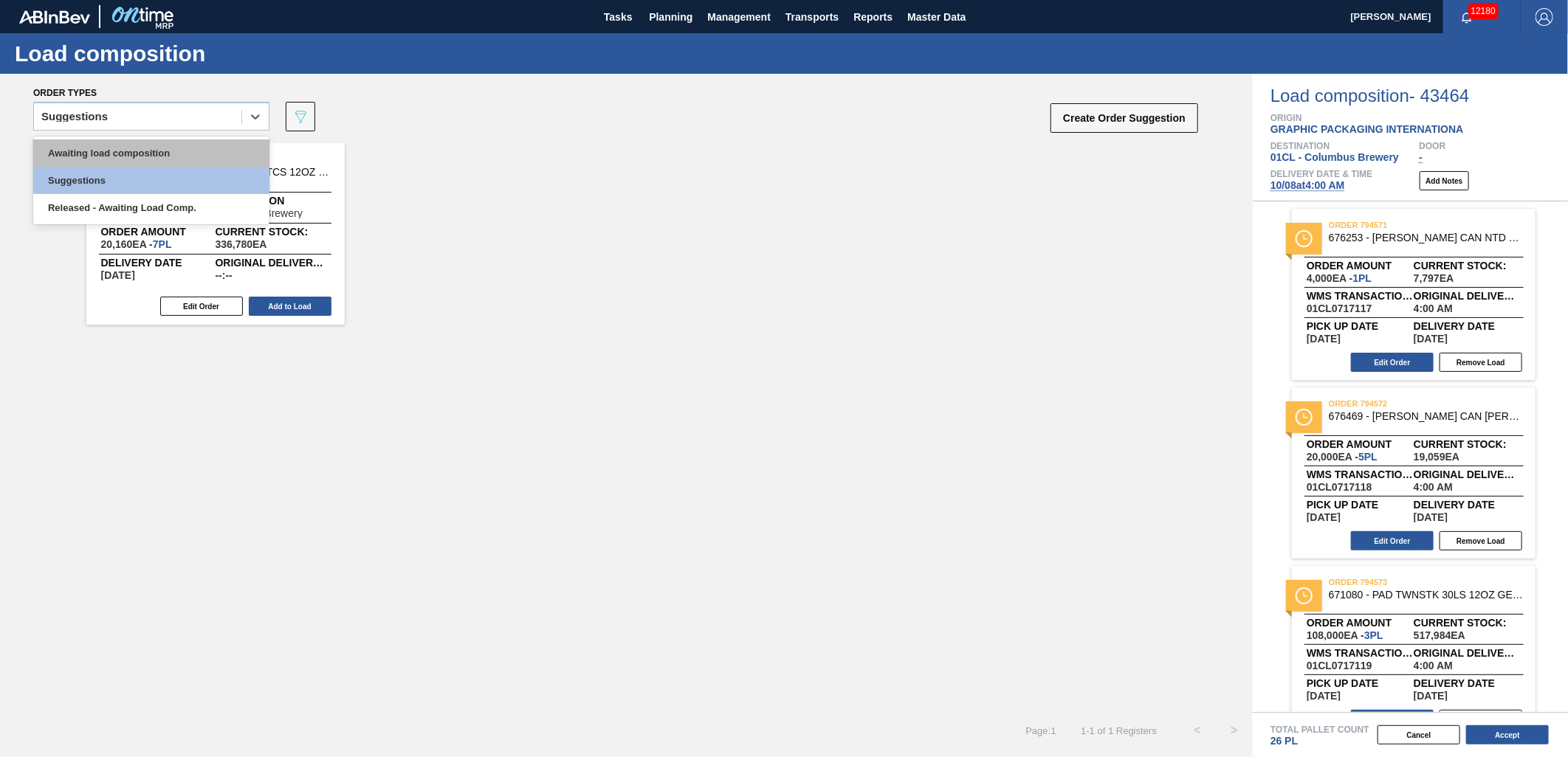
click at [180, 140] on div "Awaiting load composition" at bounding box center [152, 153] width 236 height 27
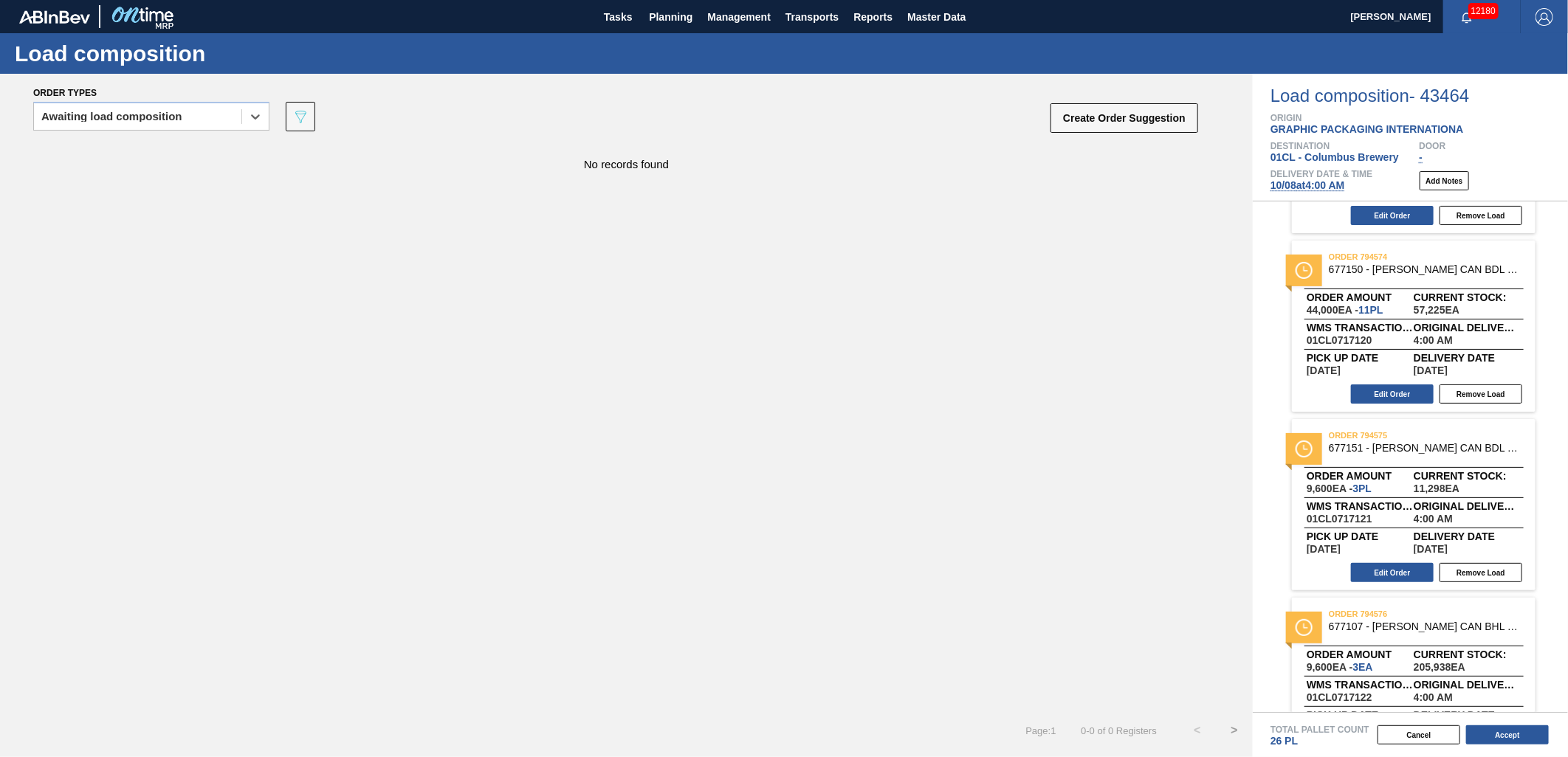
scroll to position [566, 0]
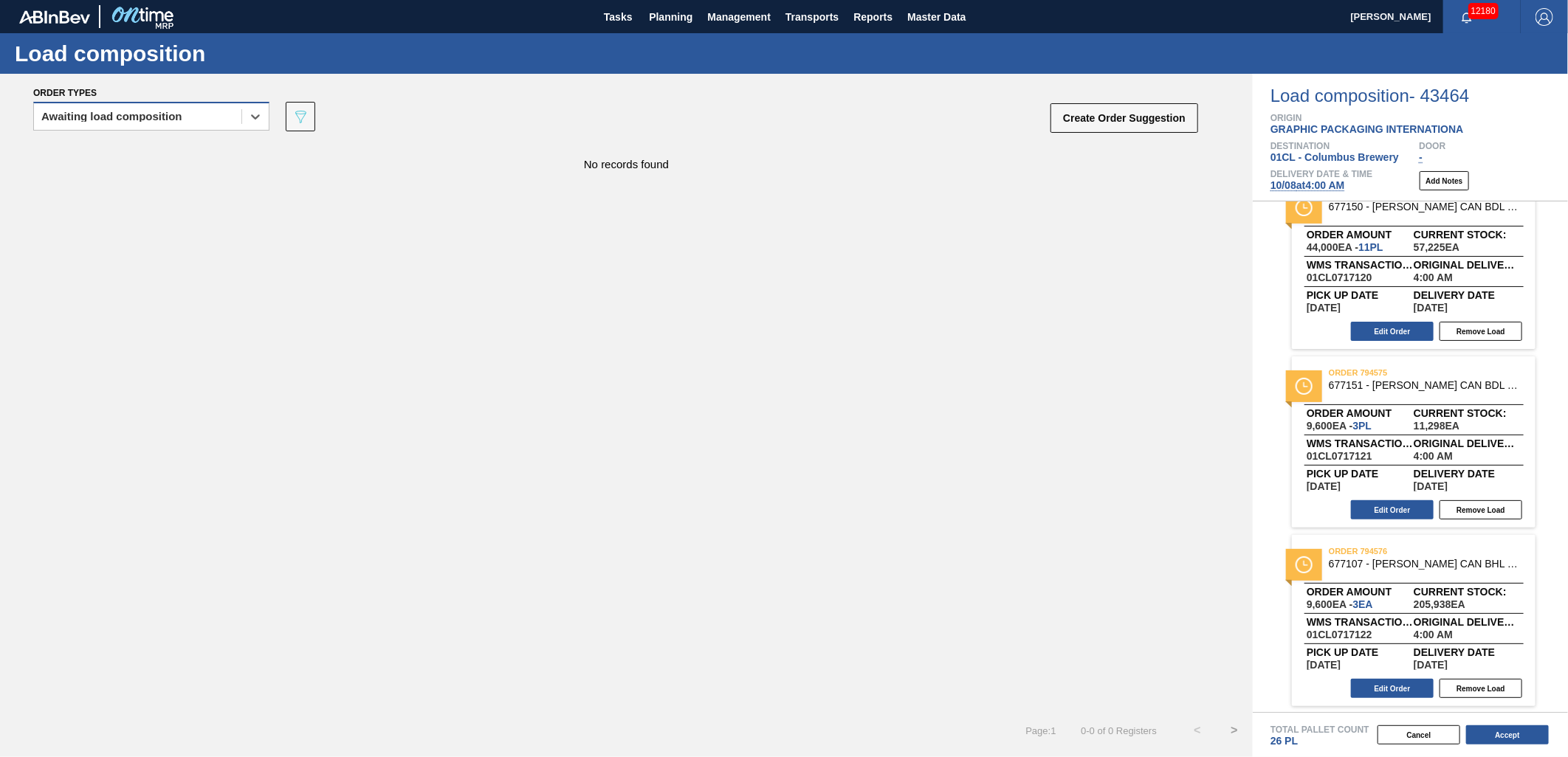
click at [175, 119] on div "Awaiting load composition" at bounding box center [112, 116] width 141 height 10
click at [168, 148] on div "Awaiting load composition" at bounding box center [152, 153] width 236 height 27
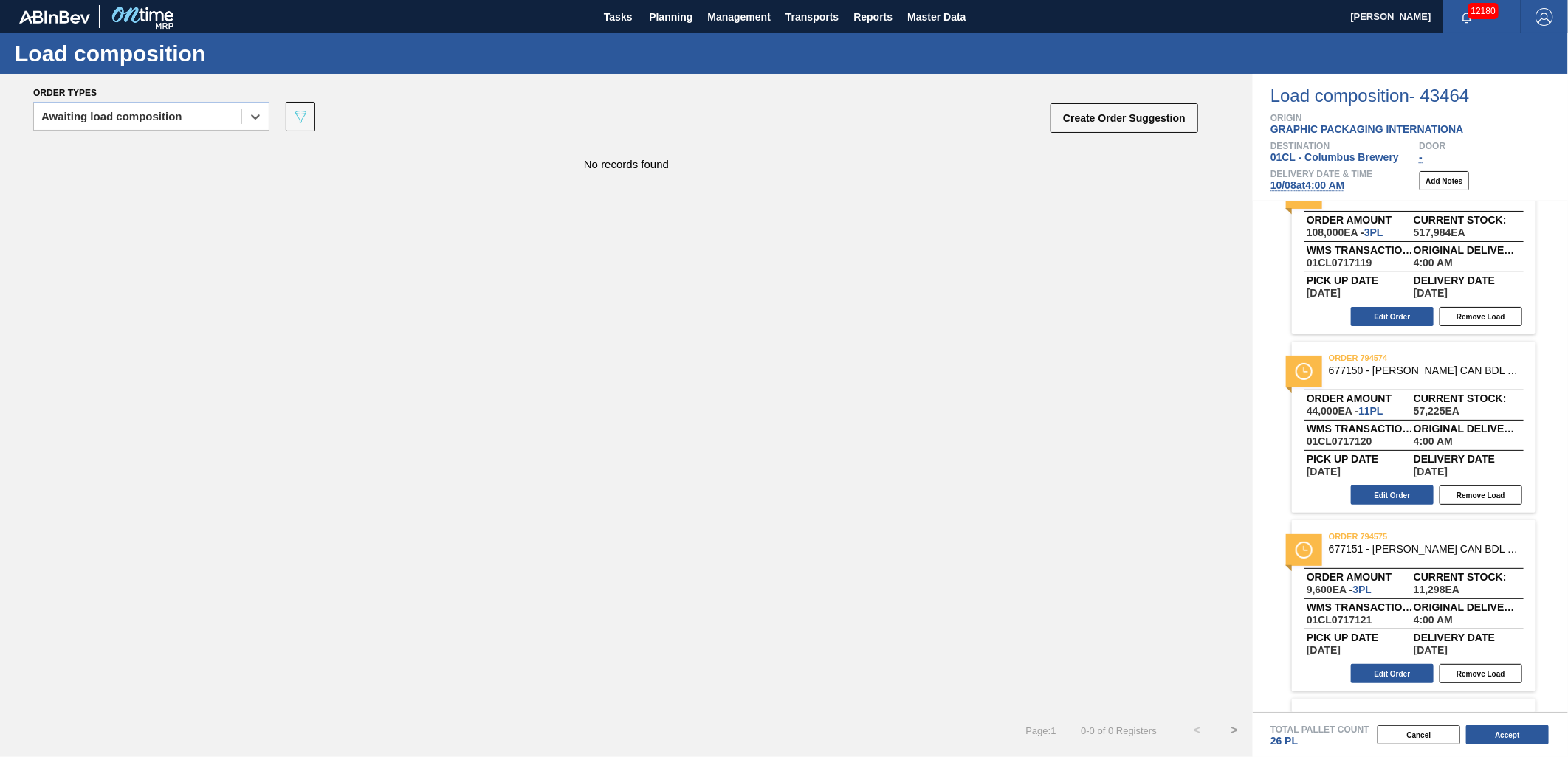
scroll to position [321, 0]
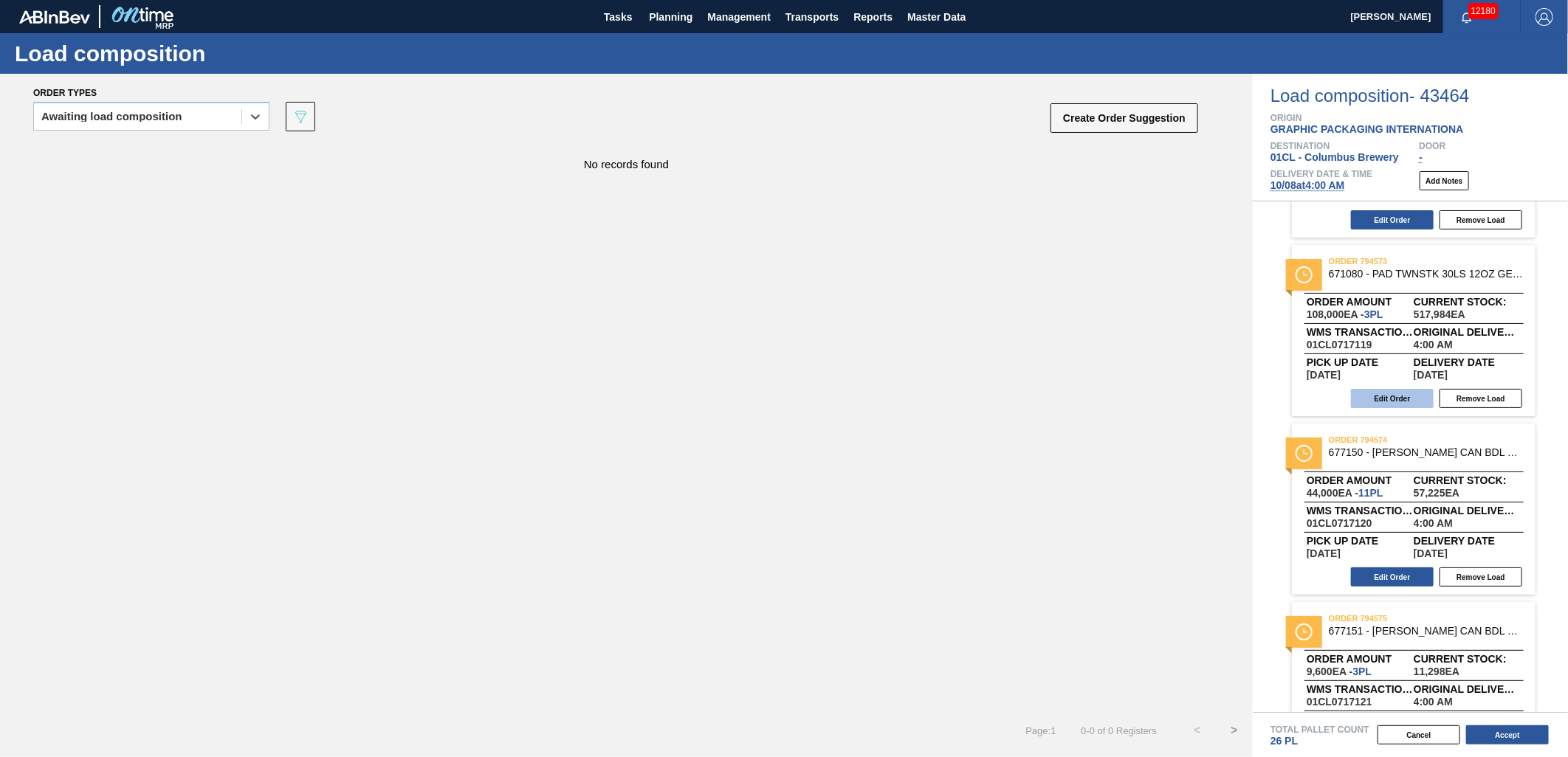
click at [1388, 389] on button "Edit Order" at bounding box center [1392, 398] width 83 height 19
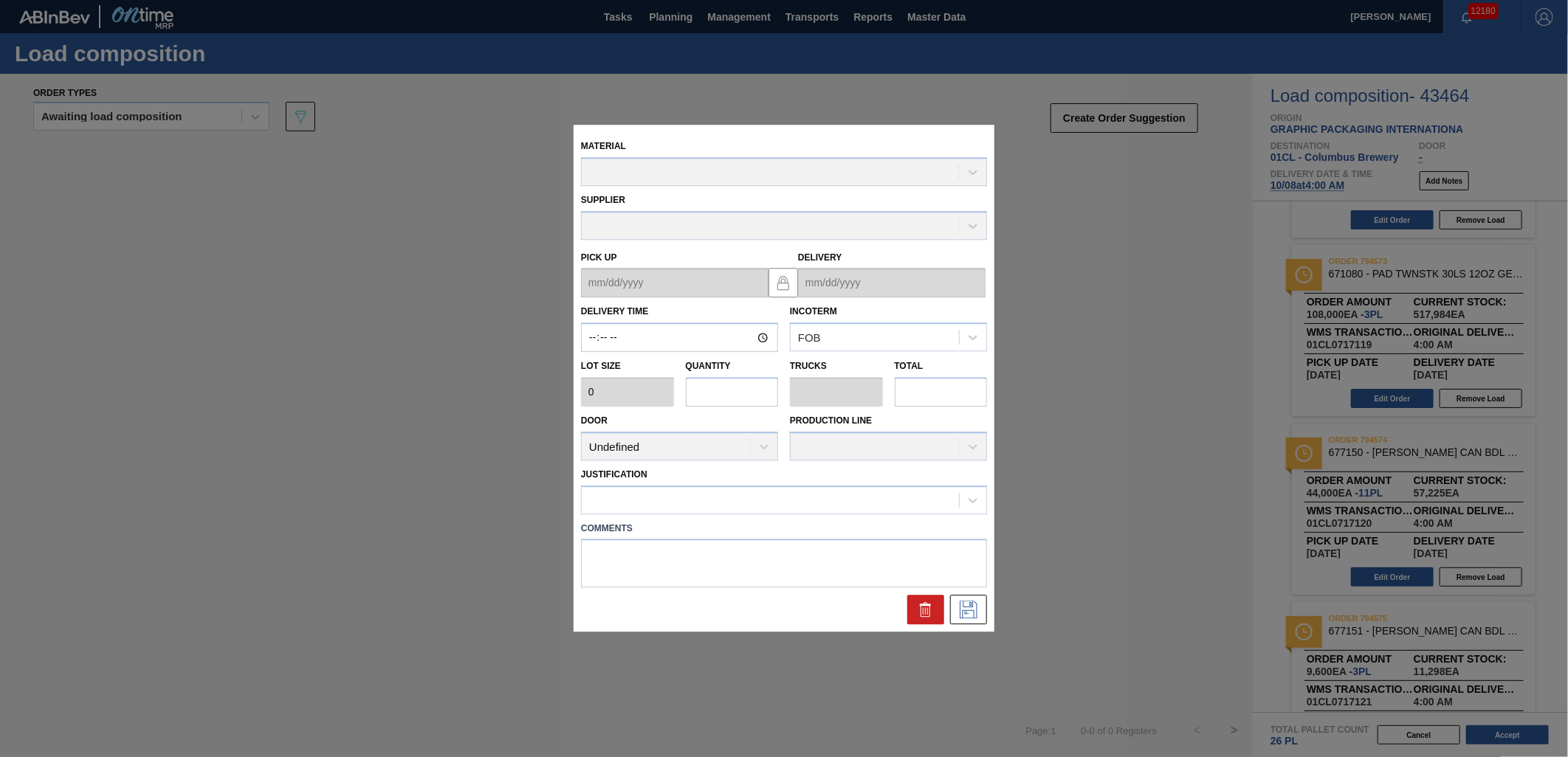
type input "04:00:00"
type input "36,000"
type input "3"
type input "0.15"
type input "108,000"
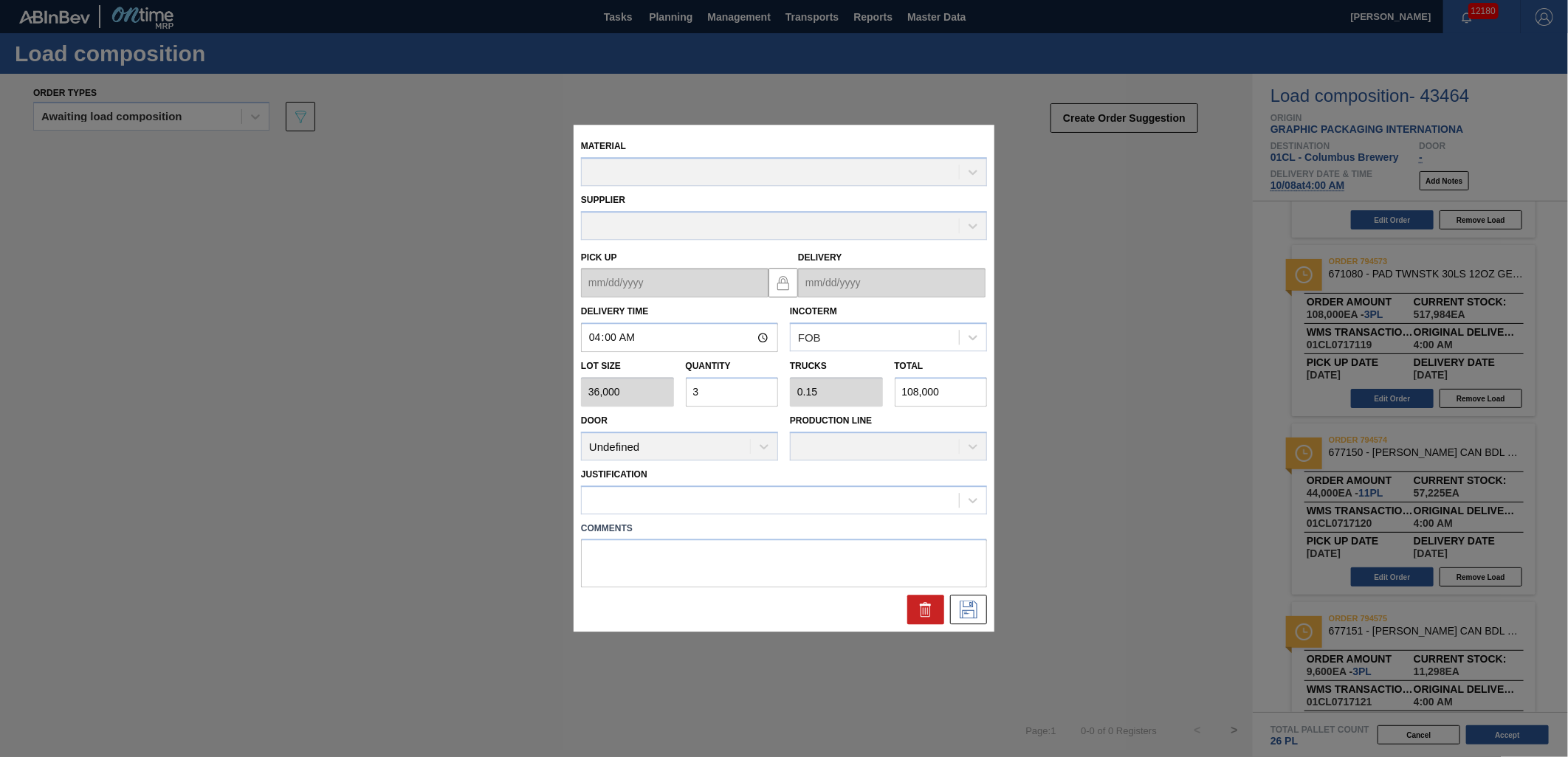
type up "[DATE]"
type input "[DATE]"
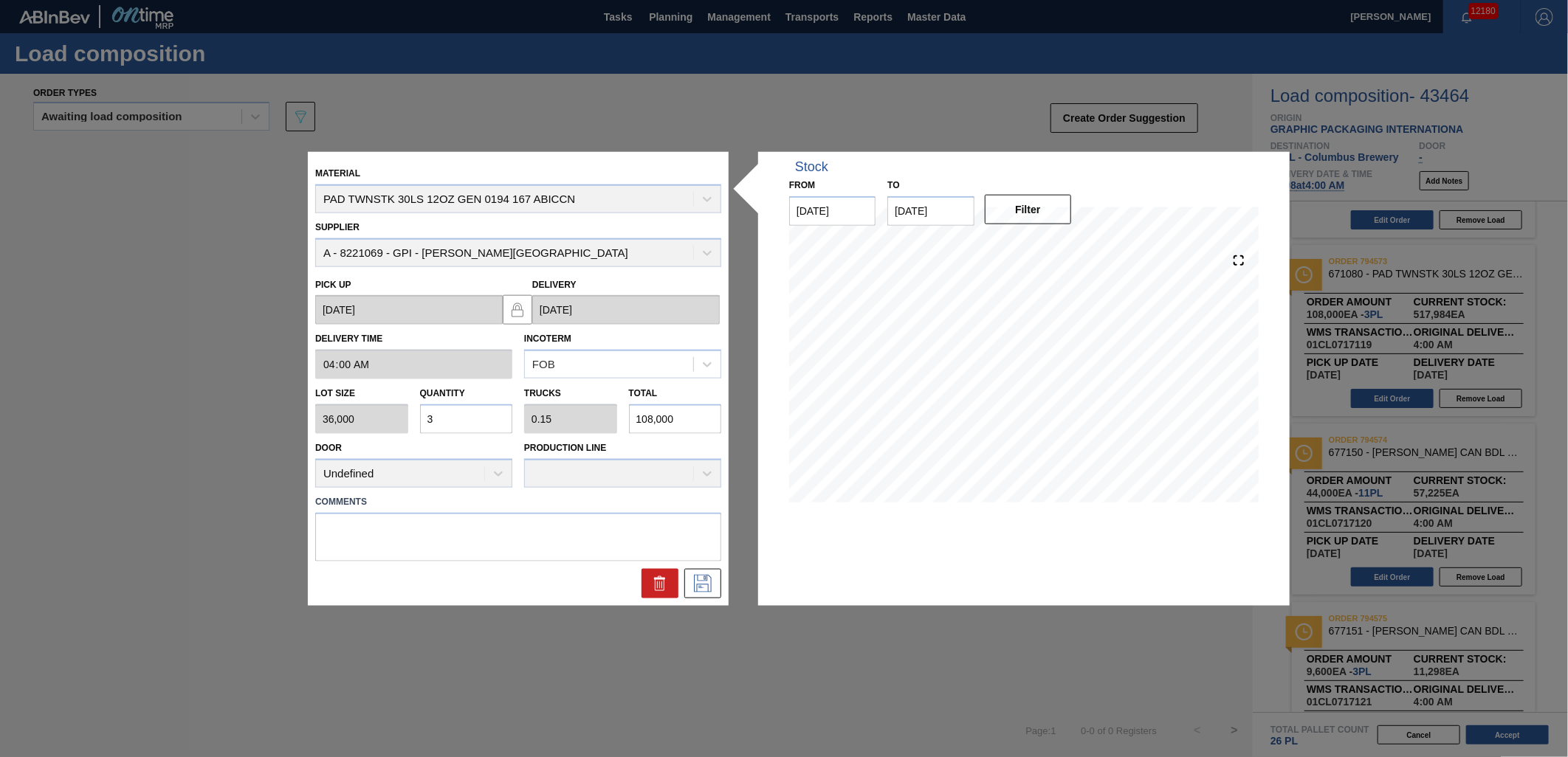
click at [483, 418] on input "3" at bounding box center [467, 418] width 93 height 30
type input "0"
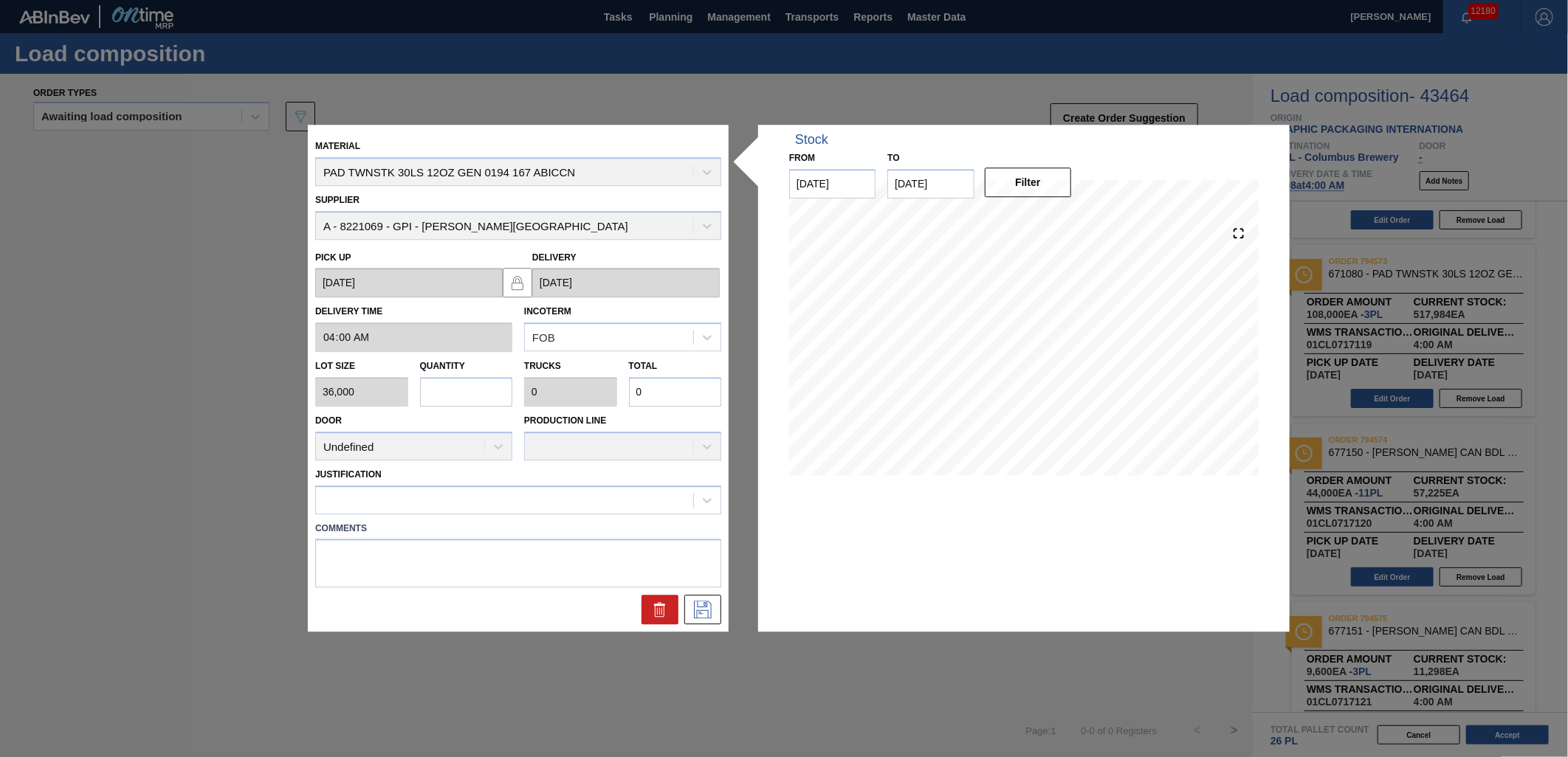
type input "2"
type input "0.1"
type input "72,000"
type input "2"
click at [707, 609] on icon at bounding box center [703, 611] width 24 height 18
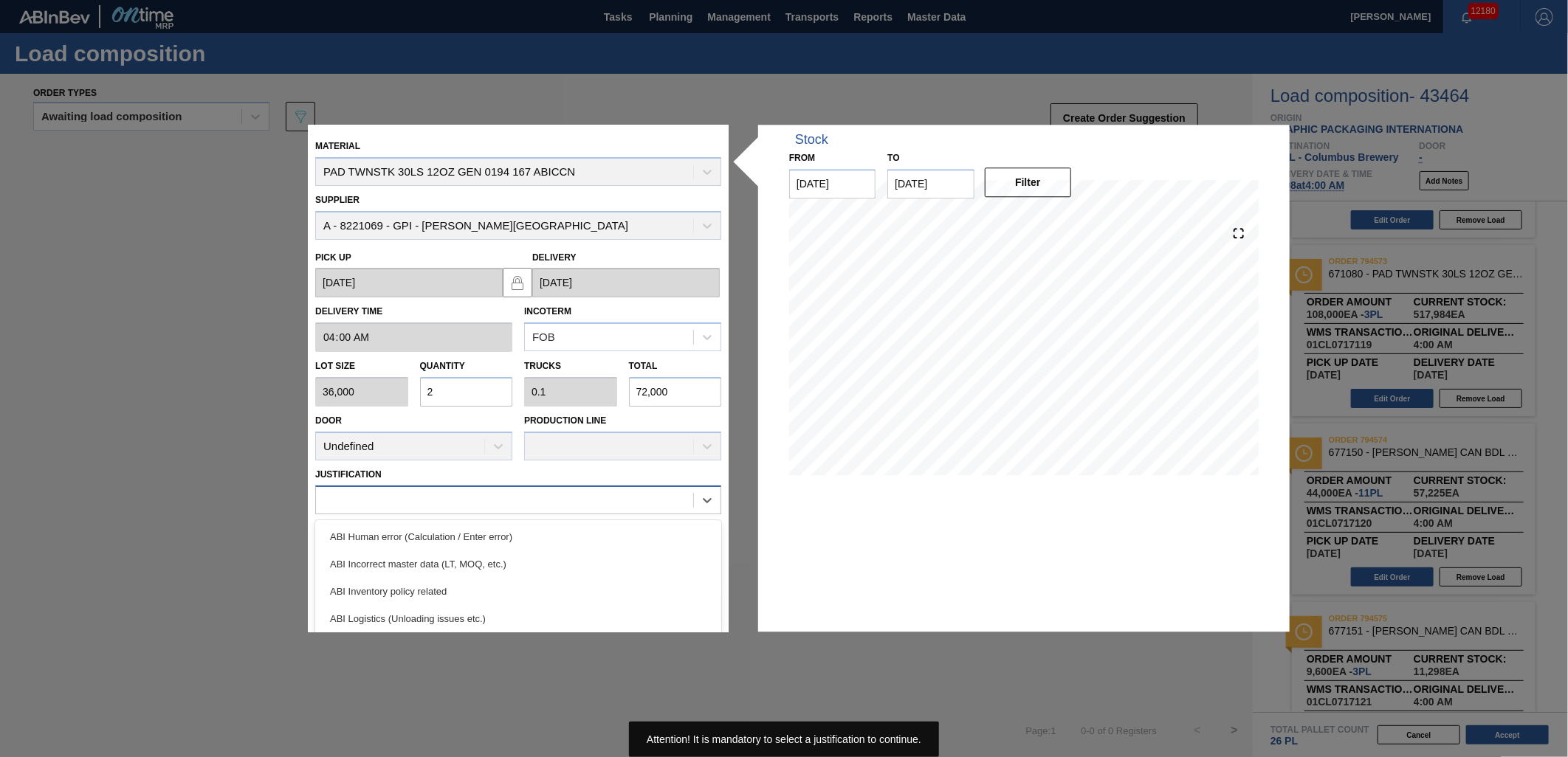
click at [600, 489] on div at bounding box center [504, 500] width 377 height 22
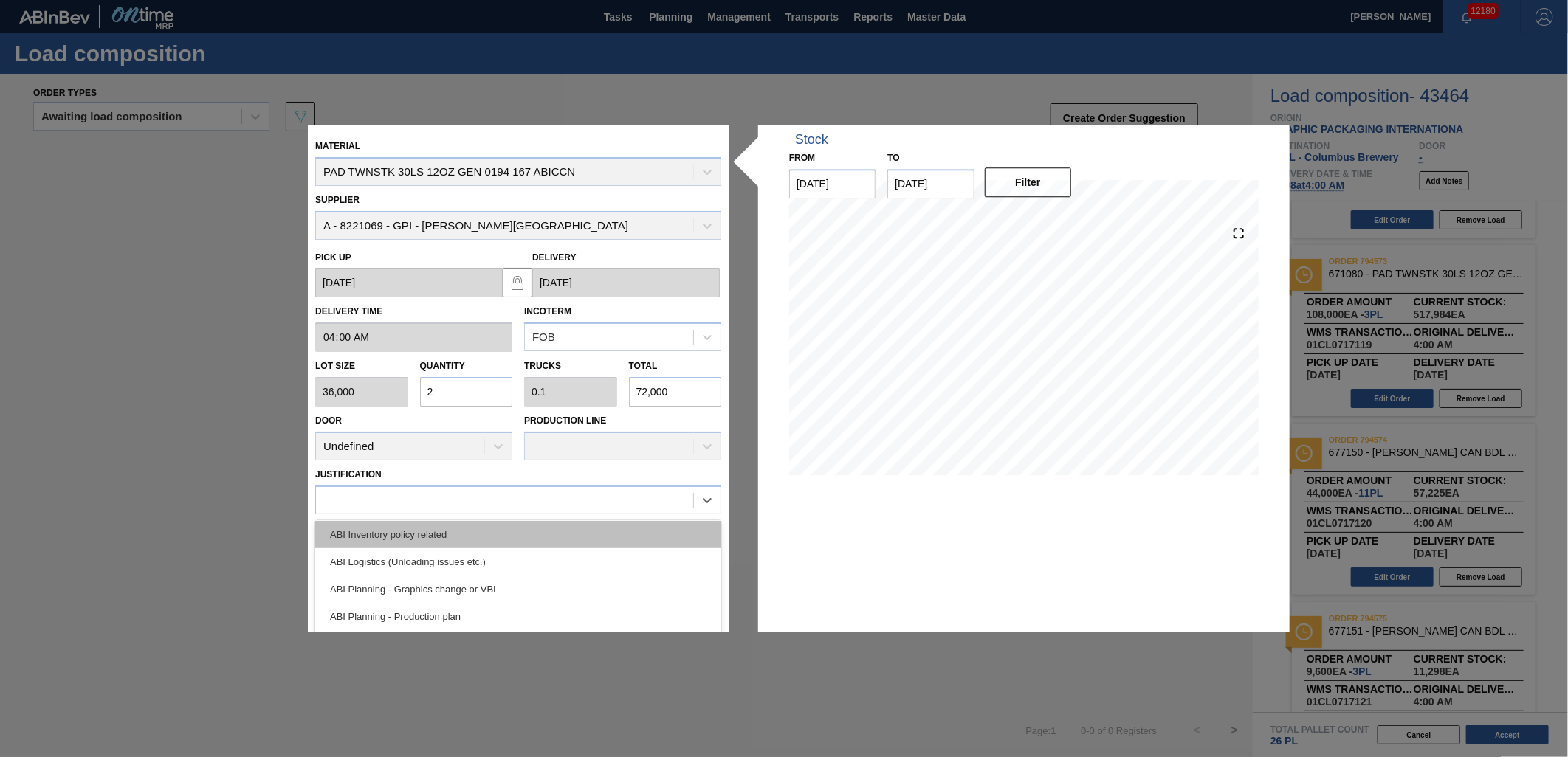
scroll to position [82, 0]
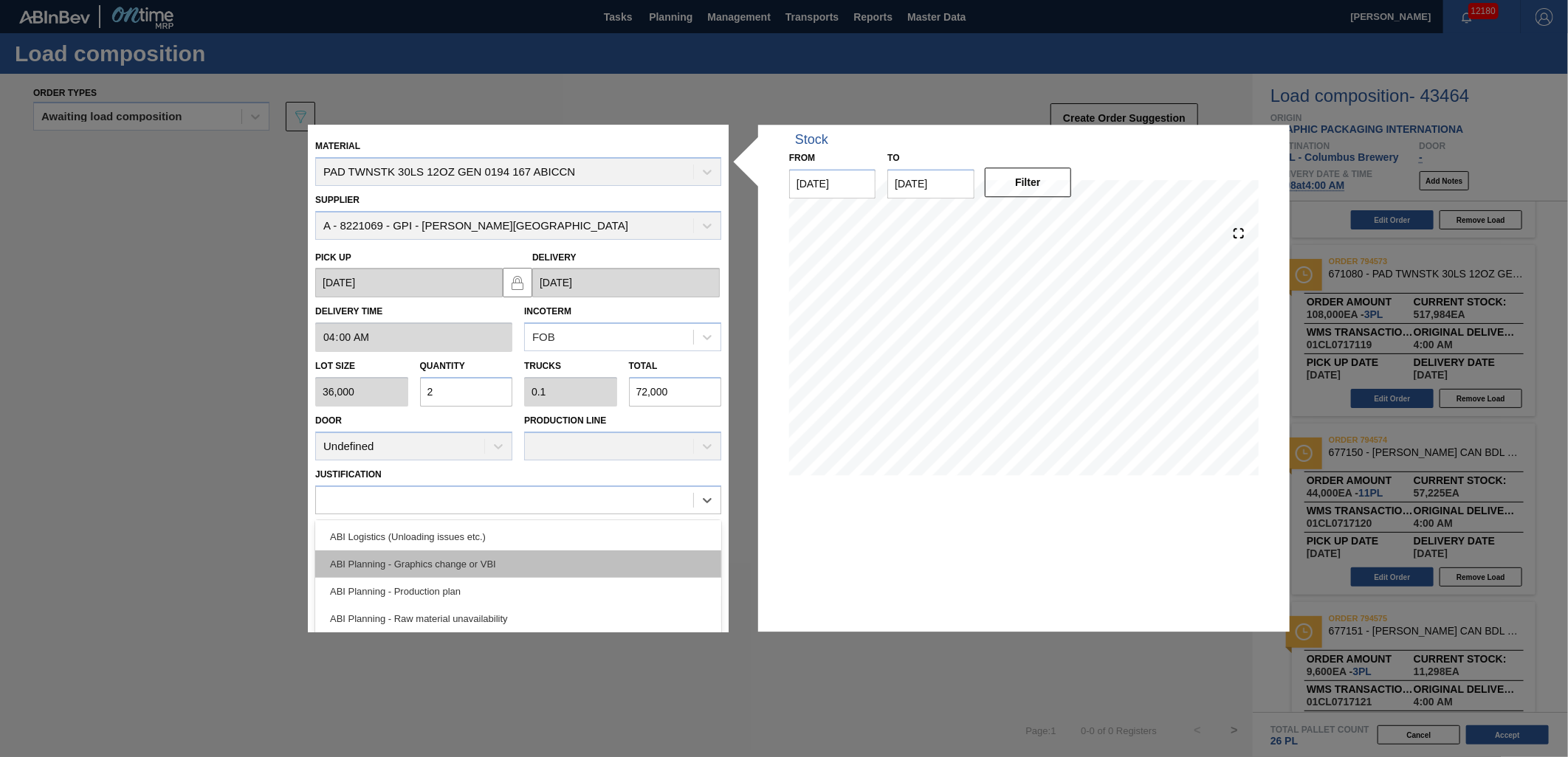
click at [563, 565] on div "ABI Planning - Graphics change or VBI" at bounding box center [518, 564] width 406 height 27
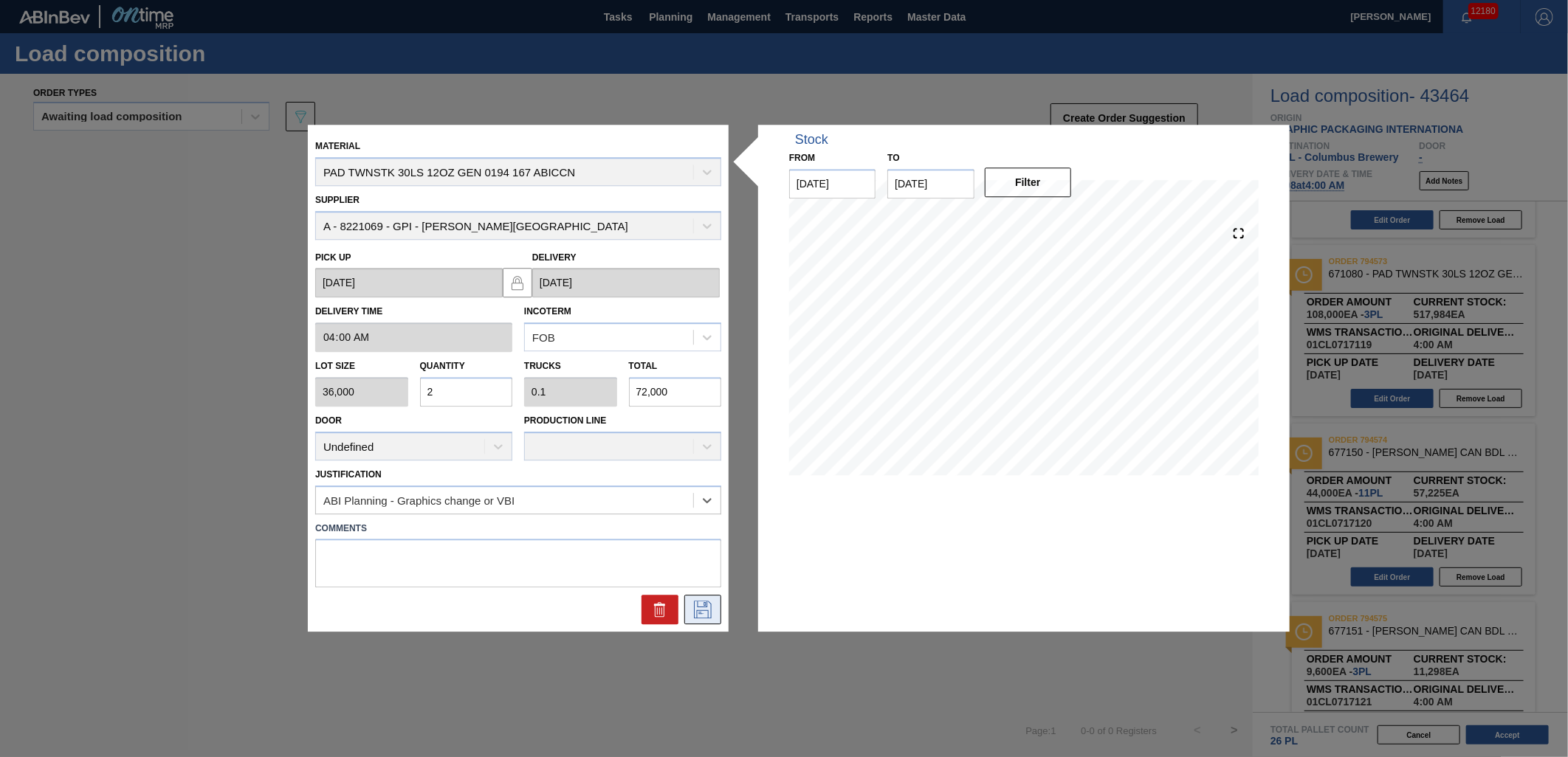
click at [703, 609] on icon at bounding box center [703, 611] width 24 height 18
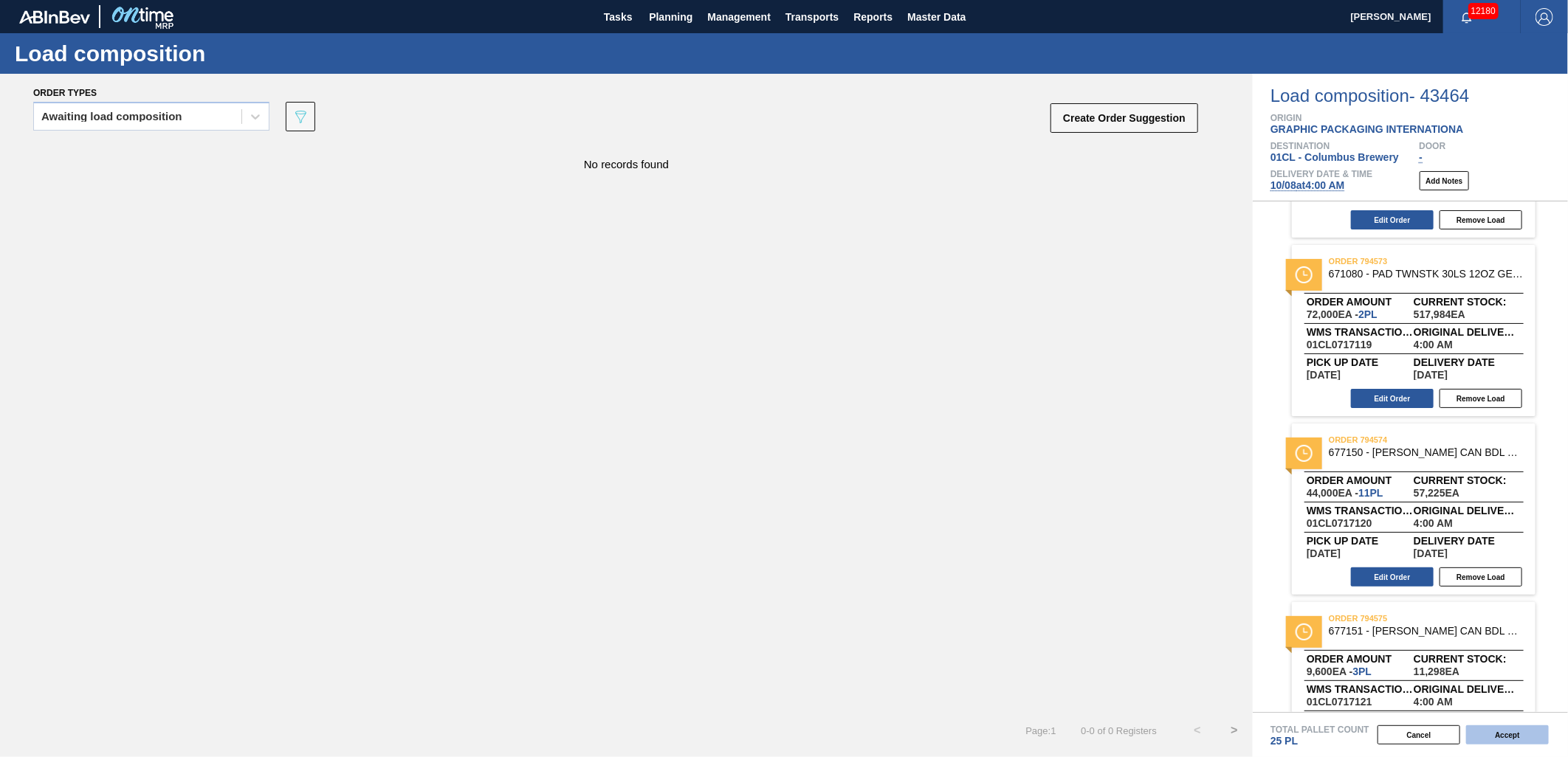
click at [1512, 735] on button "Accept" at bounding box center [1506, 734] width 83 height 19
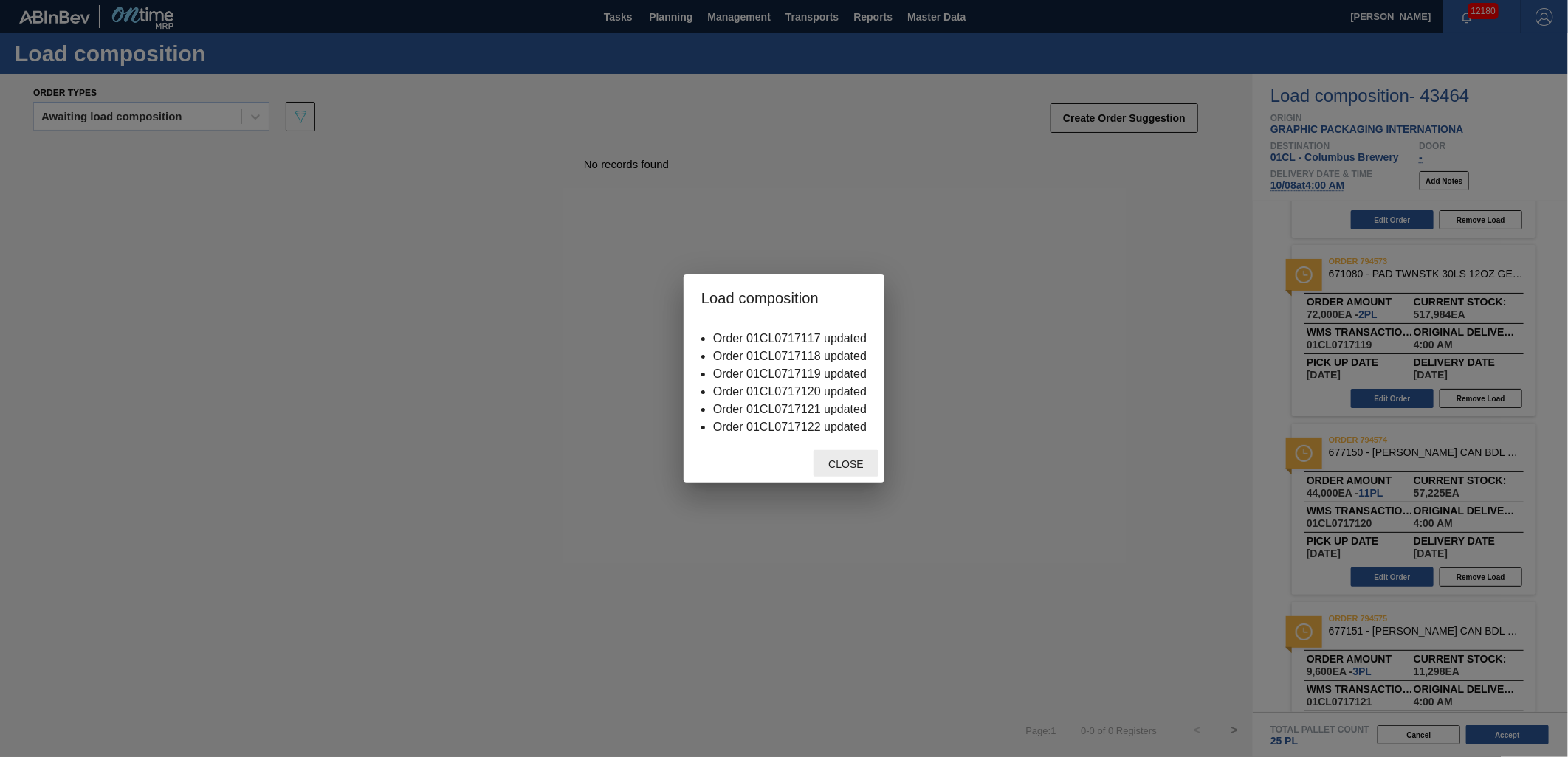
click at [826, 457] on div "Close" at bounding box center [846, 464] width 65 height 27
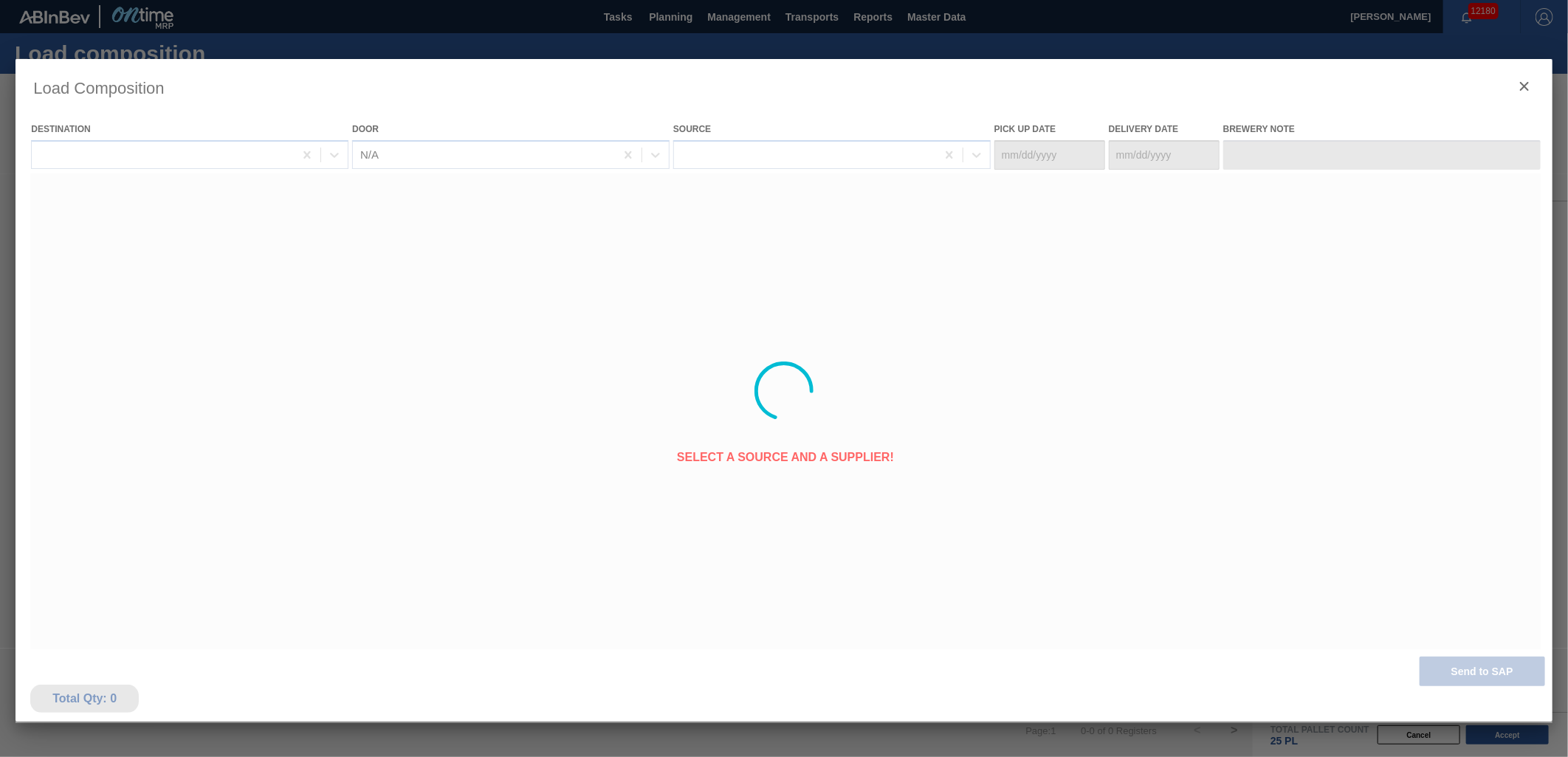
type Date "[DATE]"
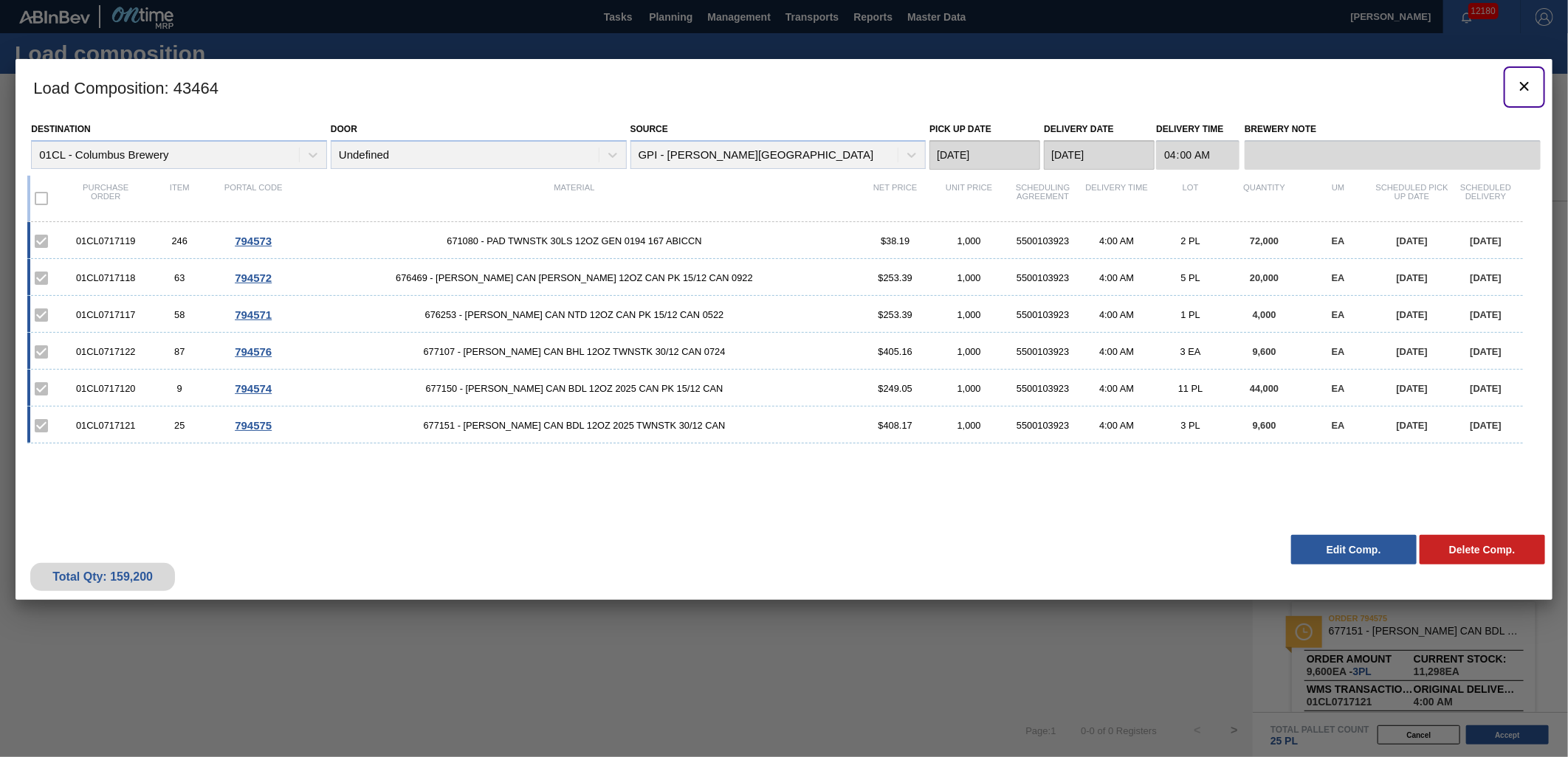
click at [1524, 90] on icon "botão de ícone" at bounding box center [1524, 86] width 18 height 18
